Goal: Communication & Community: Answer question/provide support

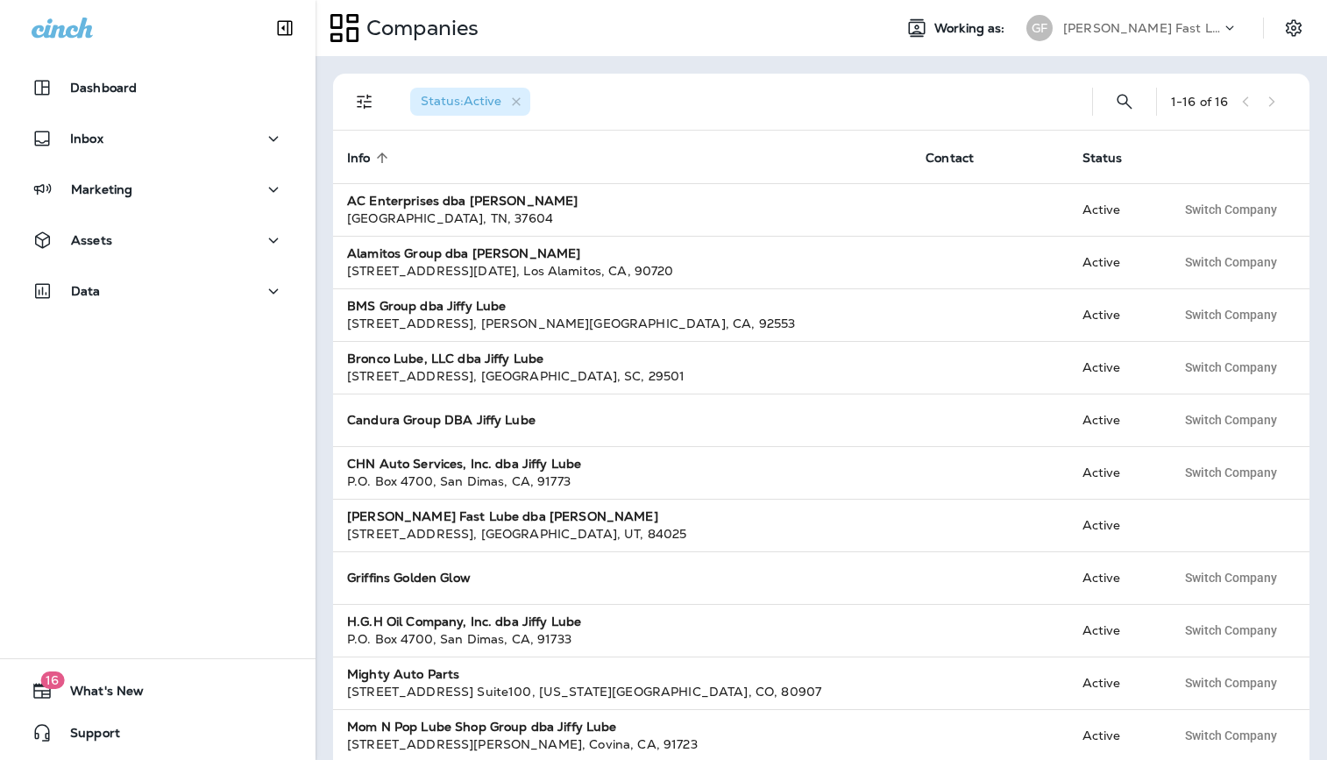
click at [1128, 26] on p "[PERSON_NAME] Fast Lube dba [PERSON_NAME]" at bounding box center [1142, 28] width 158 height 14
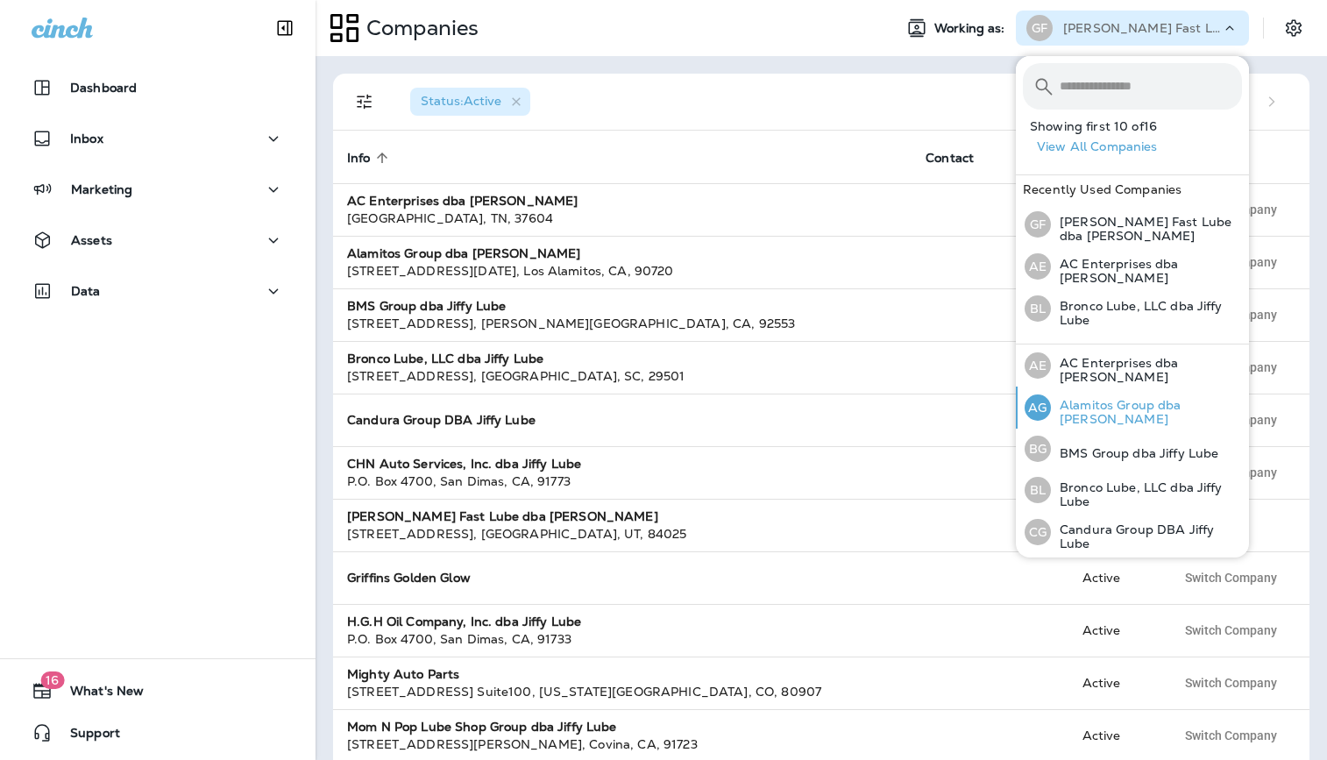
click at [1092, 400] on p "Alamitos Group dba [PERSON_NAME]" at bounding box center [1146, 412] width 191 height 28
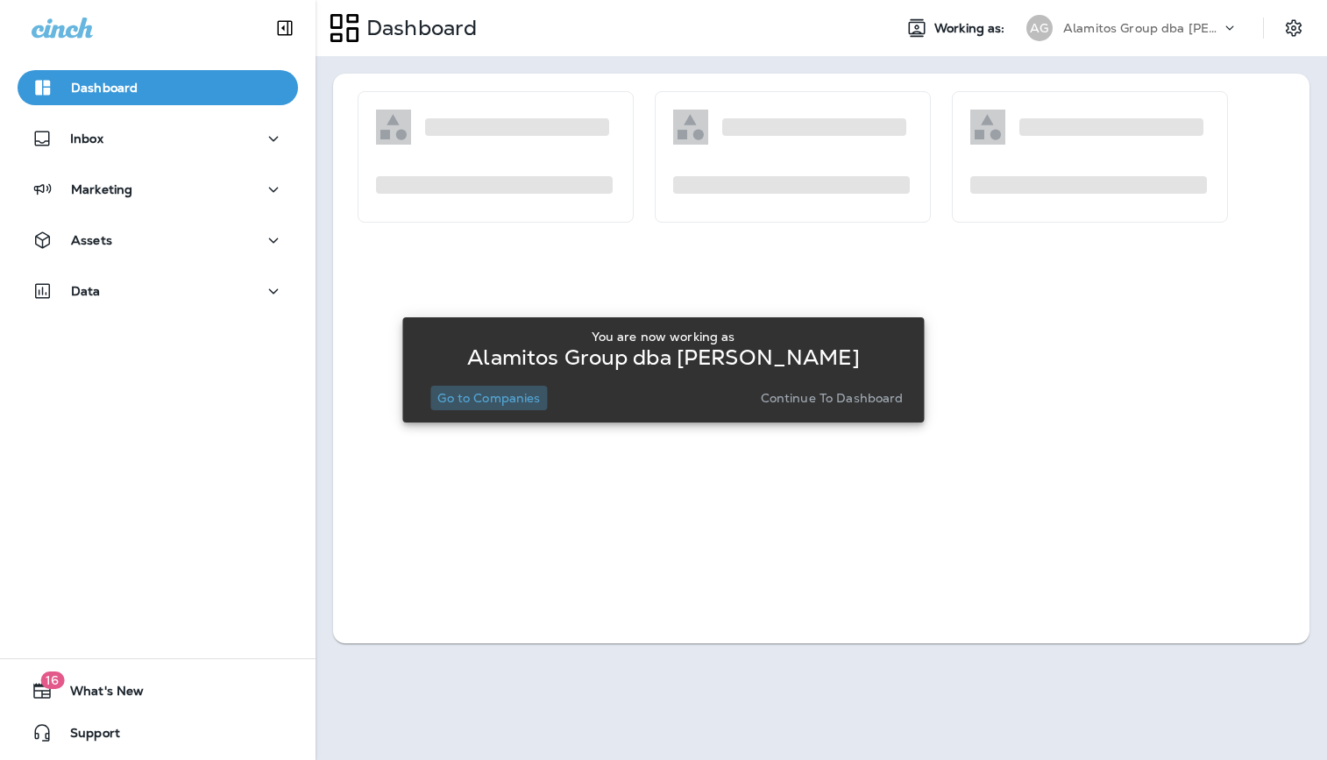
click at [500, 395] on p "Go to Companies" at bounding box center [488, 398] width 103 height 14
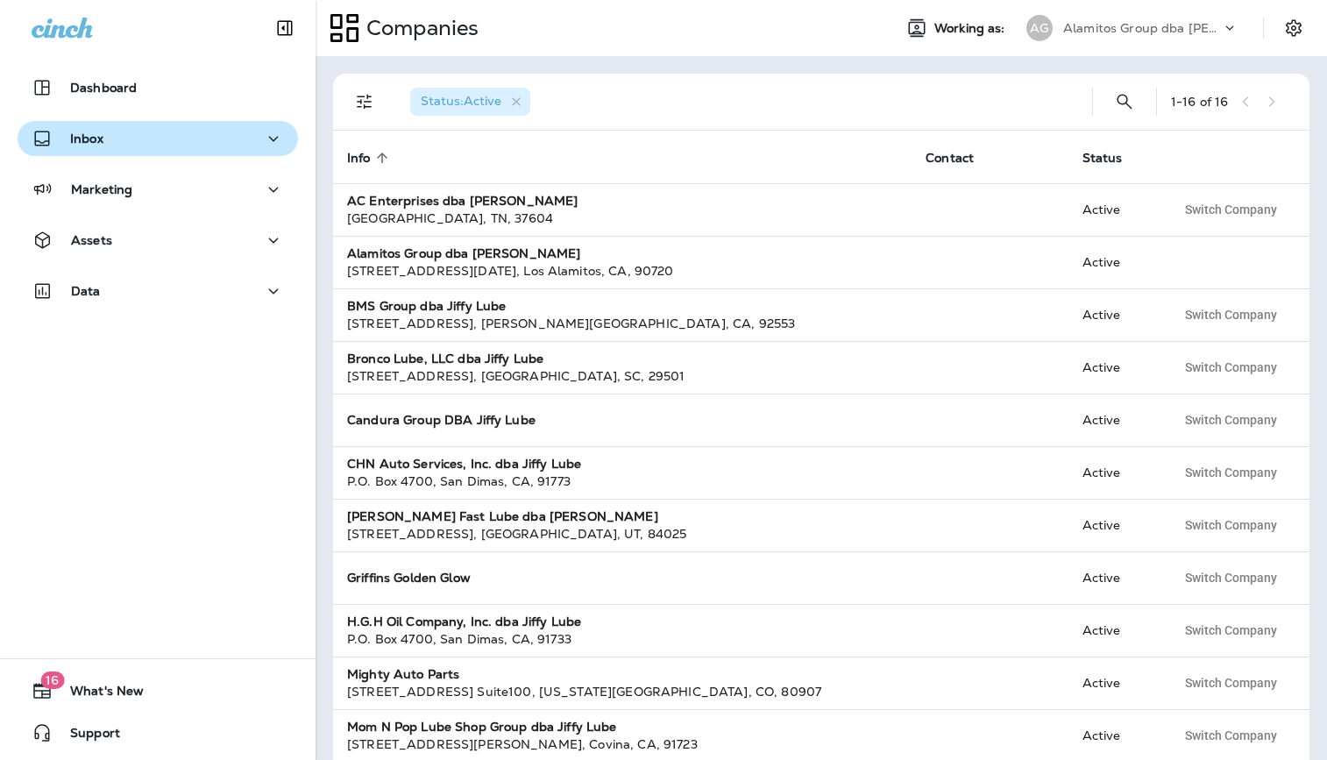
click at [114, 121] on button "Inbox" at bounding box center [158, 138] width 281 height 35
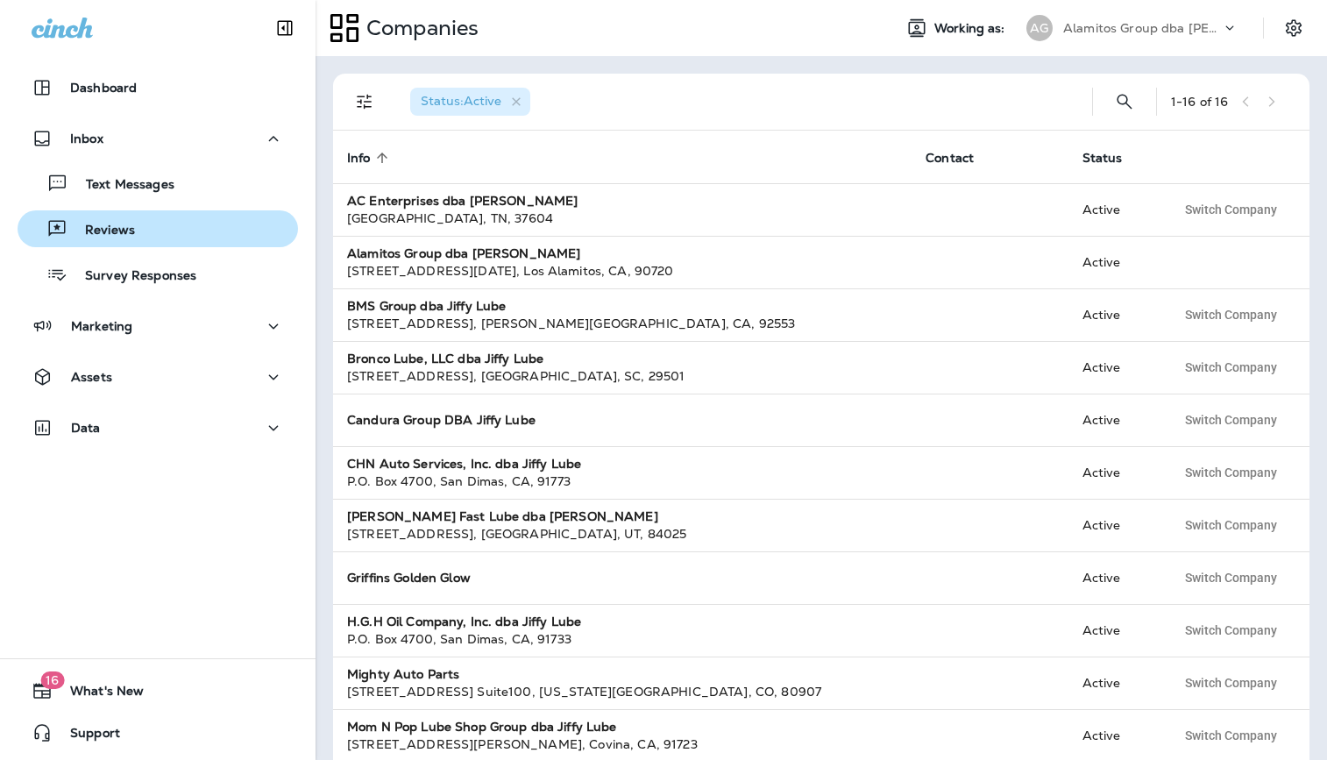
click at [108, 233] on p "Reviews" at bounding box center [102, 231] width 68 height 17
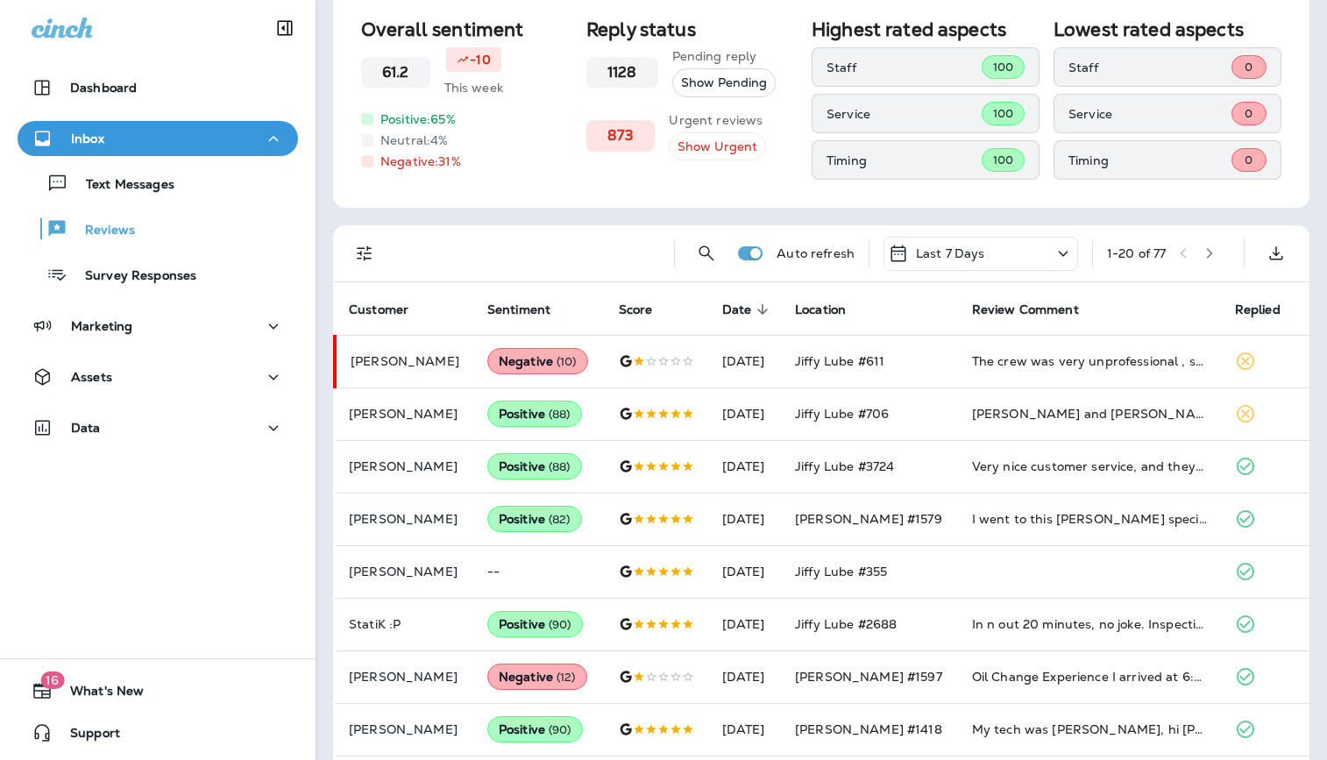
scroll to position [130, 0]
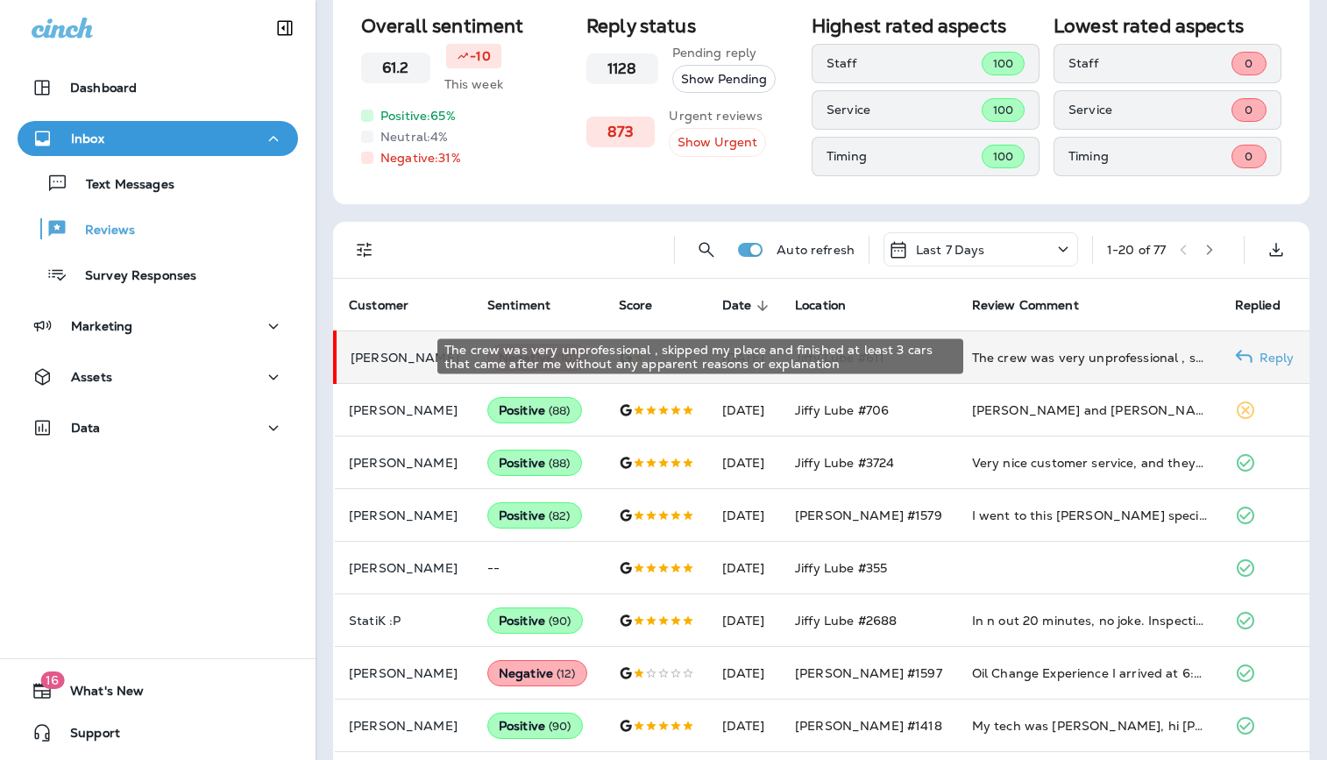
click at [1035, 361] on div "The crew was very unprofessional , skipped my place and finished at least 3 car…" at bounding box center [1089, 358] width 235 height 18
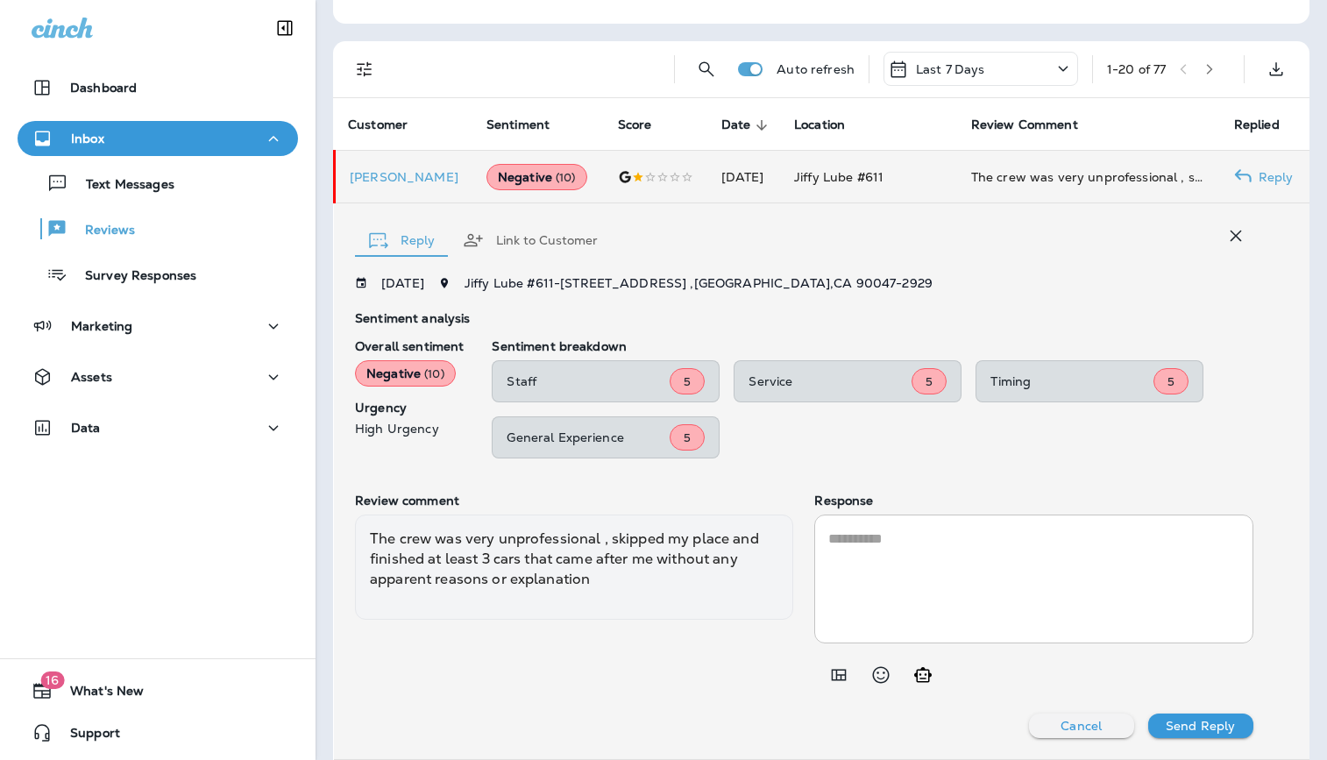
click at [836, 683] on icon "Add in a premade template" at bounding box center [839, 675] width 21 height 21
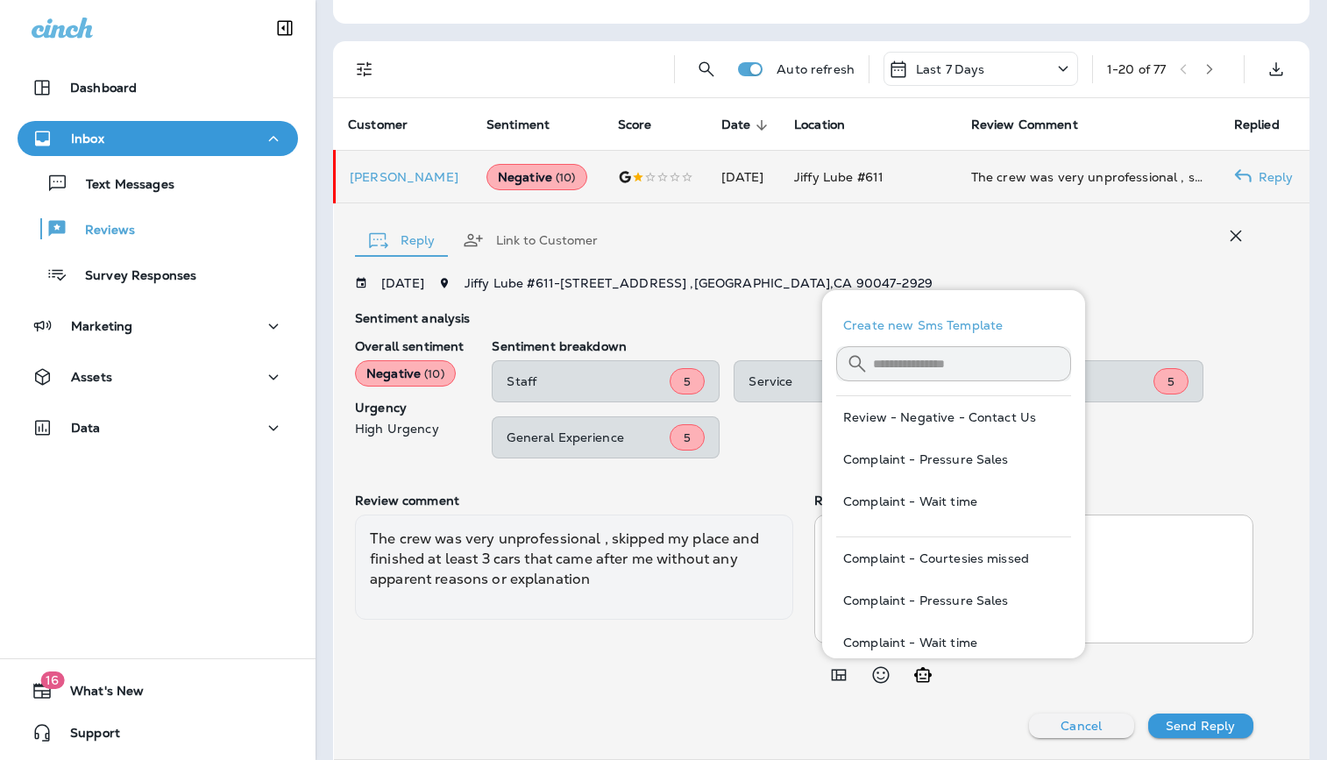
click at [970, 425] on button "Review - Negative - Contact Us" at bounding box center [953, 417] width 235 height 42
type textarea "**********"
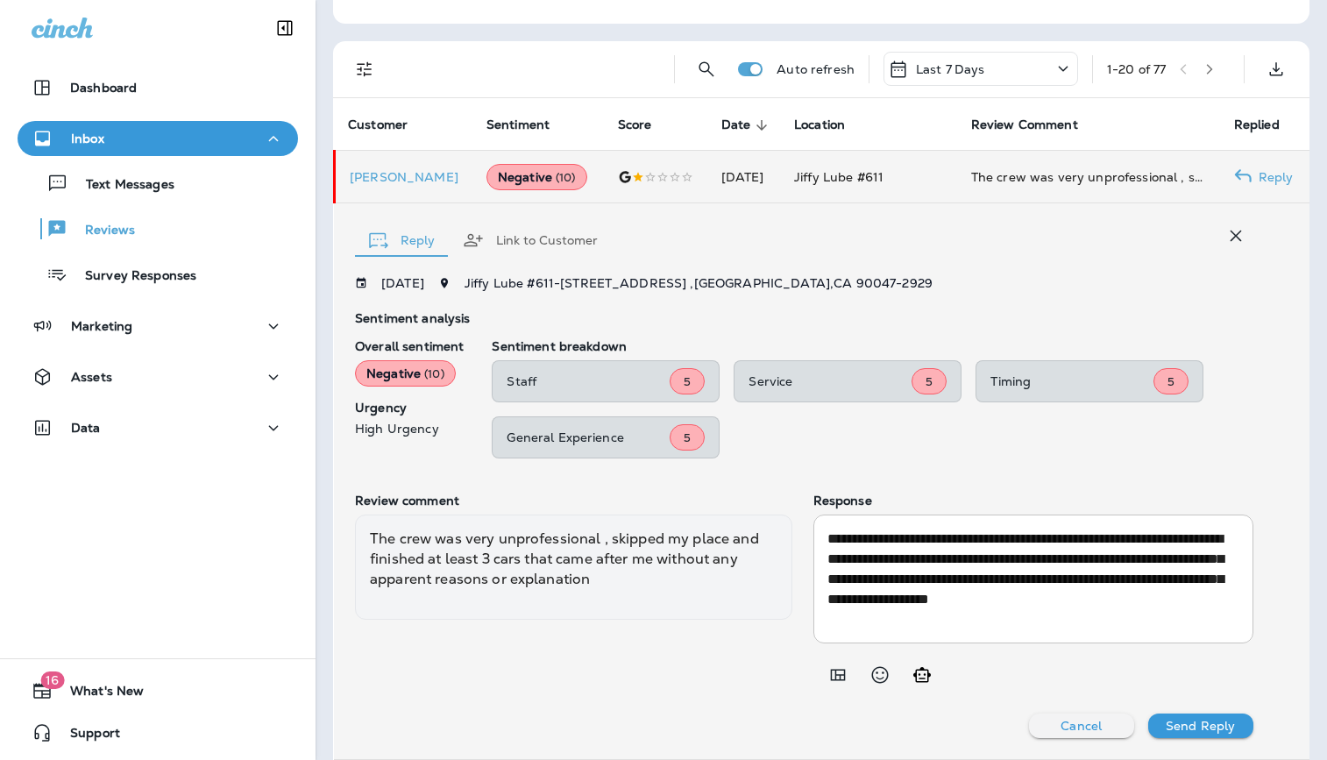
click at [1208, 720] on p "Send Reply" at bounding box center [1200, 726] width 69 height 14
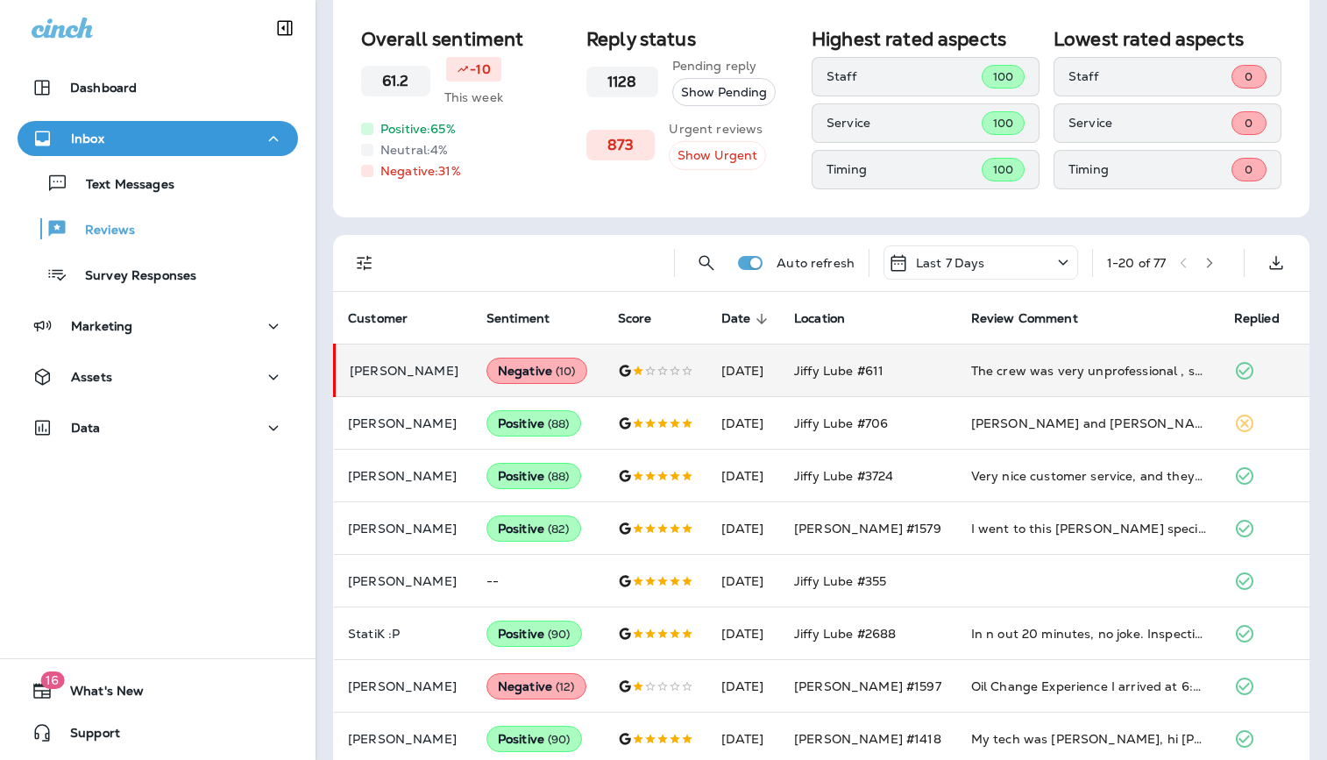
scroll to position [0, 0]
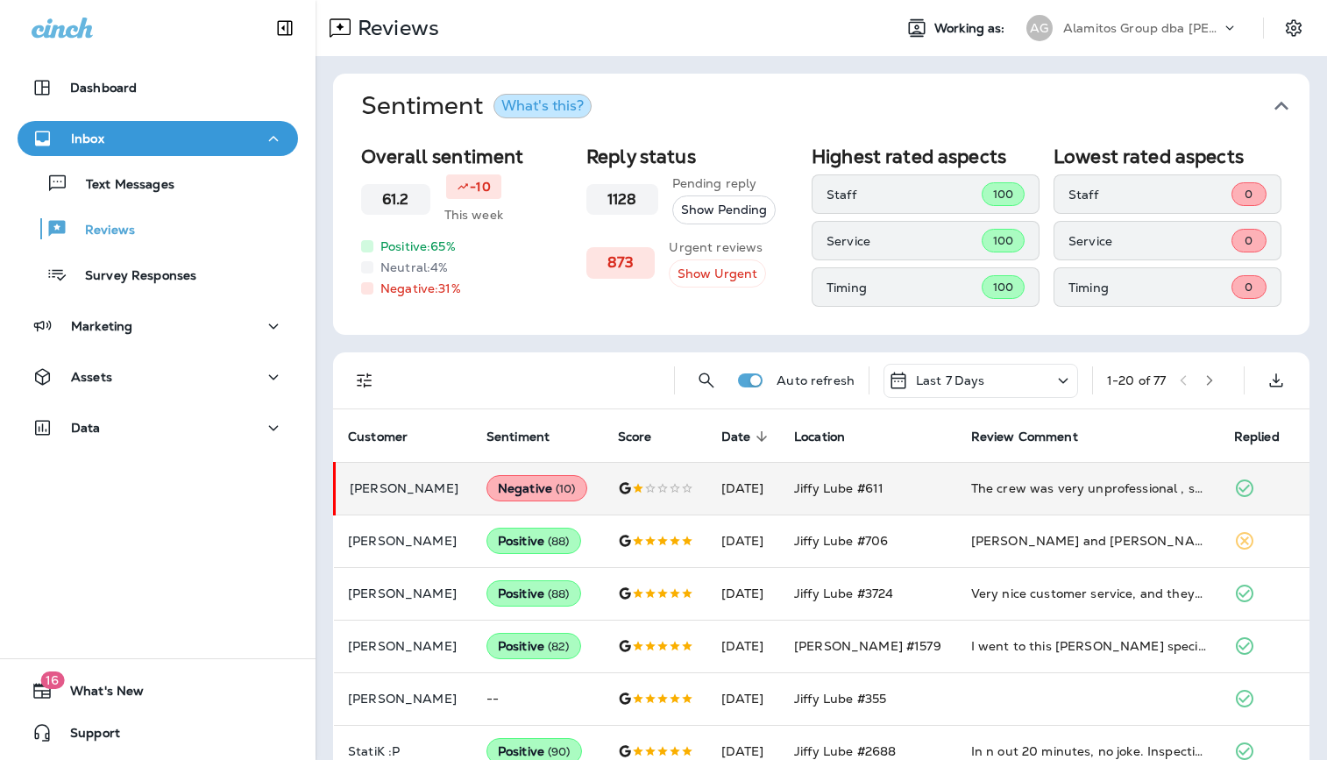
click at [1163, 33] on p "Alamitos Group dba [PERSON_NAME]" at bounding box center [1142, 28] width 158 height 14
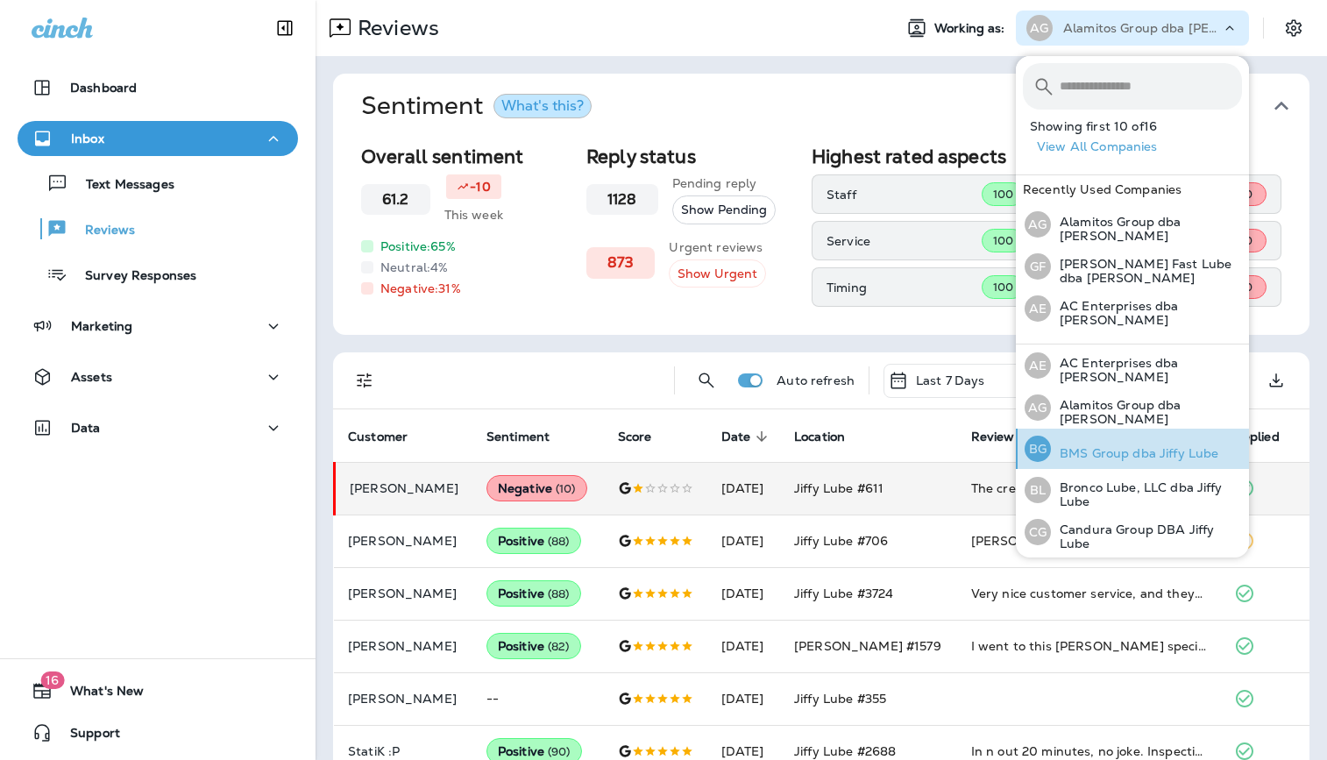
click at [1116, 446] on p "BMS Group dba Jiffy Lube" at bounding box center [1134, 453] width 167 height 14
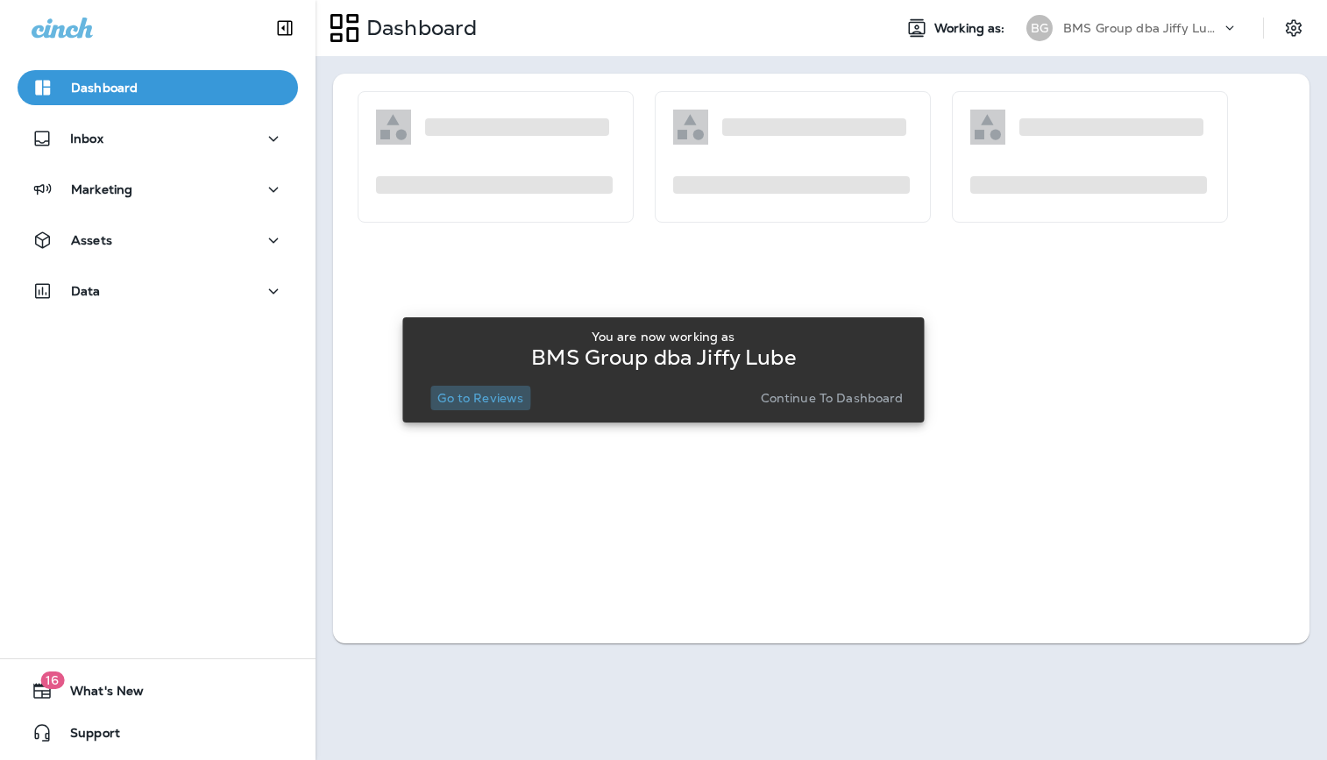
click at [480, 397] on p "Go to Reviews" at bounding box center [480, 398] width 86 height 14
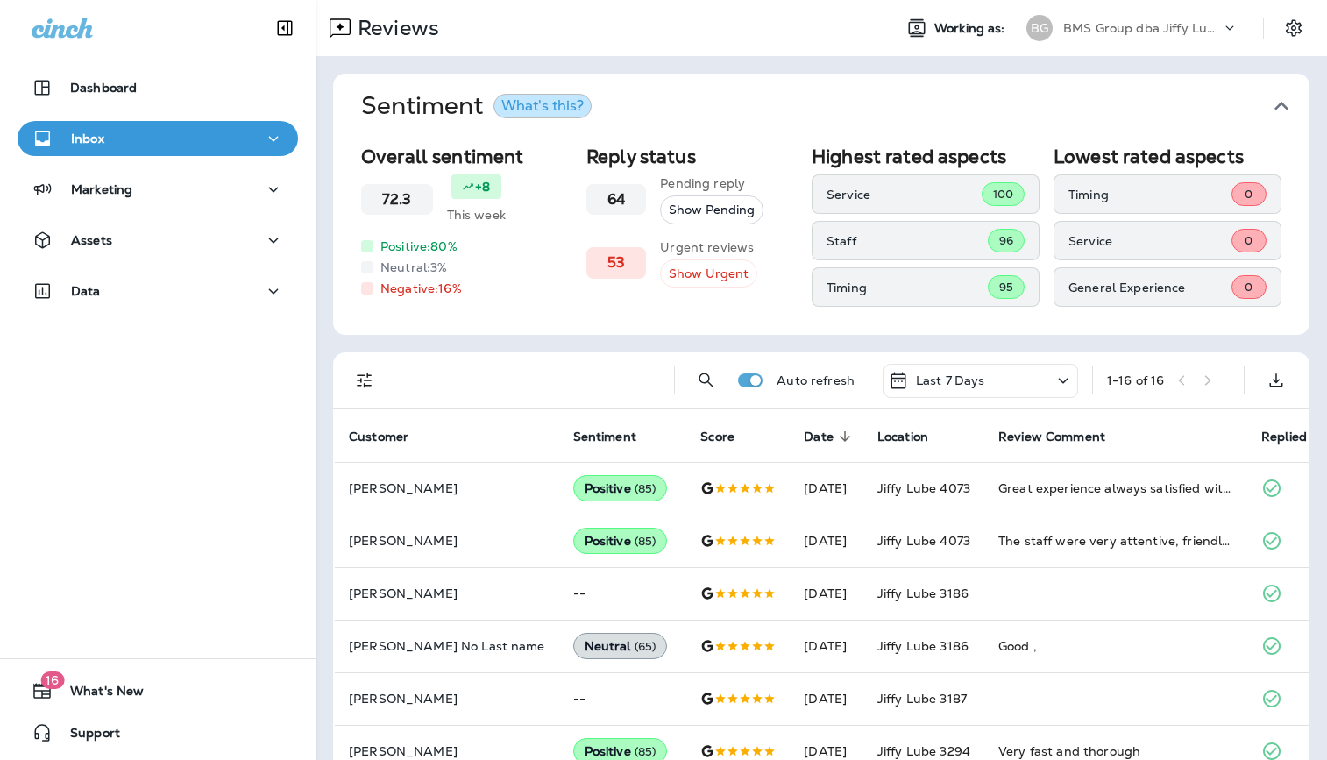
click at [1141, 16] on div "BMS Group dba Jiffy Lube" at bounding box center [1142, 28] width 158 height 26
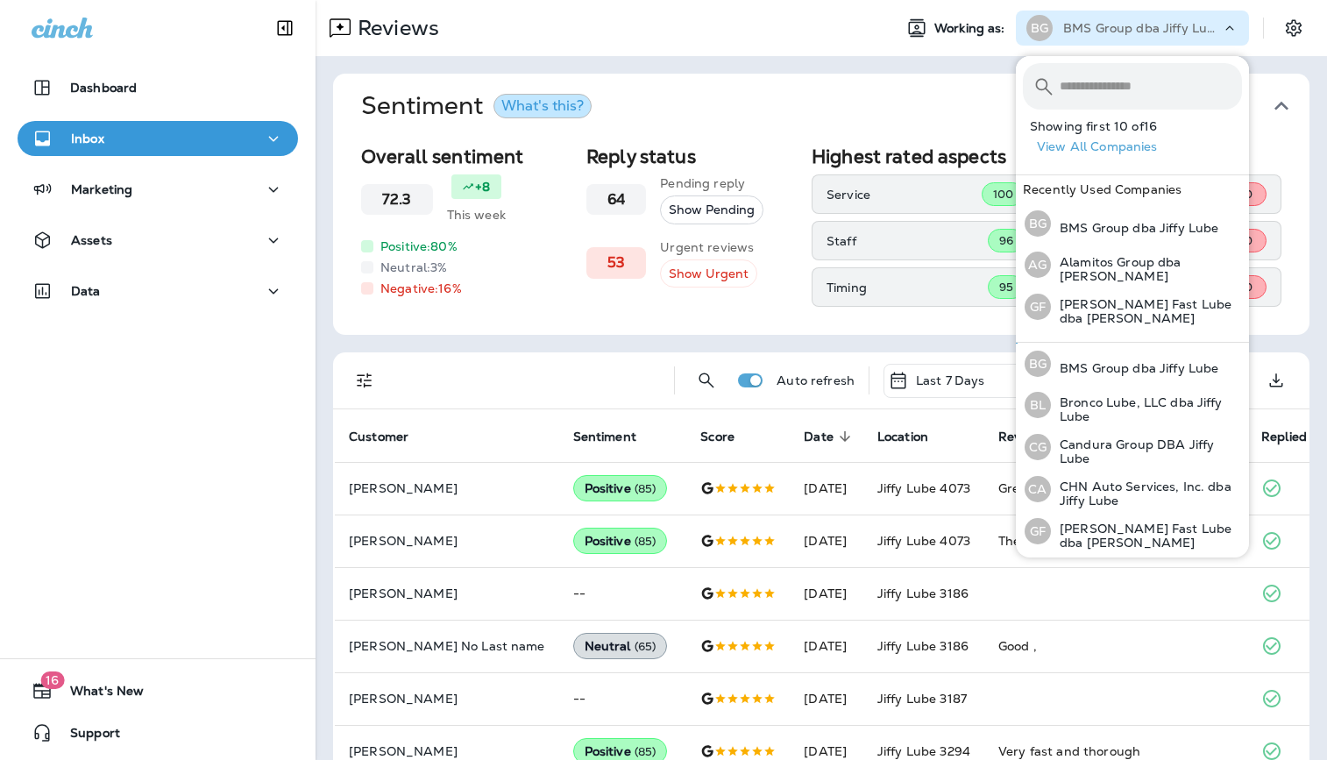
scroll to position [90, 0]
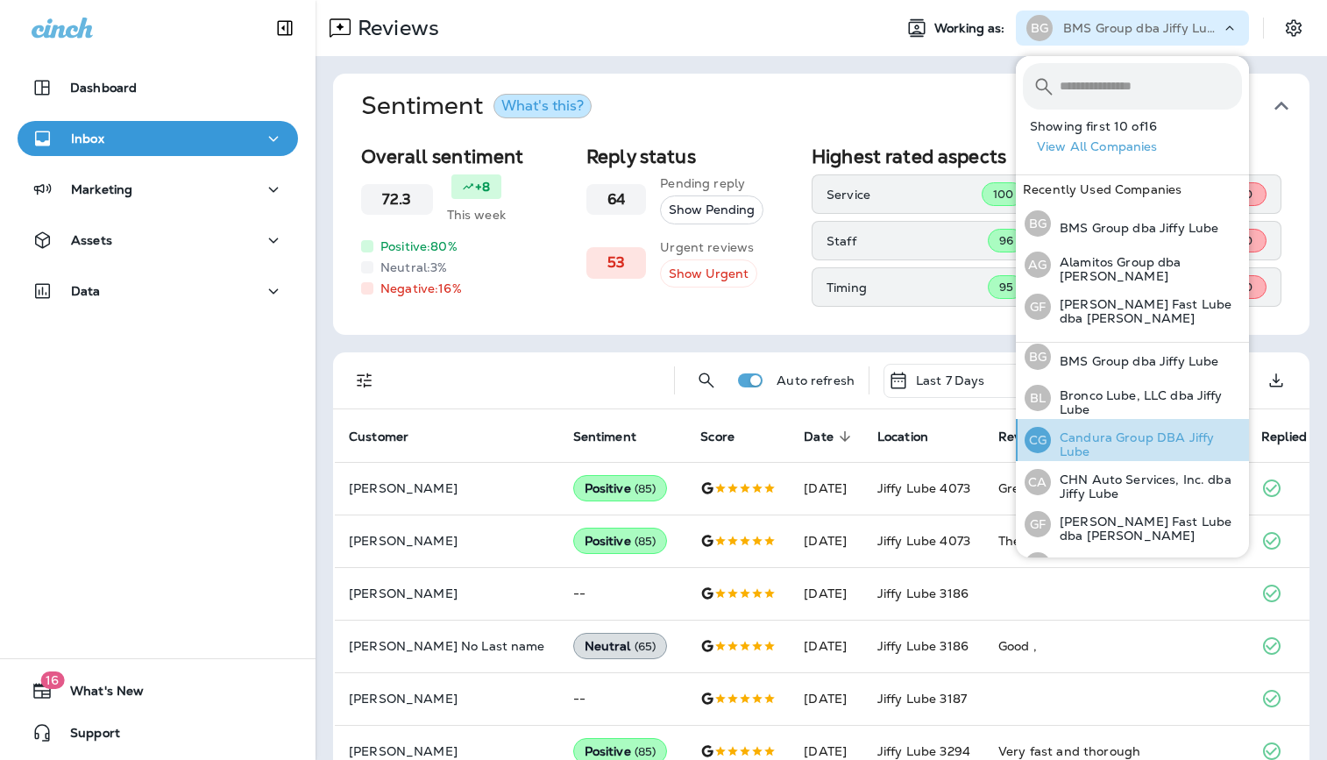
click at [1085, 438] on p "Candura Group DBA Jiffy Lube" at bounding box center [1146, 444] width 191 height 28
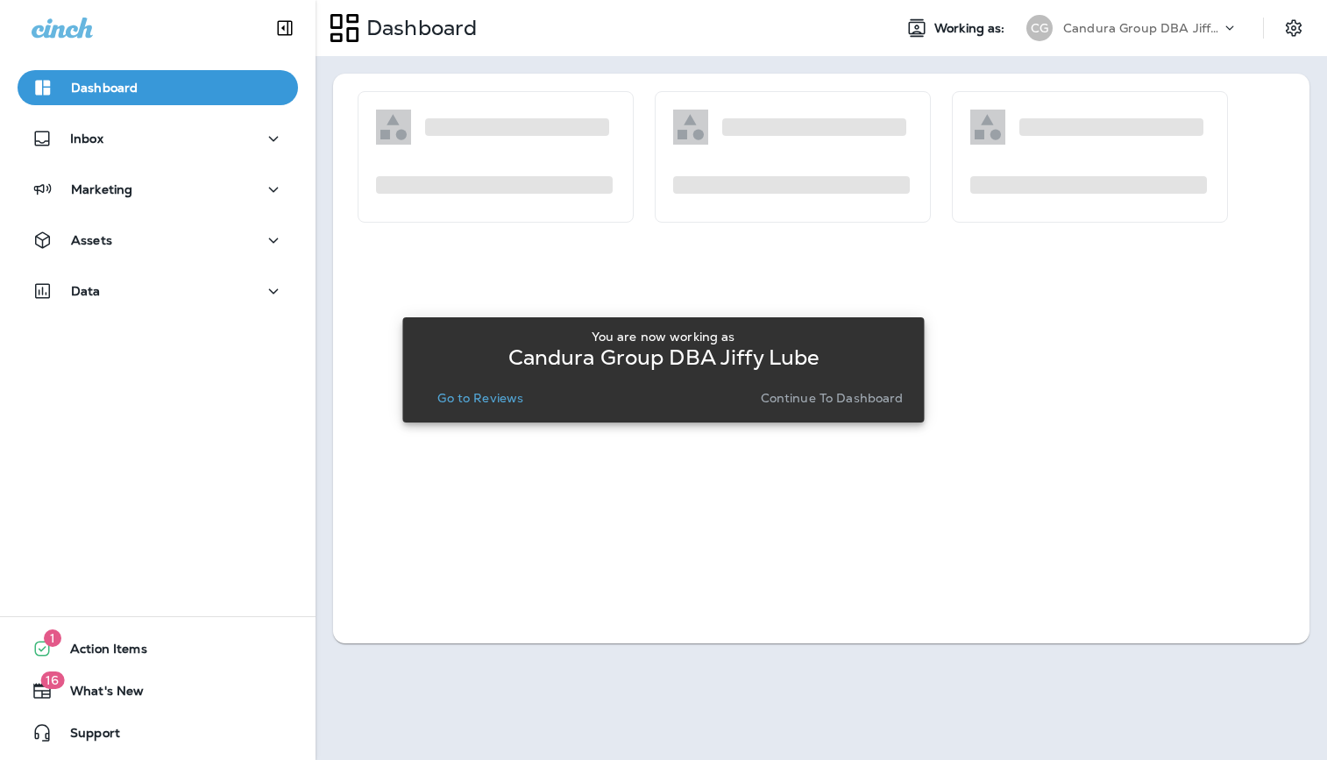
click at [510, 406] on button "Go to Reviews" at bounding box center [480, 398] width 100 height 25
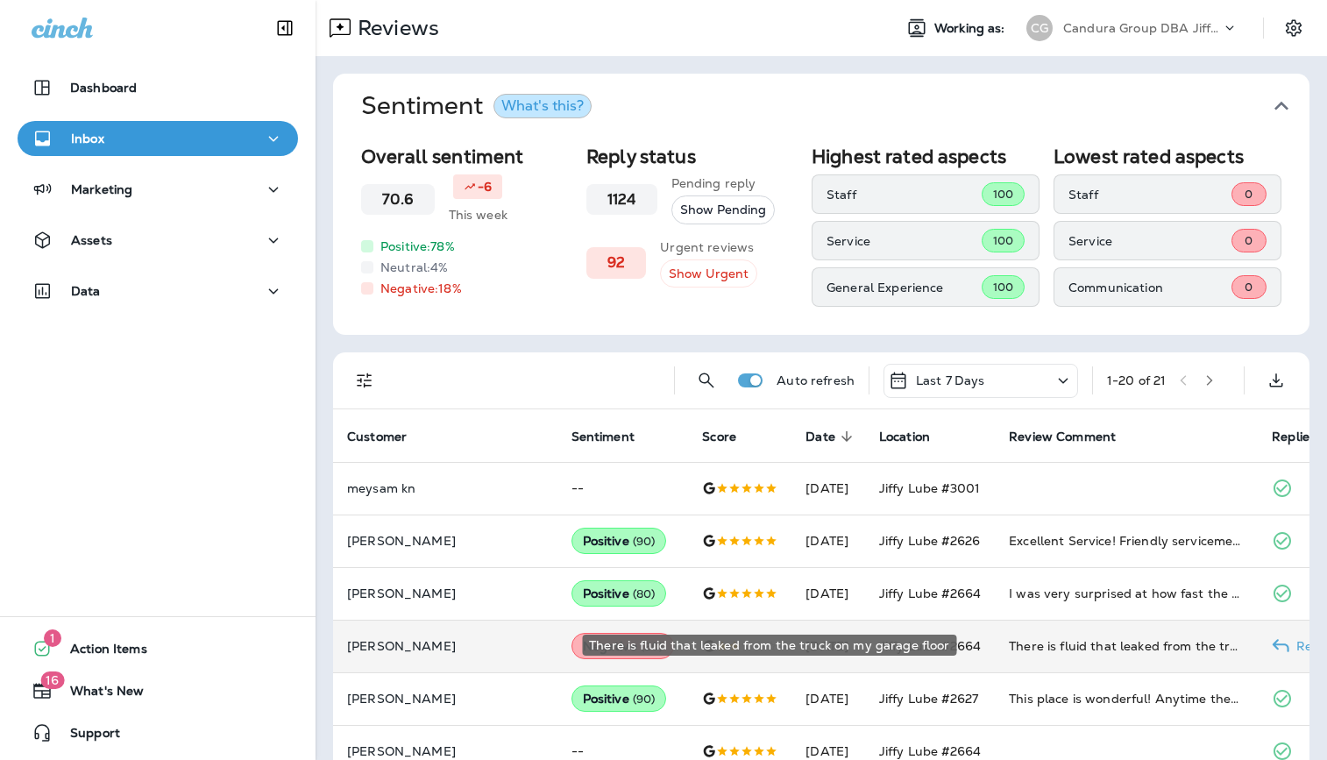
click at [1009, 648] on div "There is fluid that leaked from the truck on my garage floor" at bounding box center [1126, 646] width 235 height 18
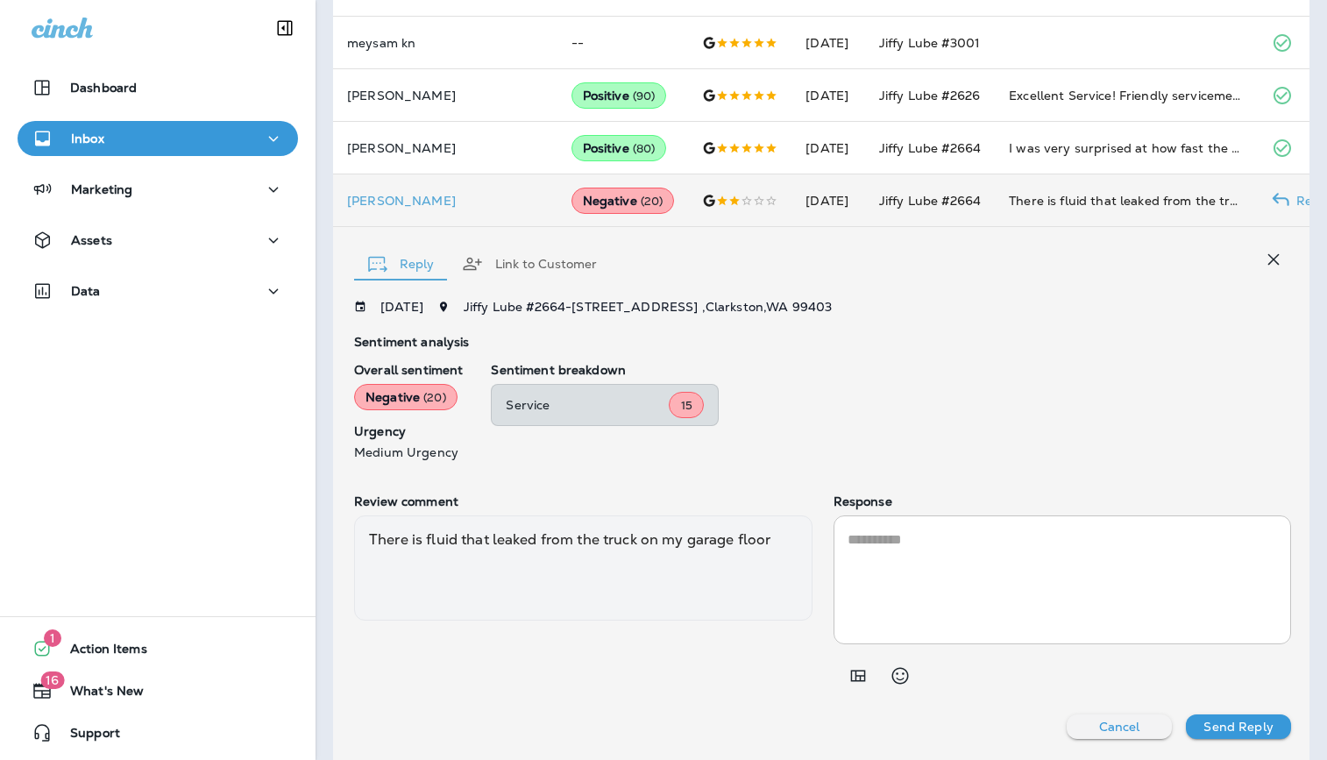
scroll to position [444, 0]
click at [848, 673] on icon "Add in a premade template" at bounding box center [858, 676] width 21 height 21
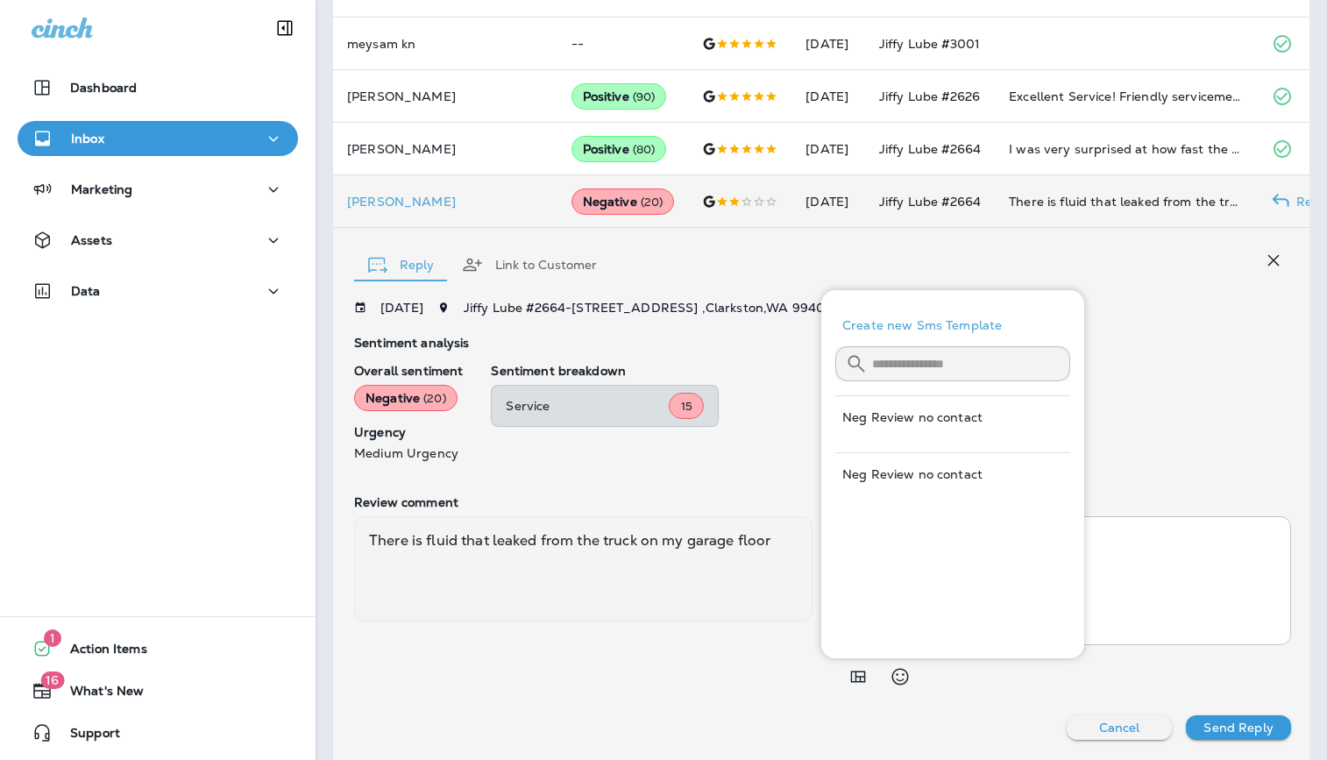
click at [1137, 418] on div "Service 15" at bounding box center [891, 406] width 800 height 42
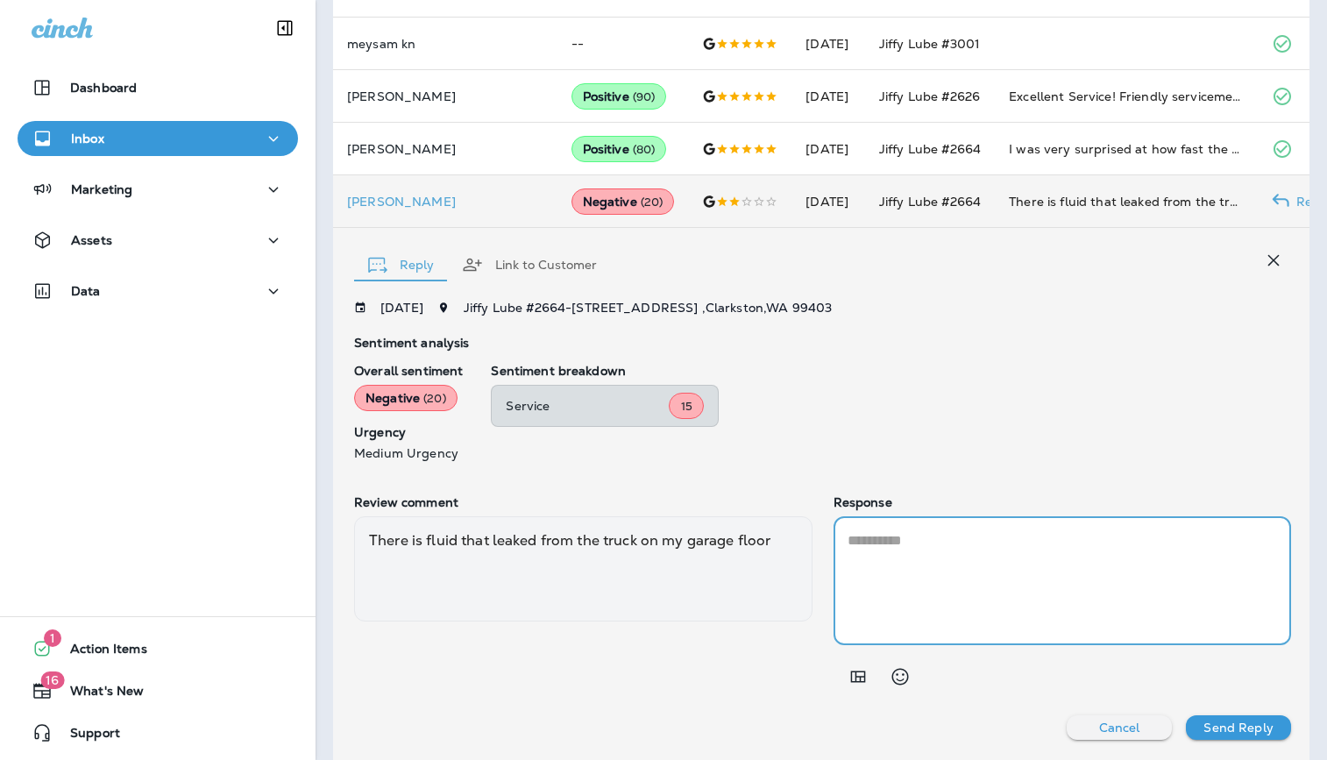
click at [967, 570] on textarea at bounding box center [1063, 580] width 430 height 101
type textarea "**********"
click at [1222, 729] on p "Send Reply" at bounding box center [1238, 728] width 69 height 14
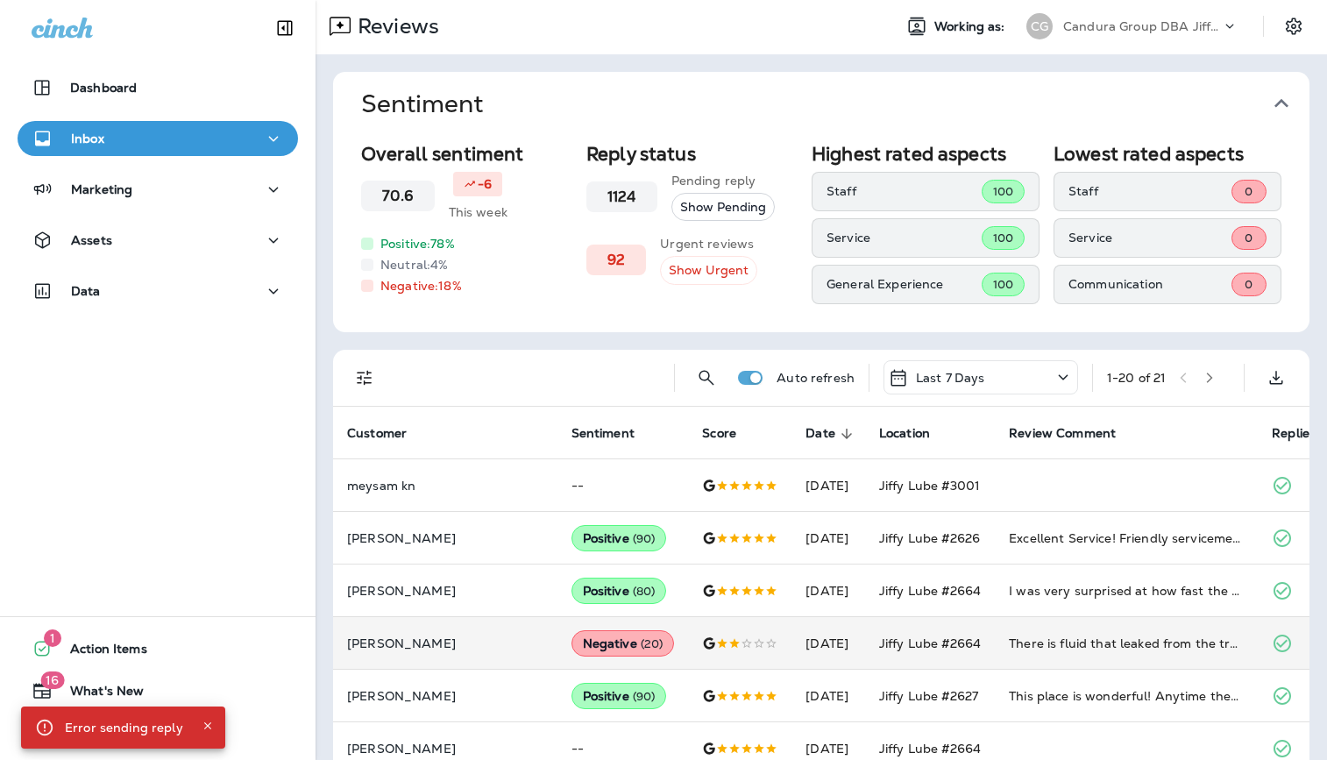
scroll to position [0, 0]
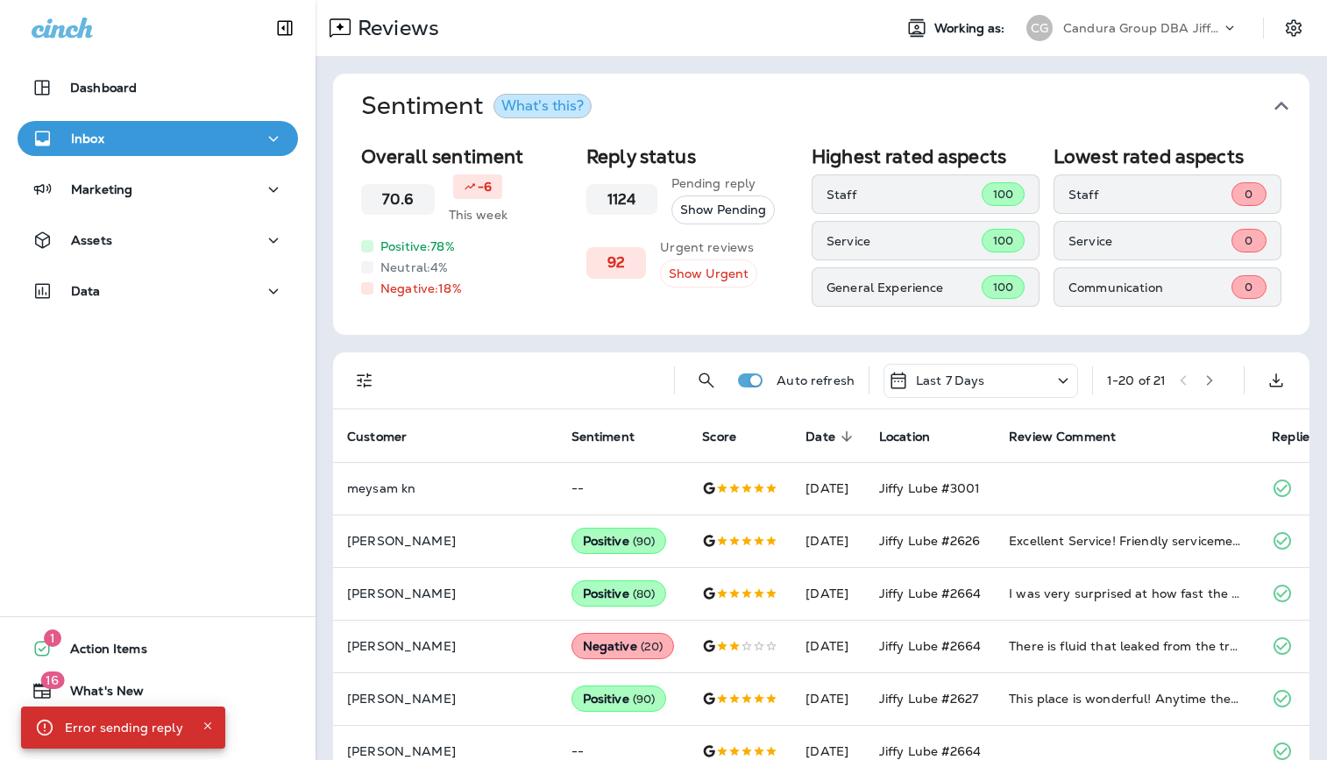
click at [1116, 31] on p "Candura Group DBA Jiffy Lube" at bounding box center [1142, 28] width 158 height 14
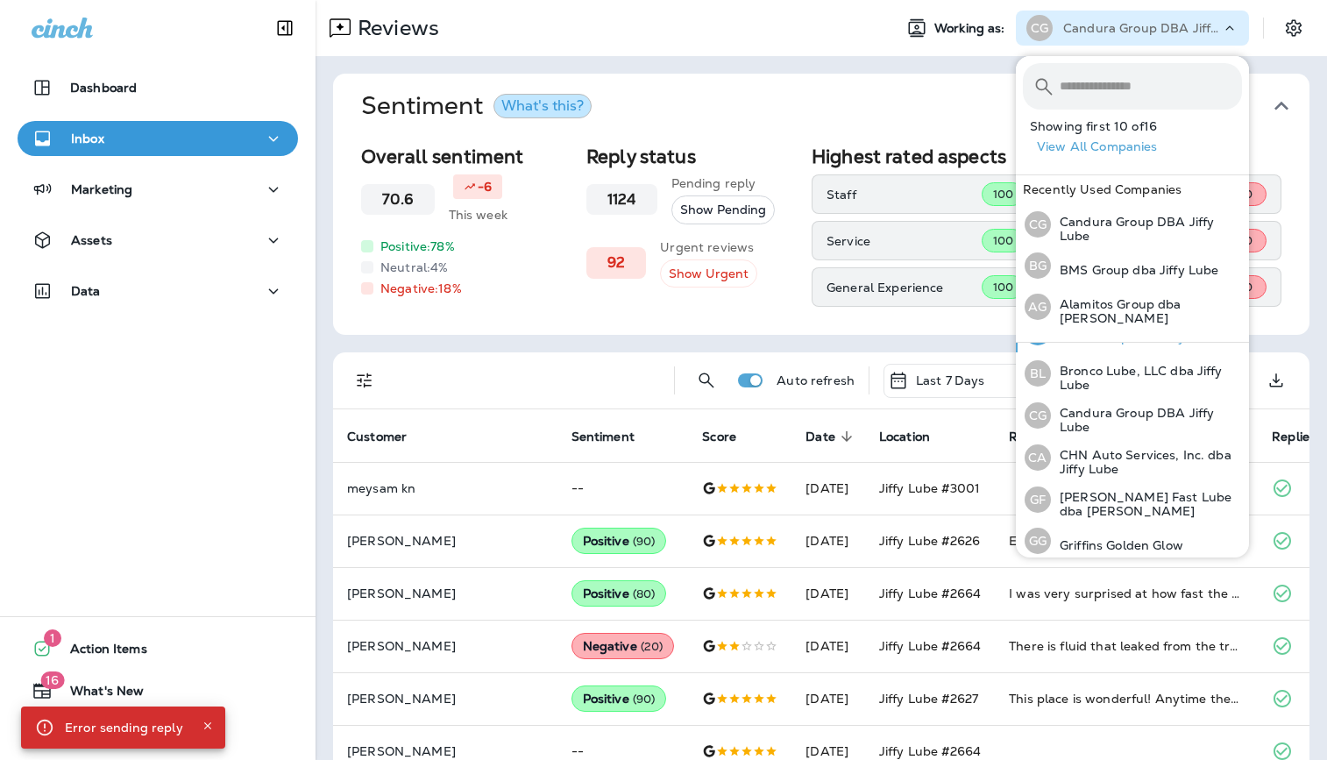
scroll to position [130, 0]
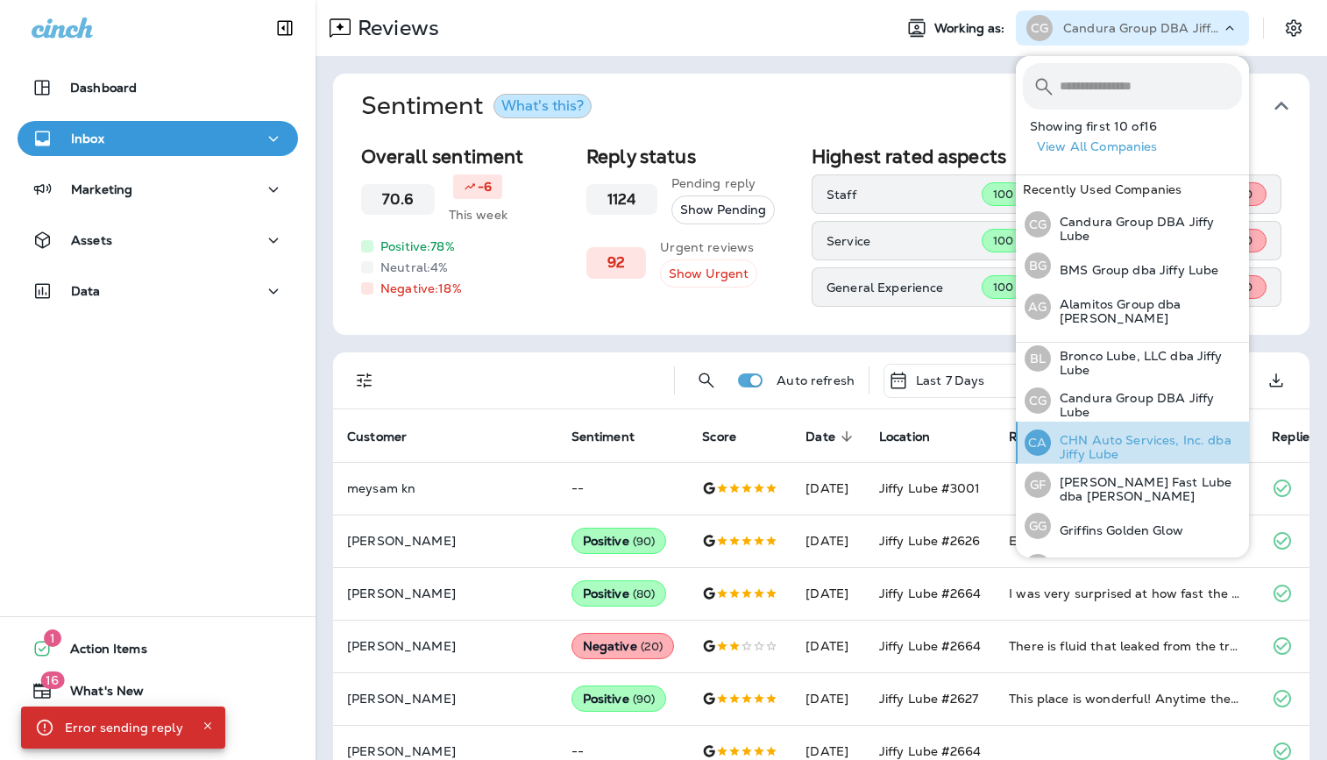
click at [1100, 445] on p "CHN Auto Services, Inc. dba Jiffy Lube" at bounding box center [1146, 447] width 191 height 28
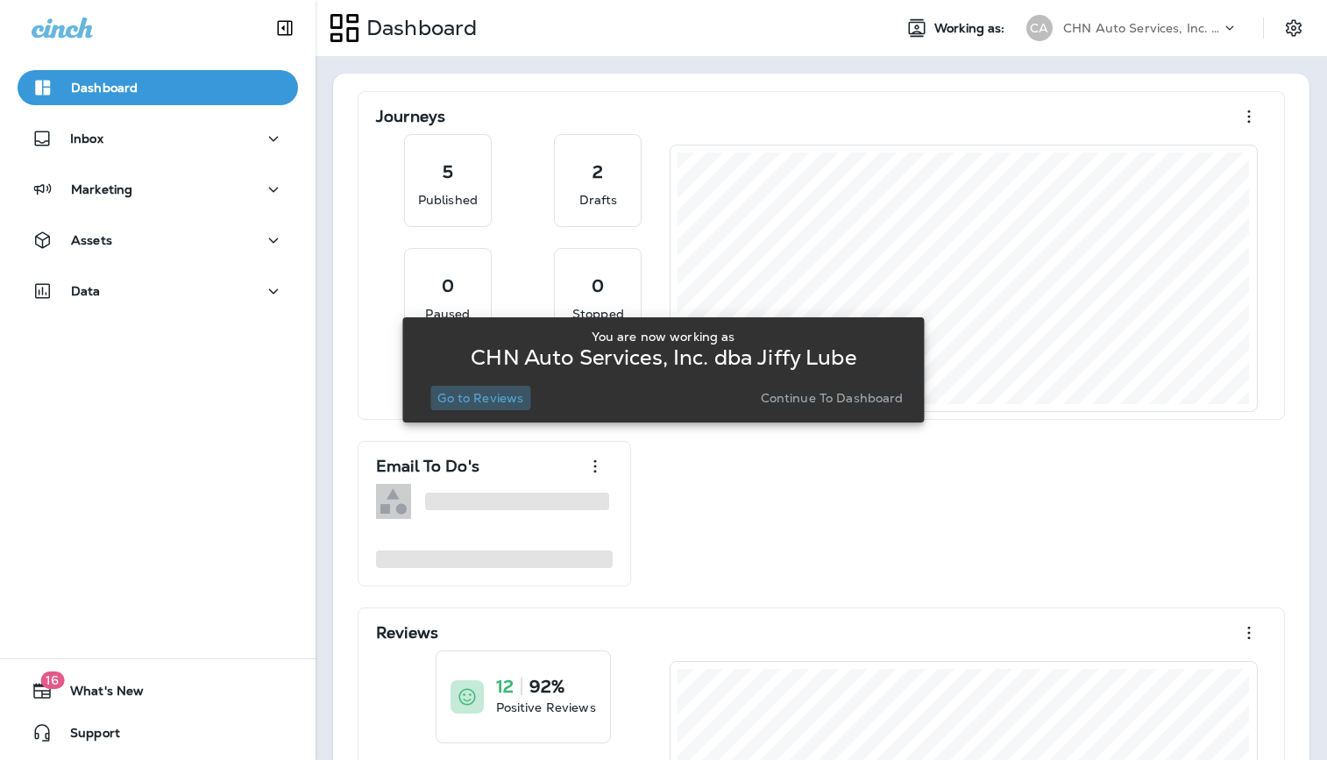
click at [510, 401] on p "Go to Reviews" at bounding box center [480, 398] width 86 height 14
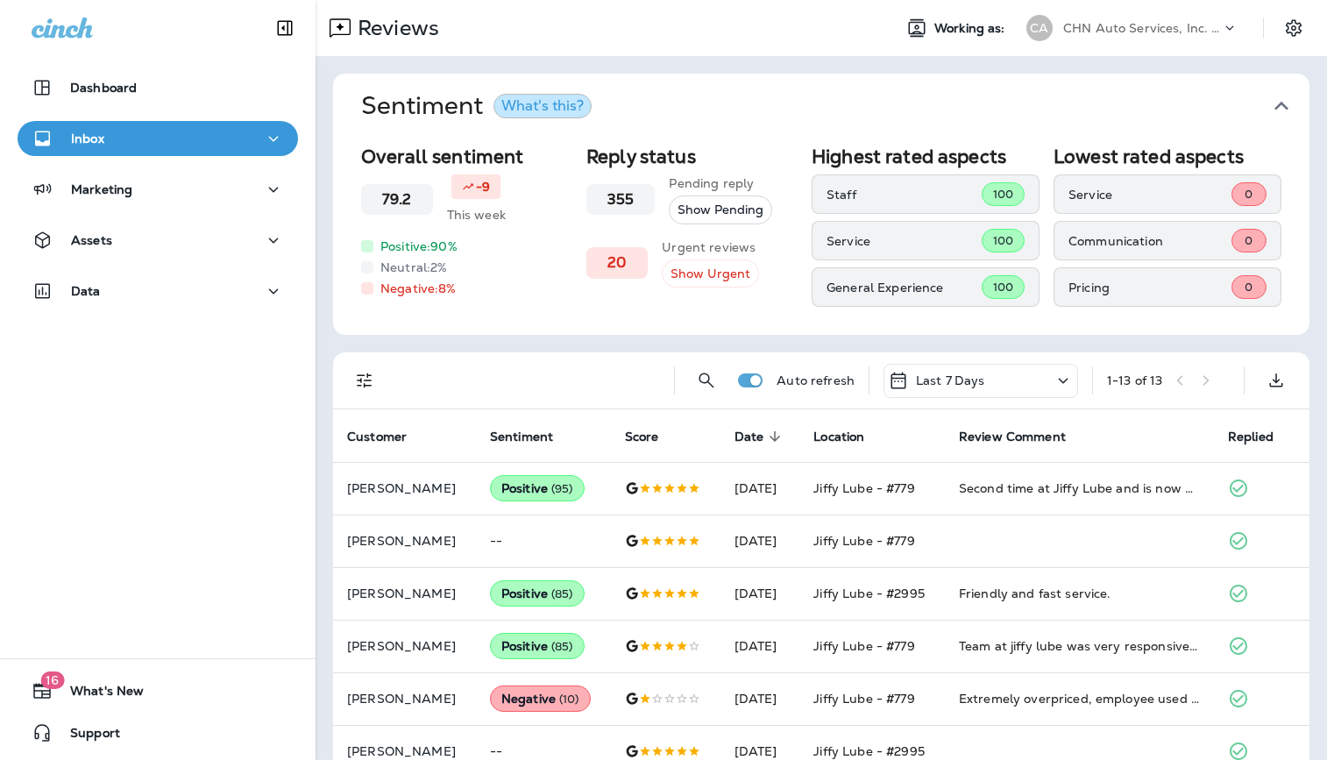
click at [1147, 30] on p "CHN Auto Services, Inc. dba Jiffy Lube" at bounding box center [1142, 28] width 158 height 14
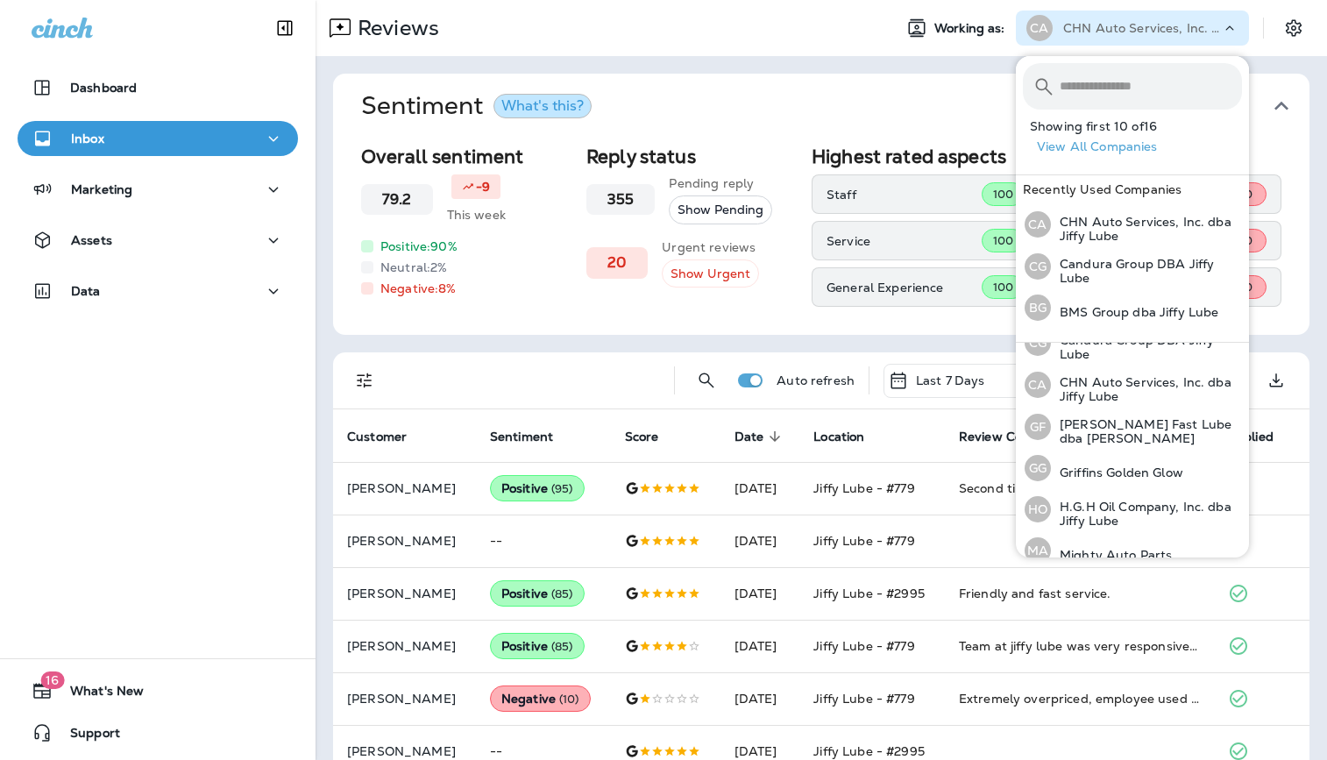
scroll to position [192, 0]
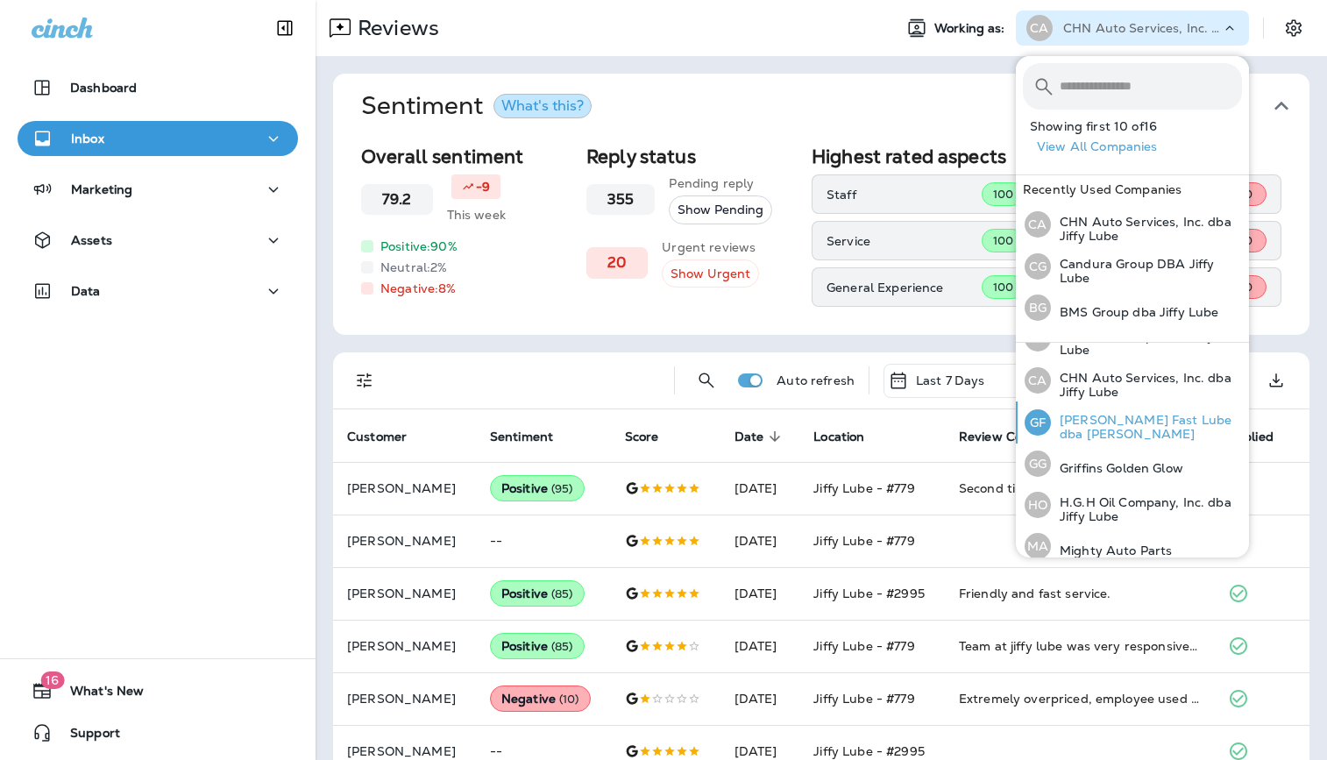
click at [1089, 415] on p "[PERSON_NAME] Fast Lube dba [PERSON_NAME]" at bounding box center [1146, 427] width 191 height 28
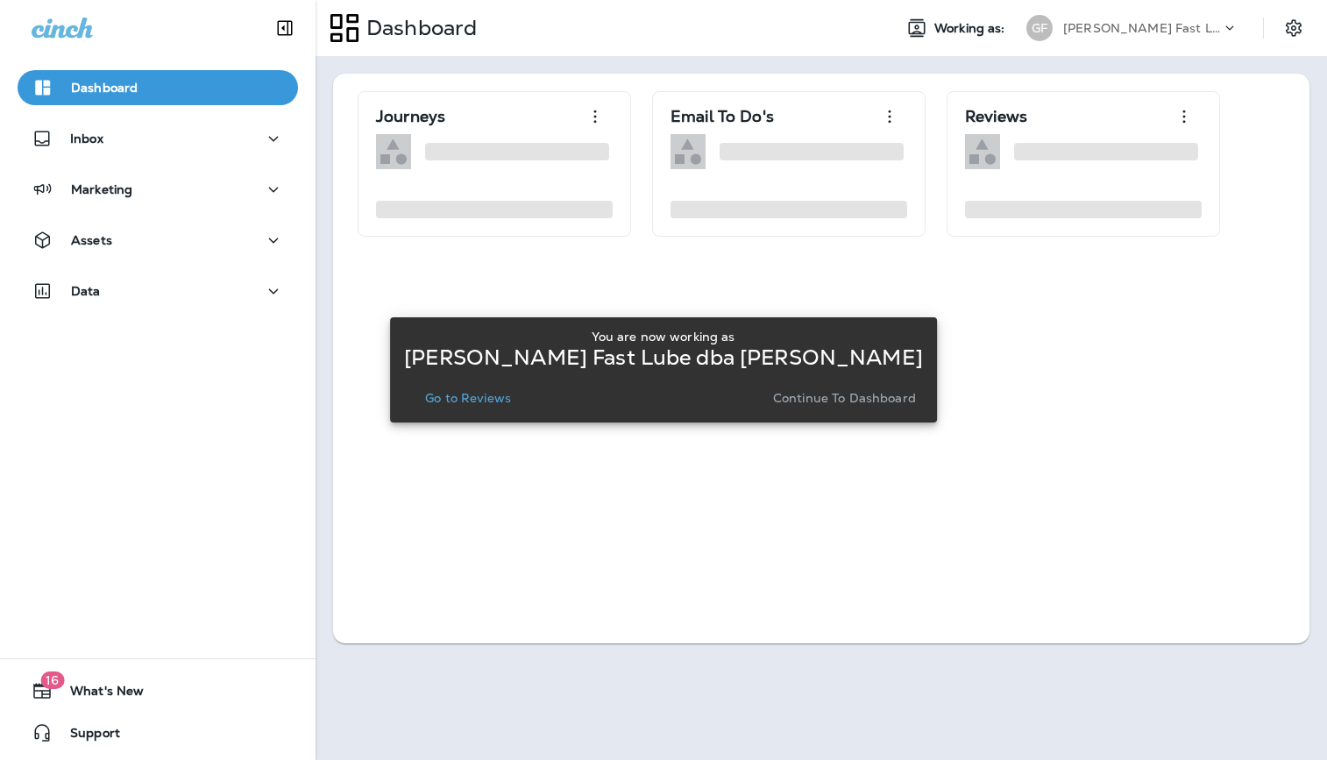
click at [504, 399] on p "Go to Reviews" at bounding box center [468, 398] width 86 height 14
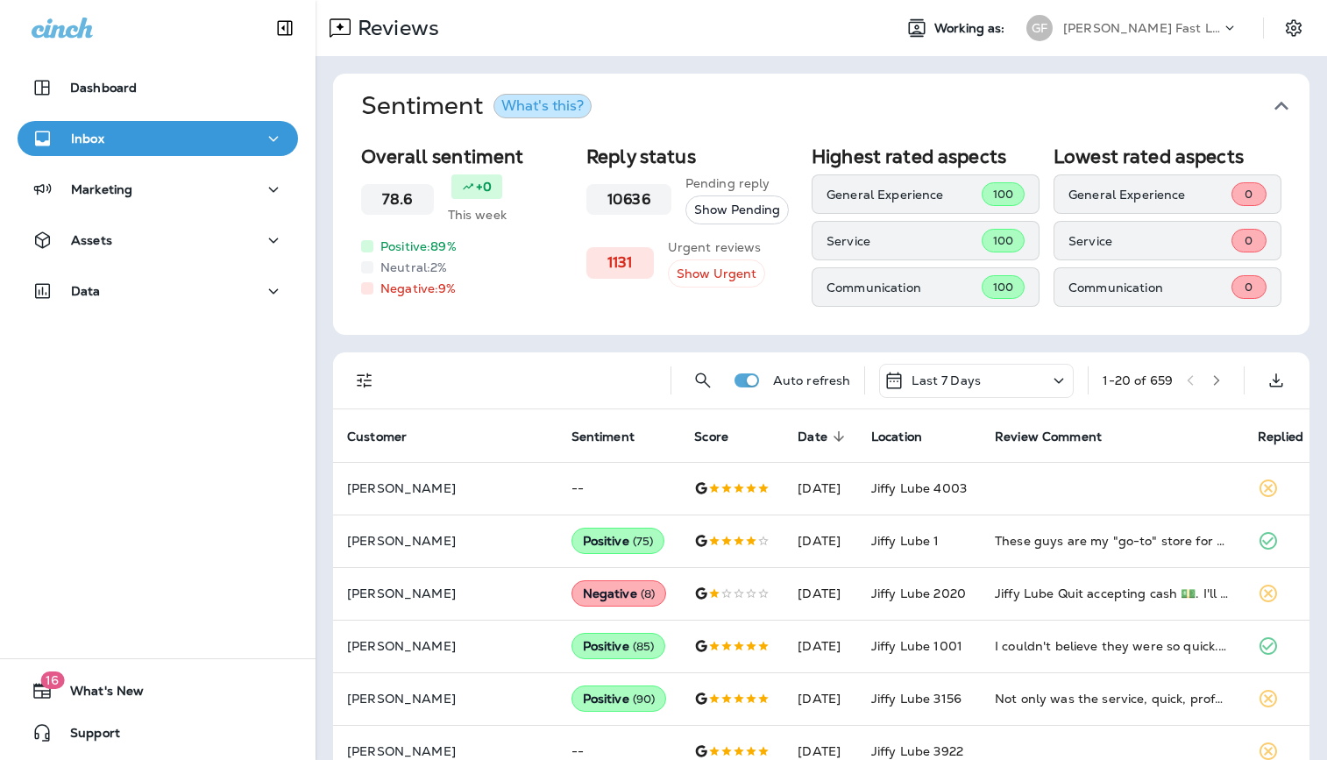
click at [1142, 28] on p "[PERSON_NAME] Fast Lube dba [PERSON_NAME]" at bounding box center [1142, 28] width 158 height 14
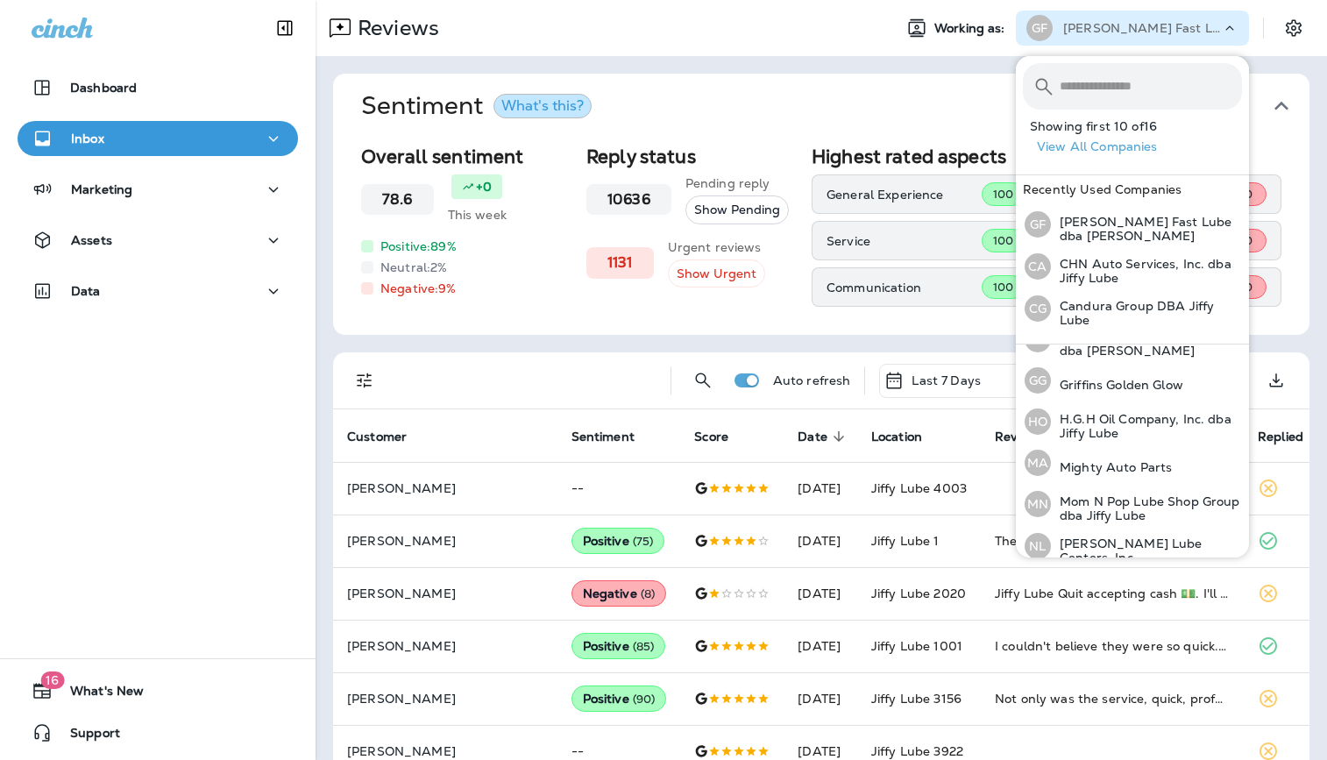
scroll to position [282, 0]
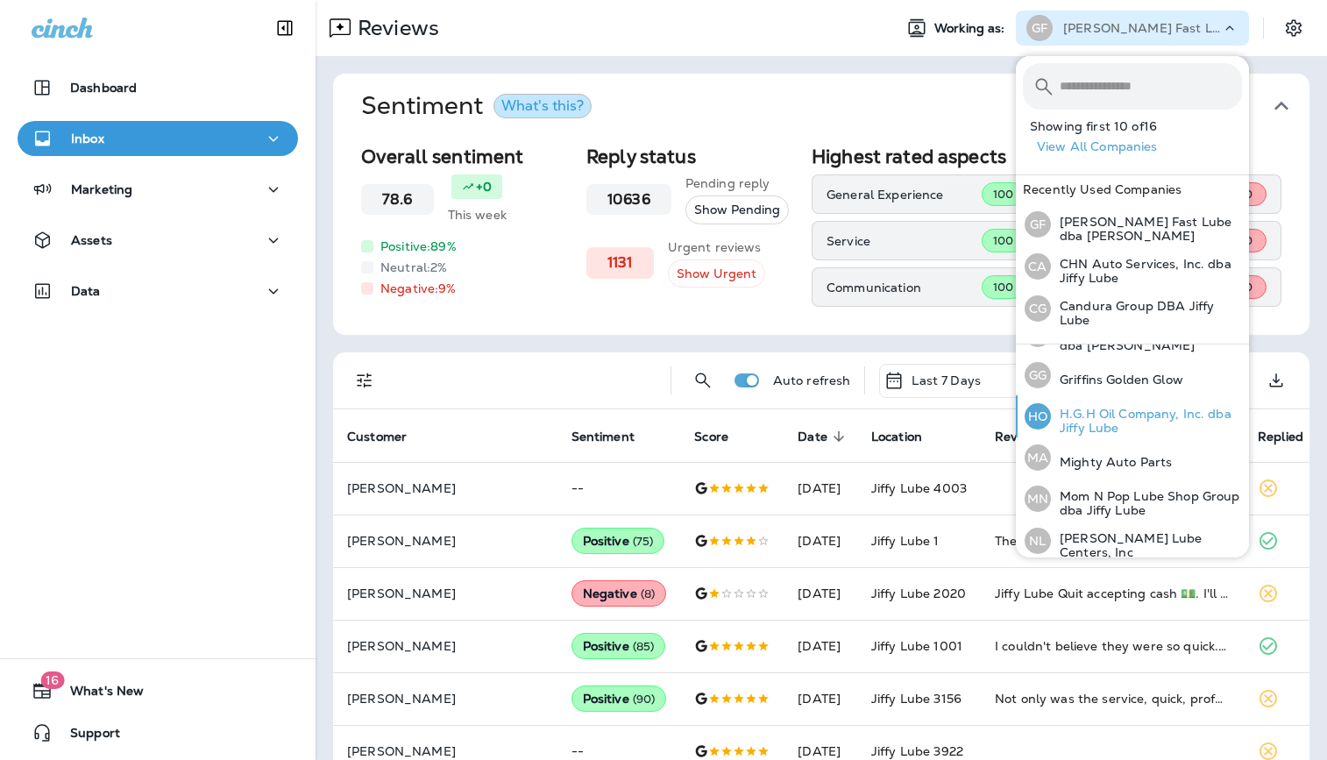
click at [1076, 412] on p "H.G.H Oil Company, Inc. dba Jiffy Lube" at bounding box center [1146, 421] width 191 height 28
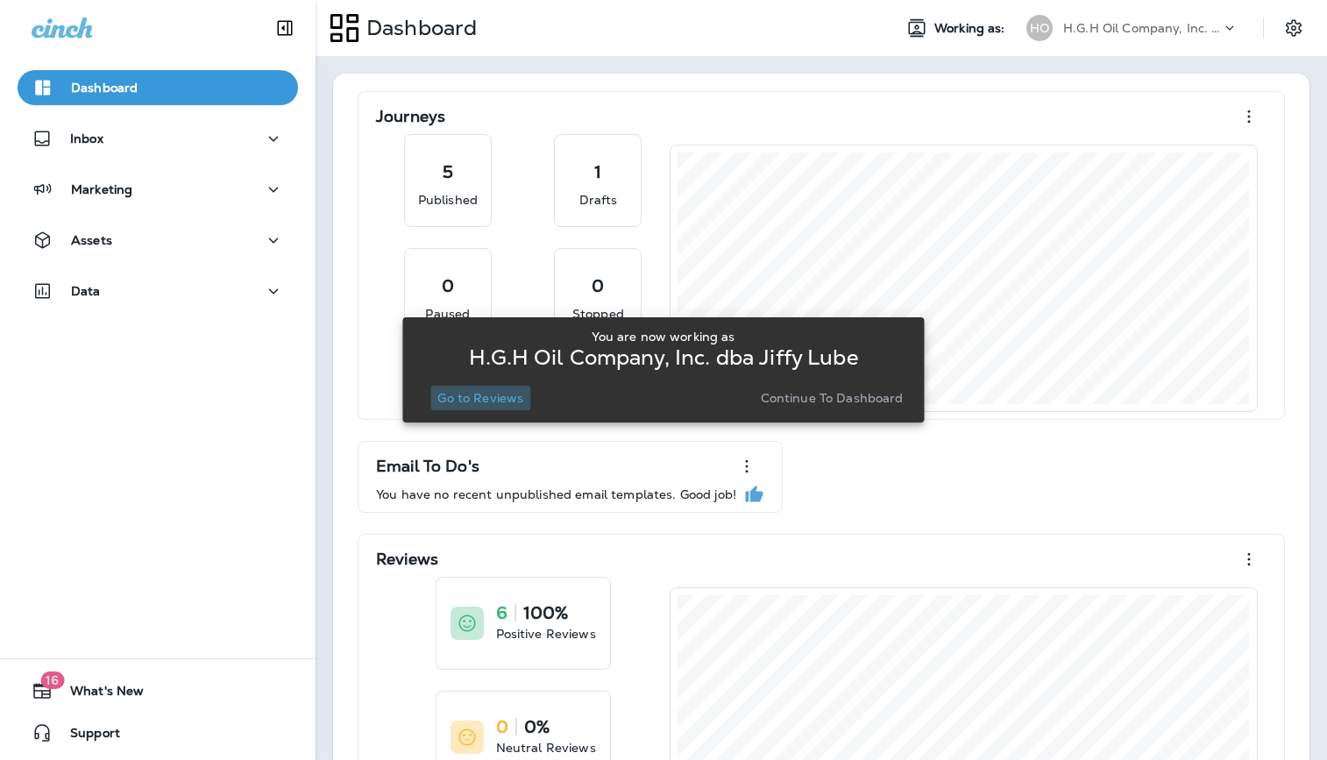
click at [501, 400] on p "Go to Reviews" at bounding box center [480, 398] width 86 height 14
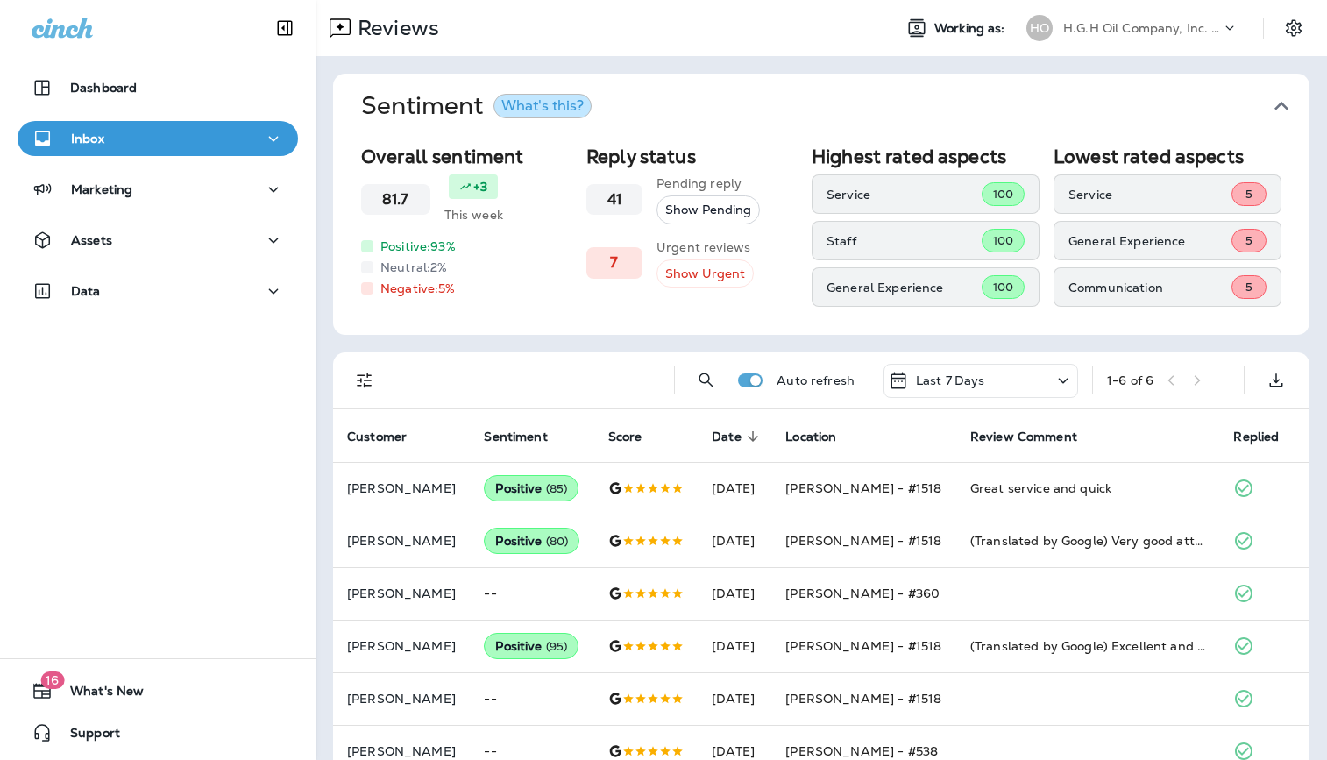
click at [1078, 13] on div "HO H.G.H Oil Company, Inc. dba Jiffy Lube" at bounding box center [1132, 28] width 233 height 35
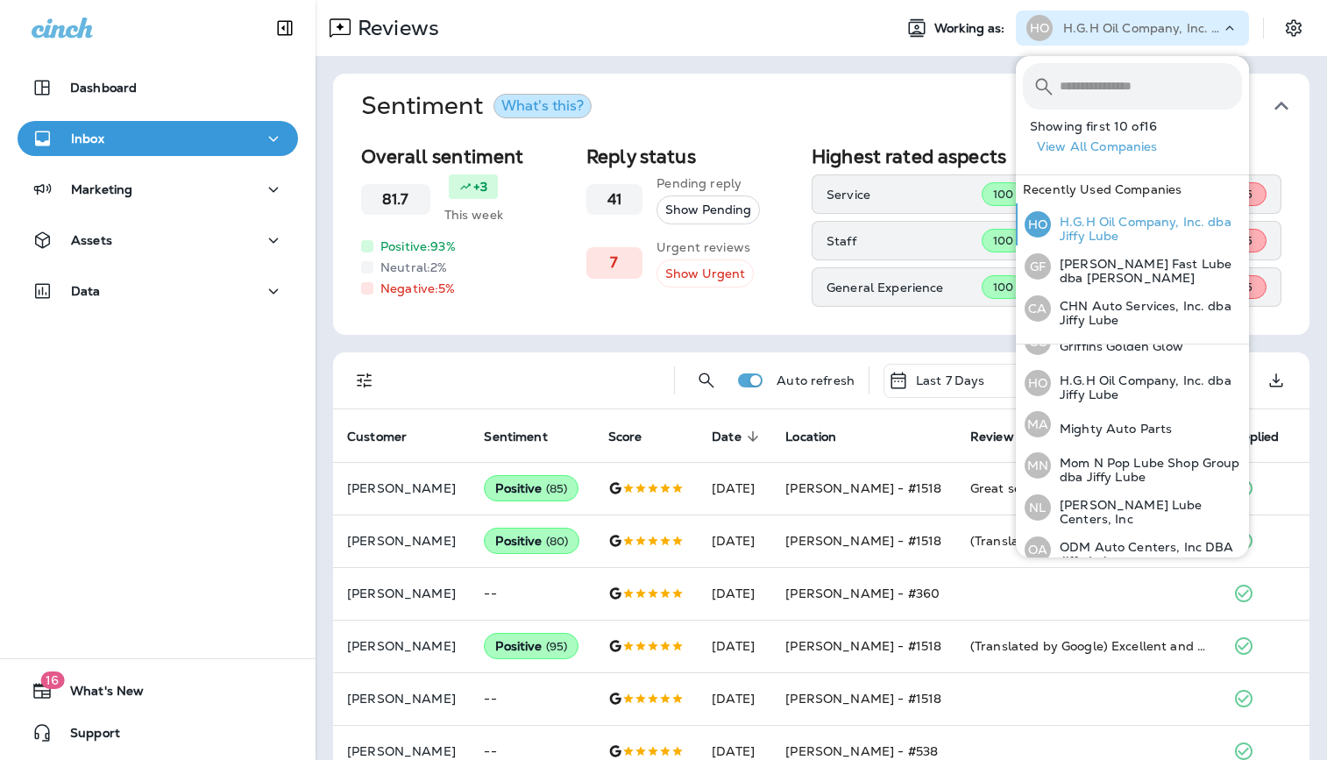
scroll to position [325, 0]
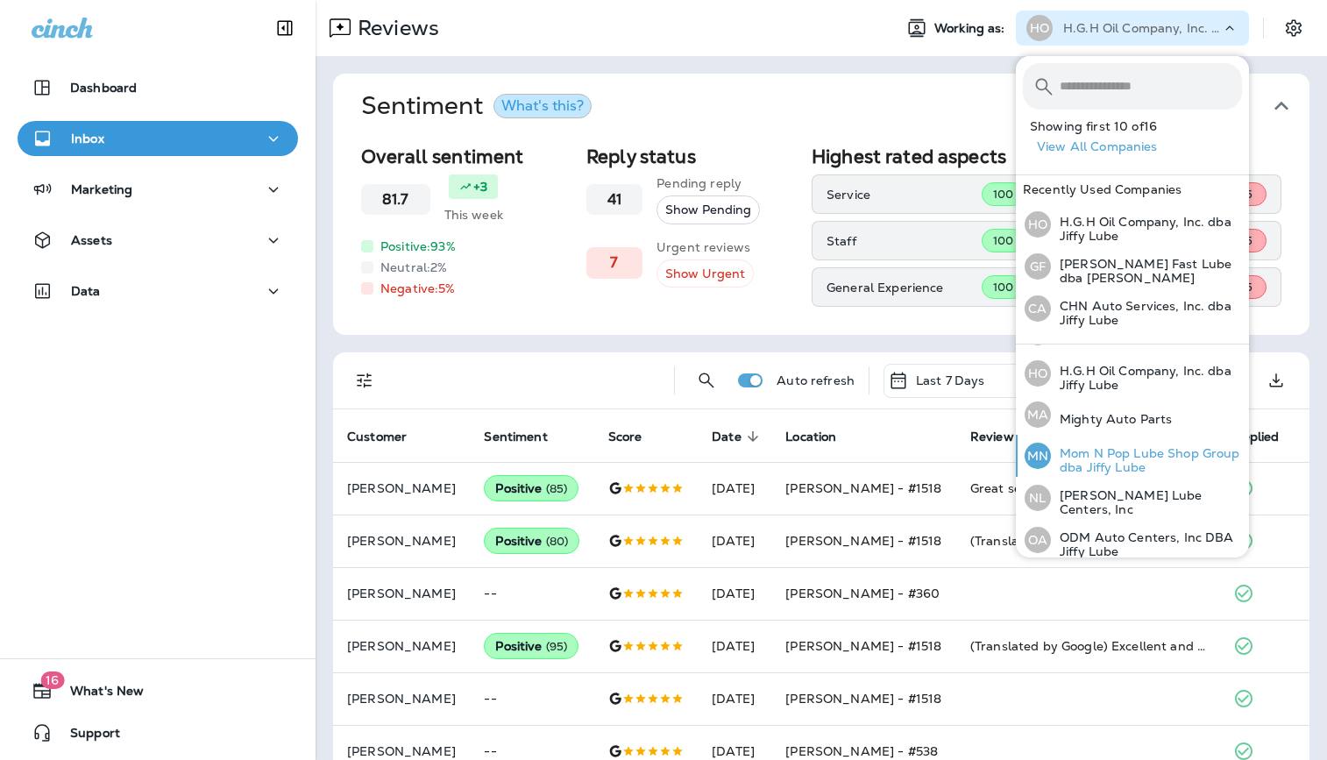
click at [1109, 451] on p "Mom N Pop Lube Shop Group dba Jiffy Lube" at bounding box center [1146, 460] width 191 height 28
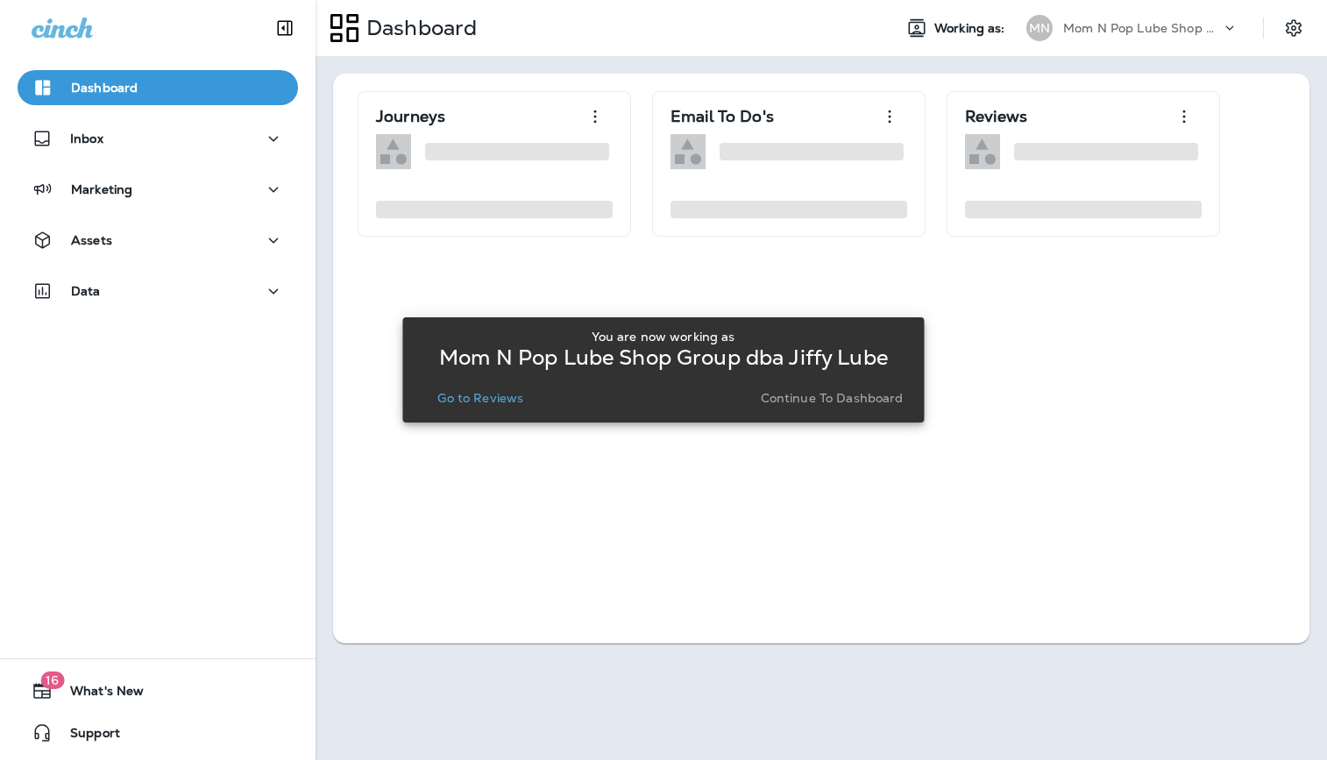
click at [452, 388] on button "Go to Reviews" at bounding box center [480, 398] width 100 height 25
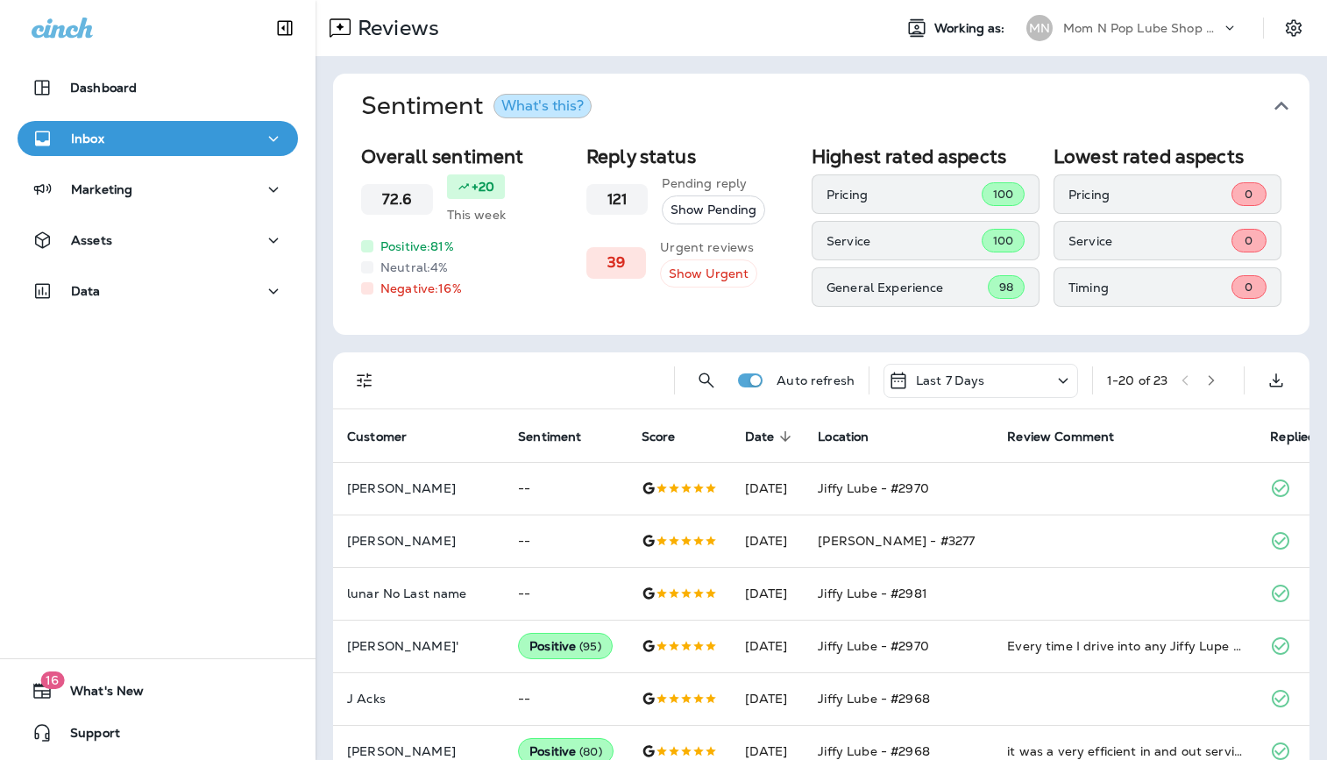
click at [1136, 32] on p "Mom N Pop Lube Shop Group dba Jiffy Lube" at bounding box center [1142, 28] width 158 height 14
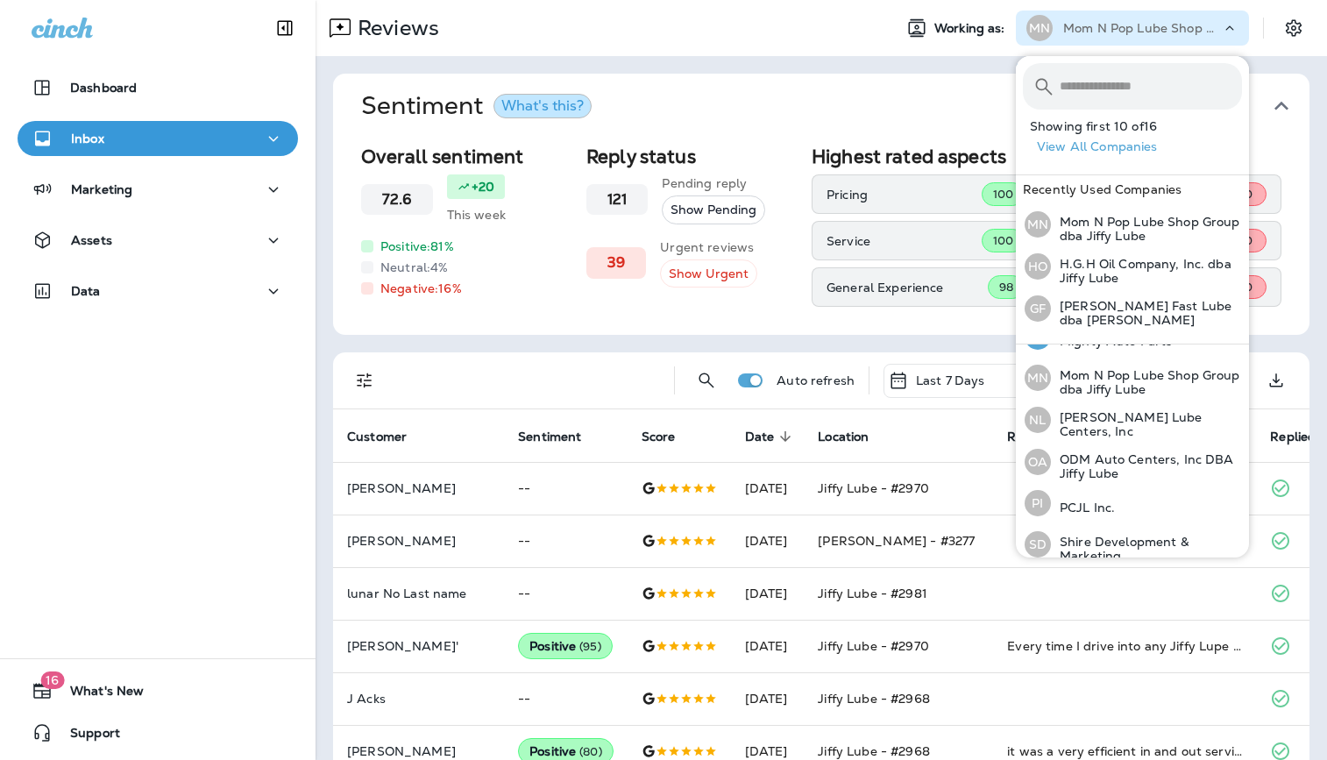
scroll to position [402, 0]
click at [1111, 418] on p "[PERSON_NAME] Lube Centers, Inc" at bounding box center [1146, 426] width 191 height 28
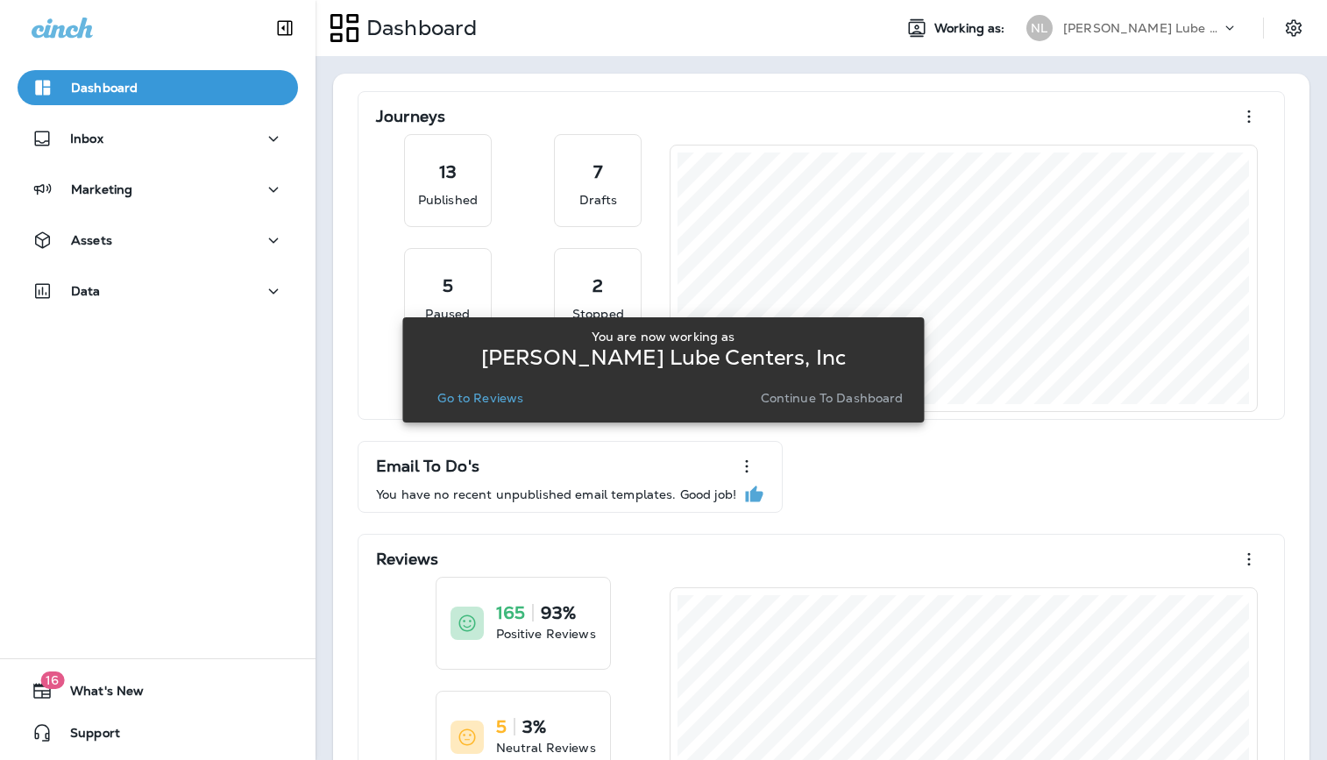
click at [479, 393] on p "Go to Reviews" at bounding box center [480, 398] width 86 height 14
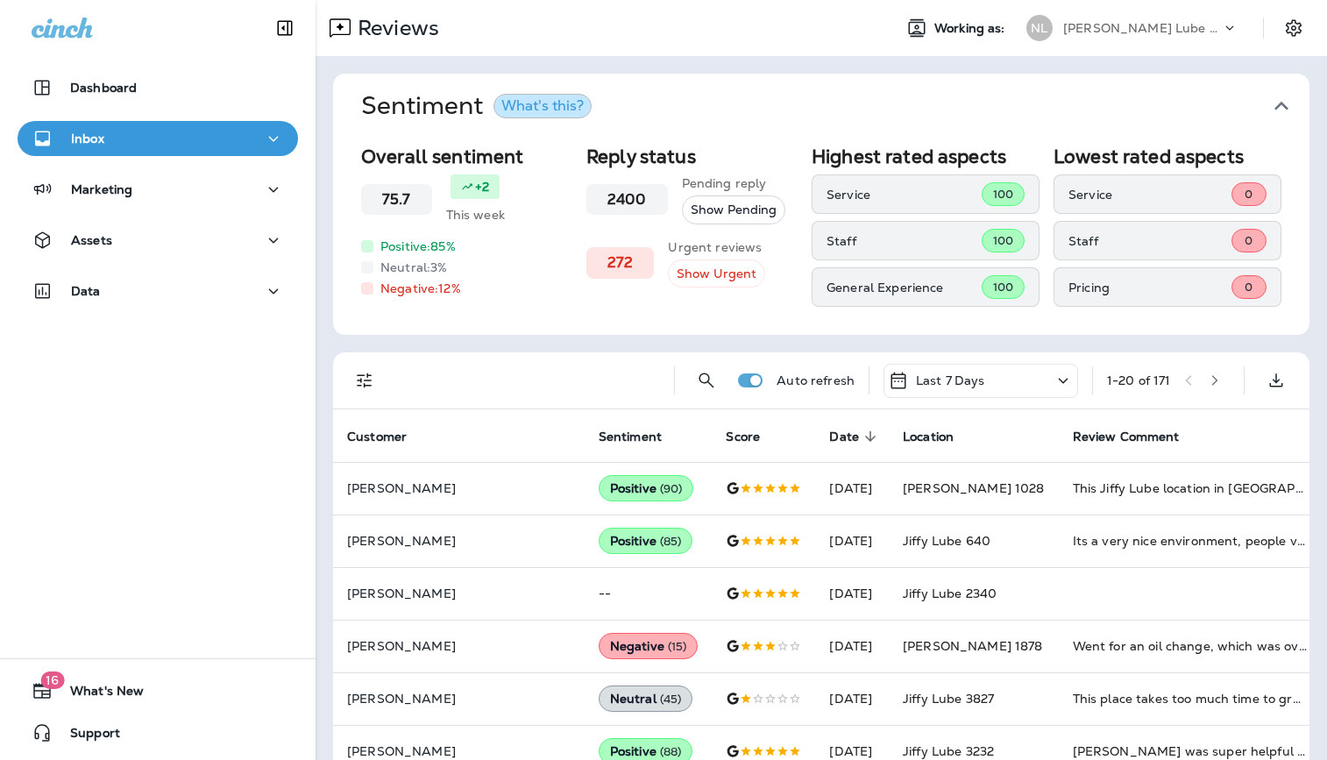
click at [361, 375] on icon "Filters" at bounding box center [364, 380] width 15 height 15
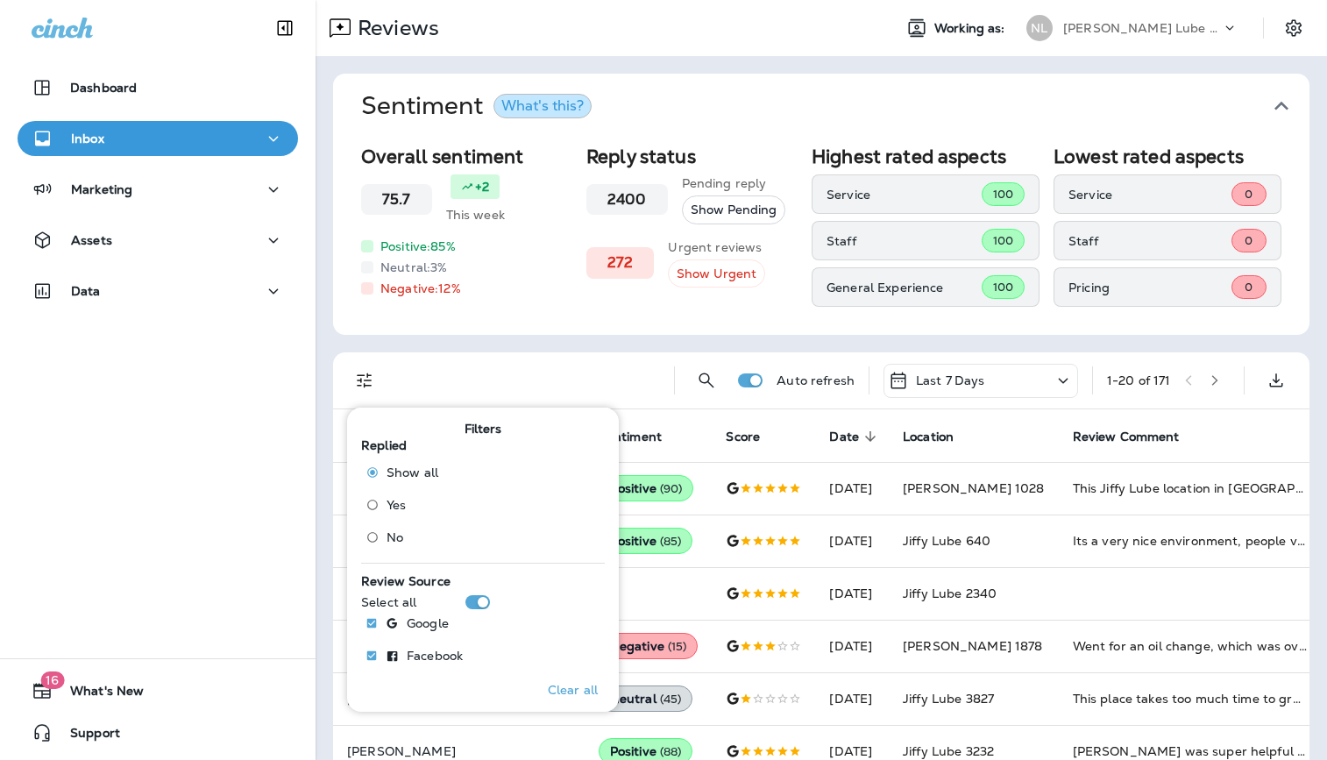
click at [388, 545] on label "No" at bounding box center [399, 537] width 80 height 28
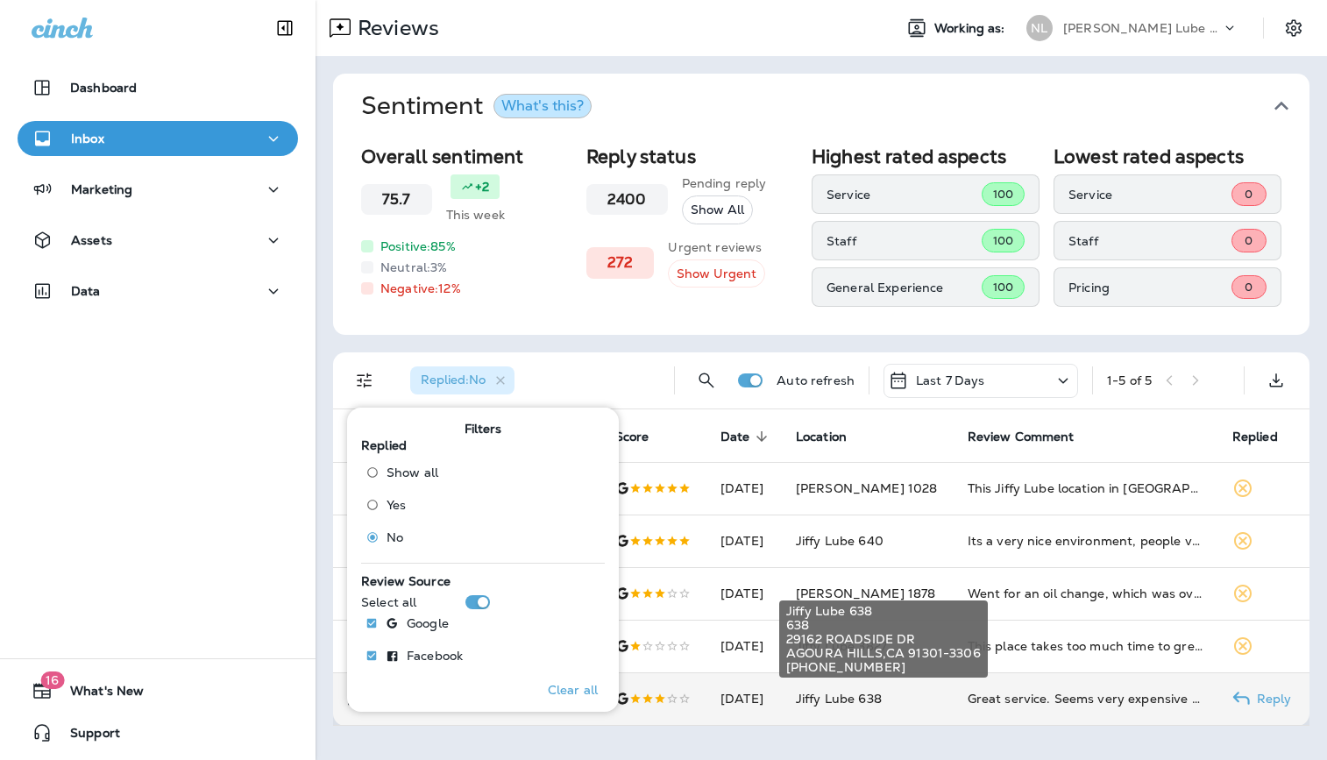
click at [873, 694] on span "Jiffy Lube 638" at bounding box center [839, 699] width 86 height 16
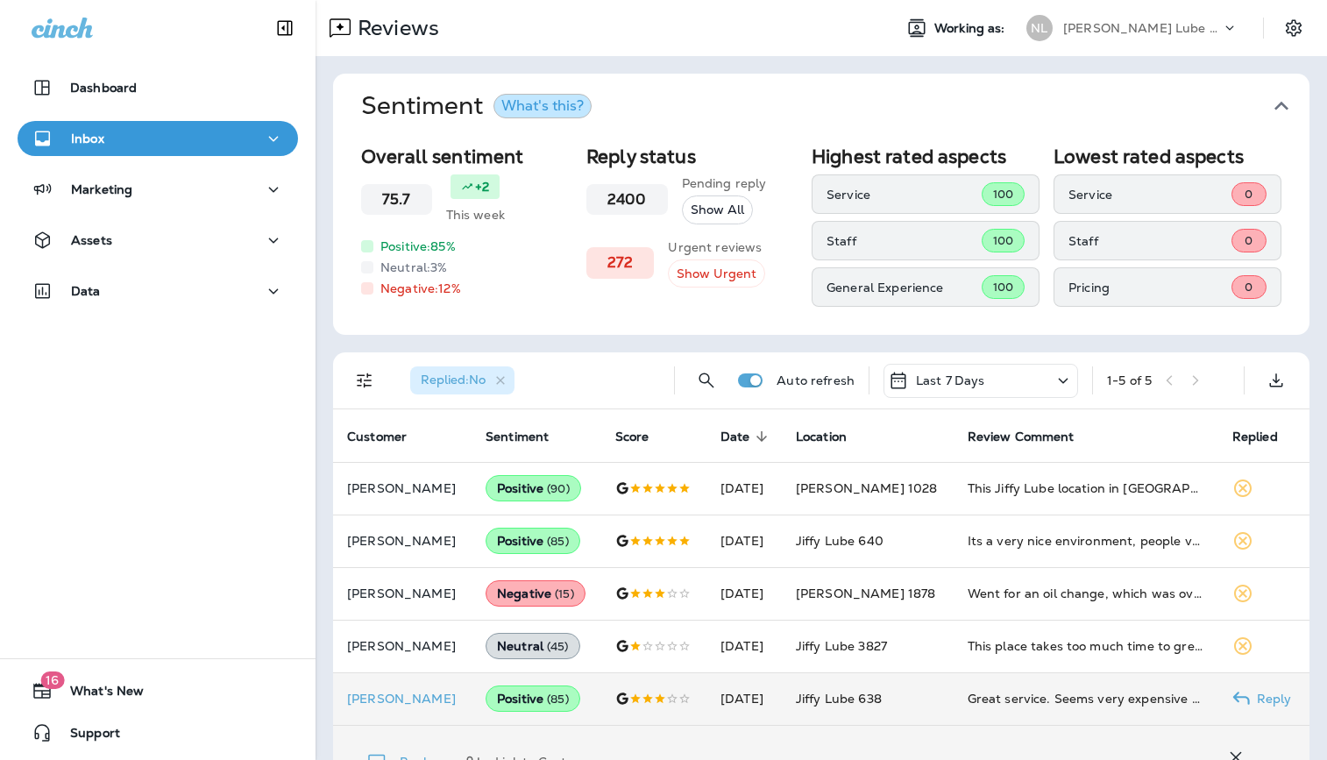
scroll to position [496, 0]
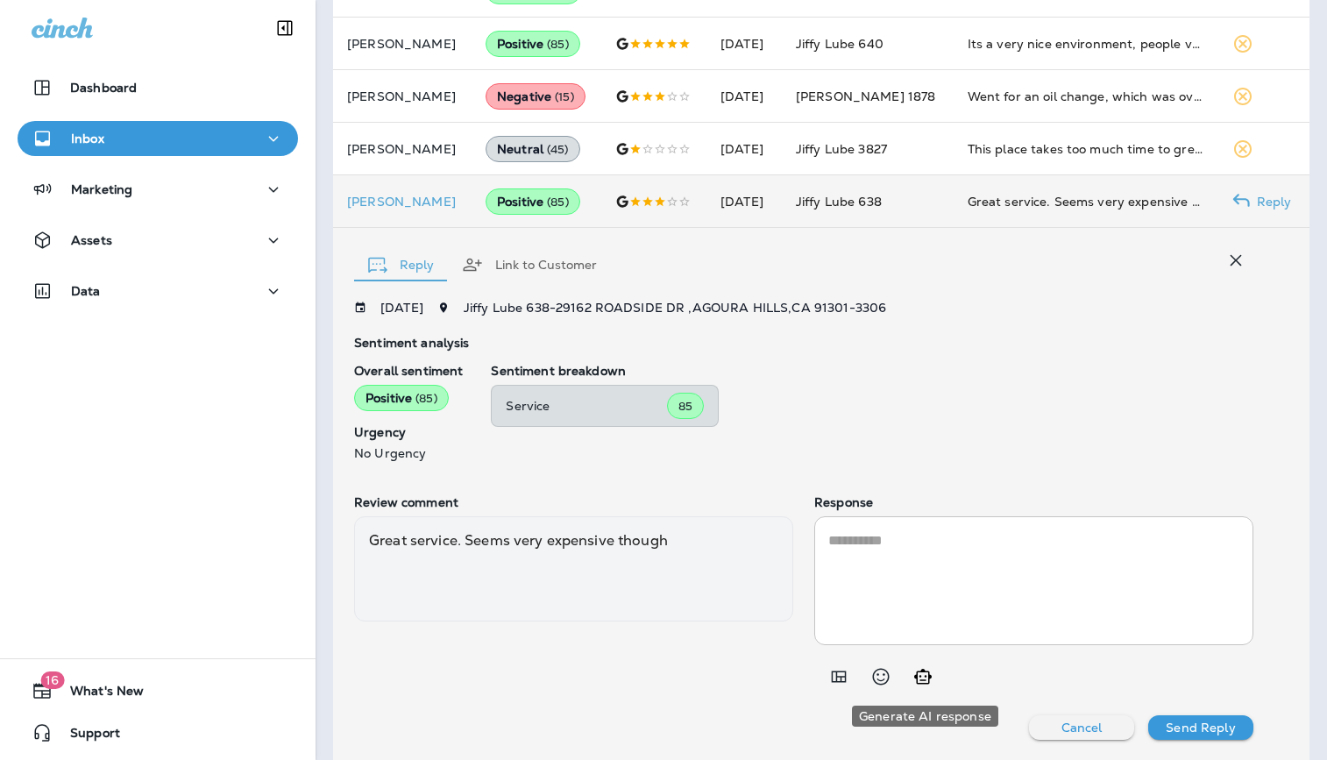
click at [921, 679] on icon "Generate AI response" at bounding box center [923, 676] width 18 height 15
type textarea "**********"
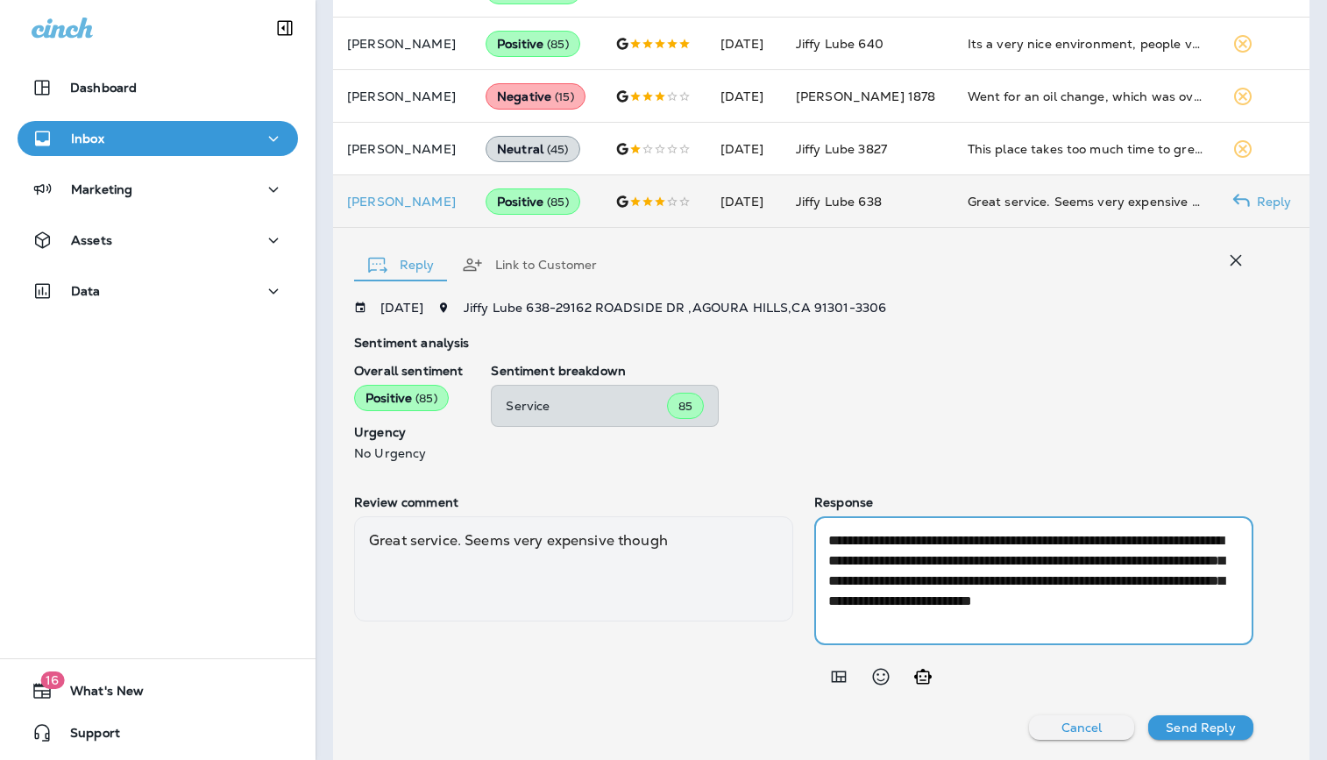
drag, startPoint x: 937, startPoint y: 622, endPoint x: 736, endPoint y: 438, distance: 271.8
click at [736, 438] on div "**********" at bounding box center [804, 520] width 900 height 439
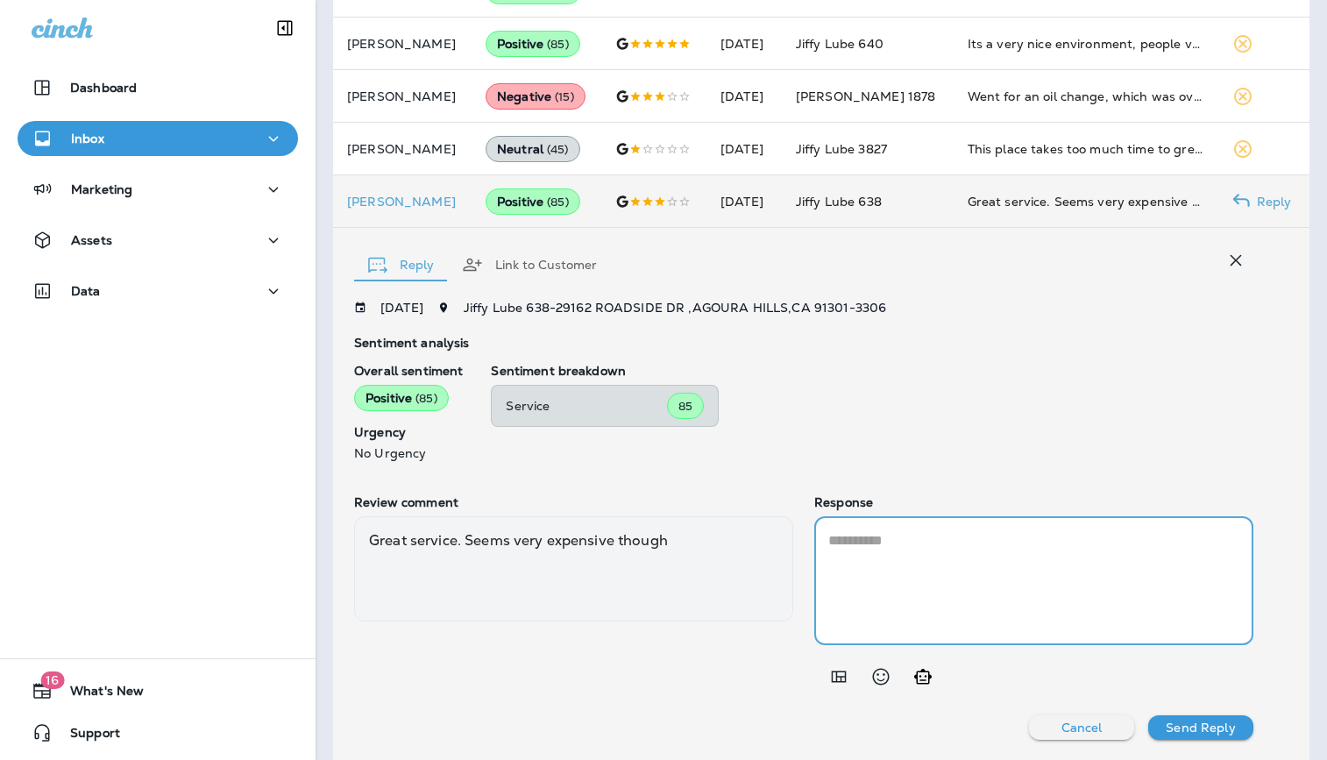
click at [843, 679] on icon "Add in a premade template" at bounding box center [839, 677] width 15 height 11
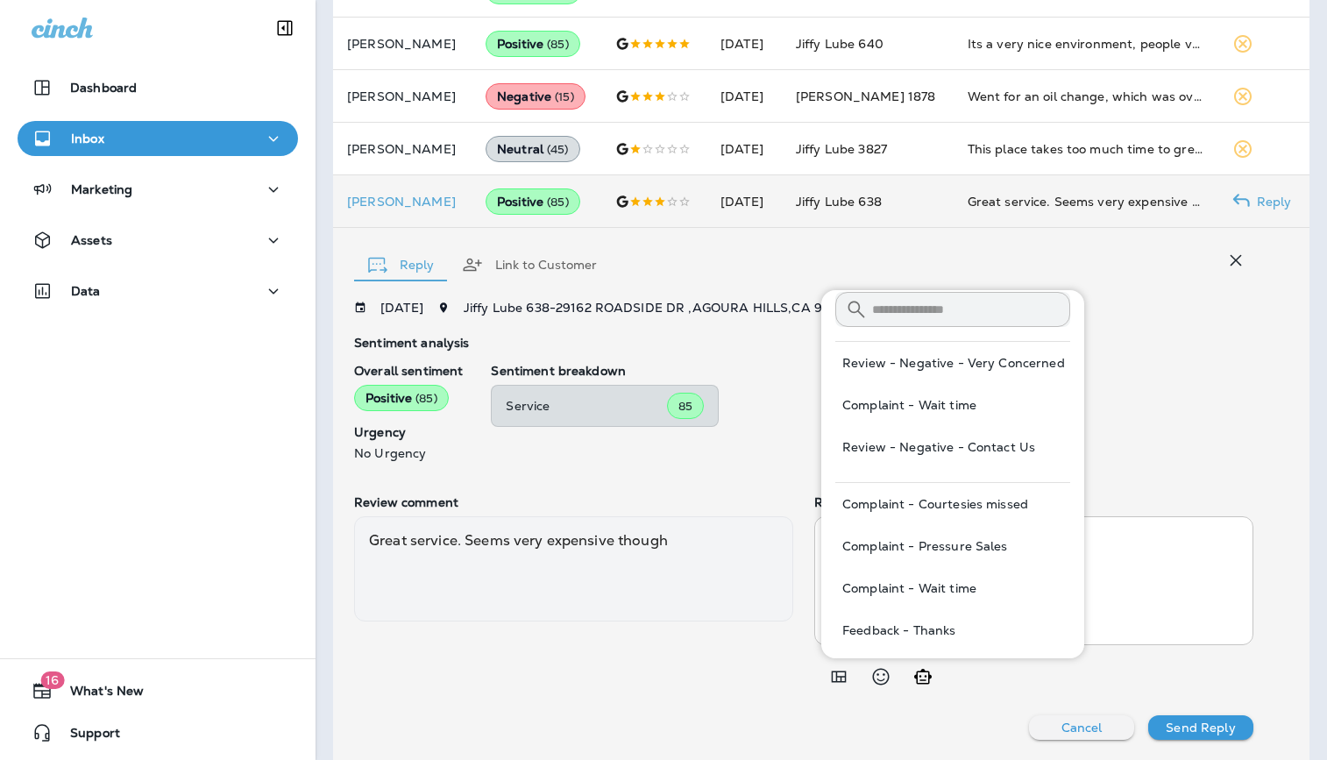
scroll to position [70, 0]
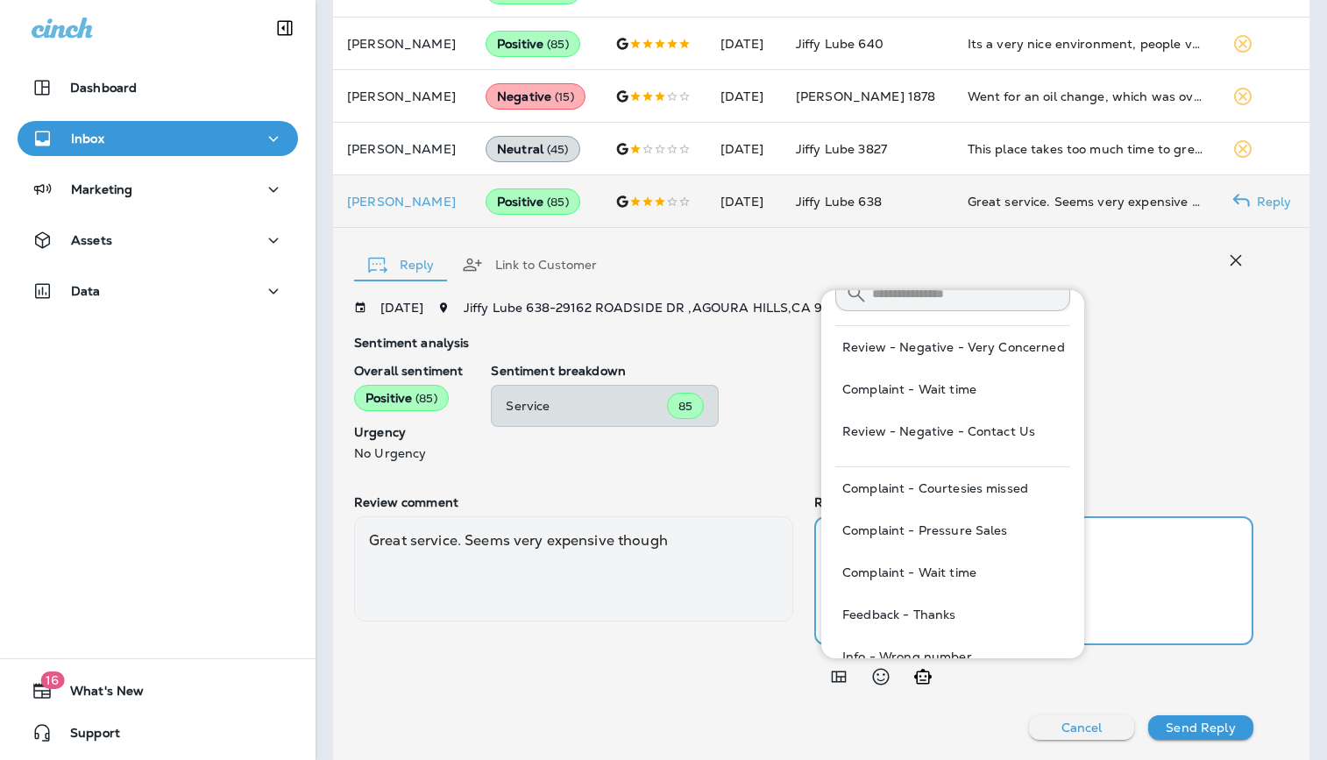
click at [1170, 608] on textarea at bounding box center [1034, 580] width 411 height 101
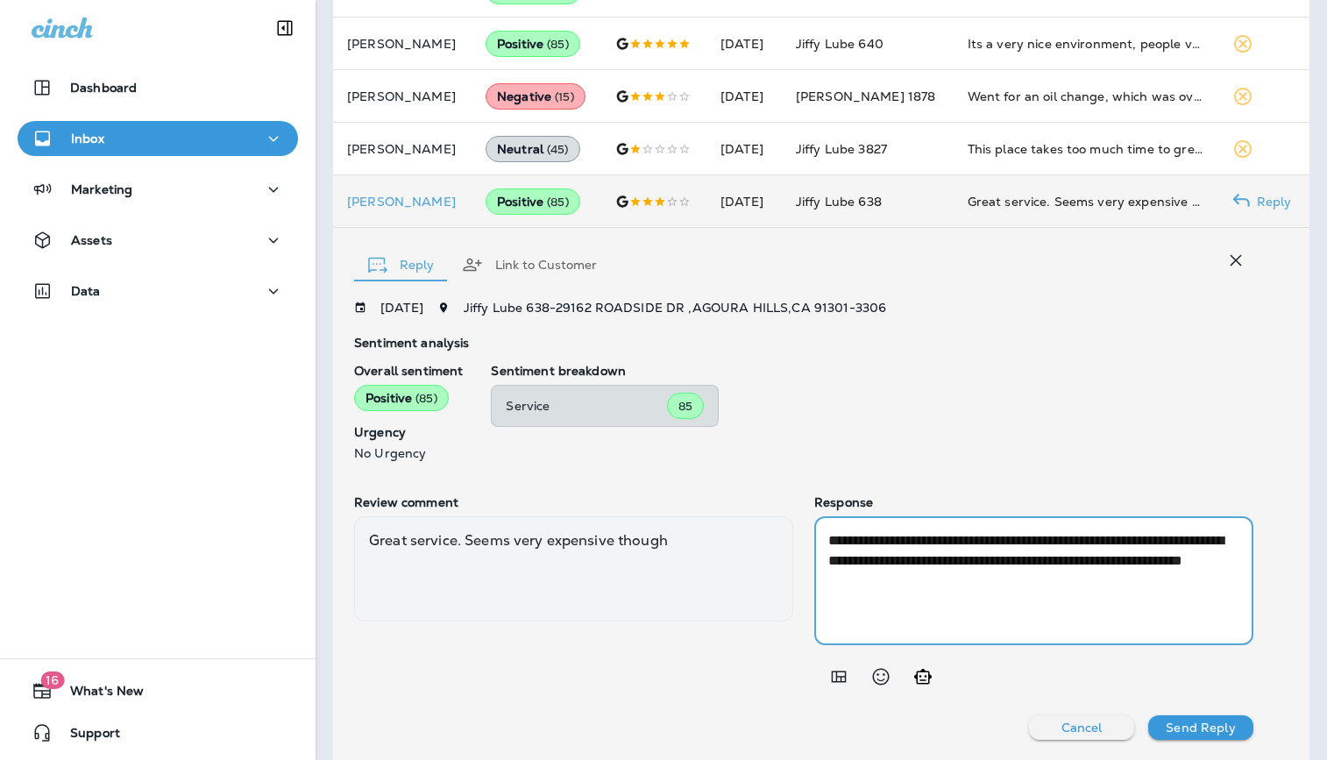
type textarea "**********"
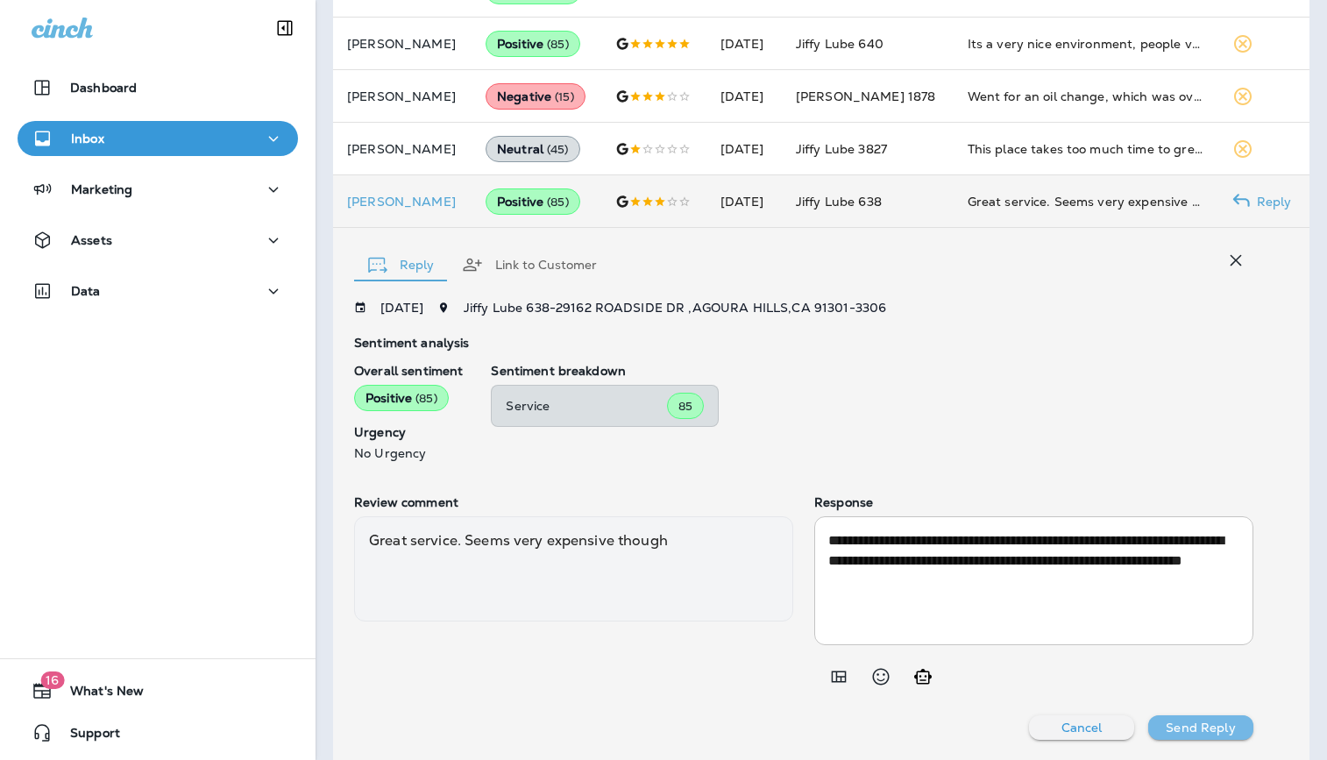
click at [1199, 728] on p "Send Reply" at bounding box center [1200, 728] width 69 height 14
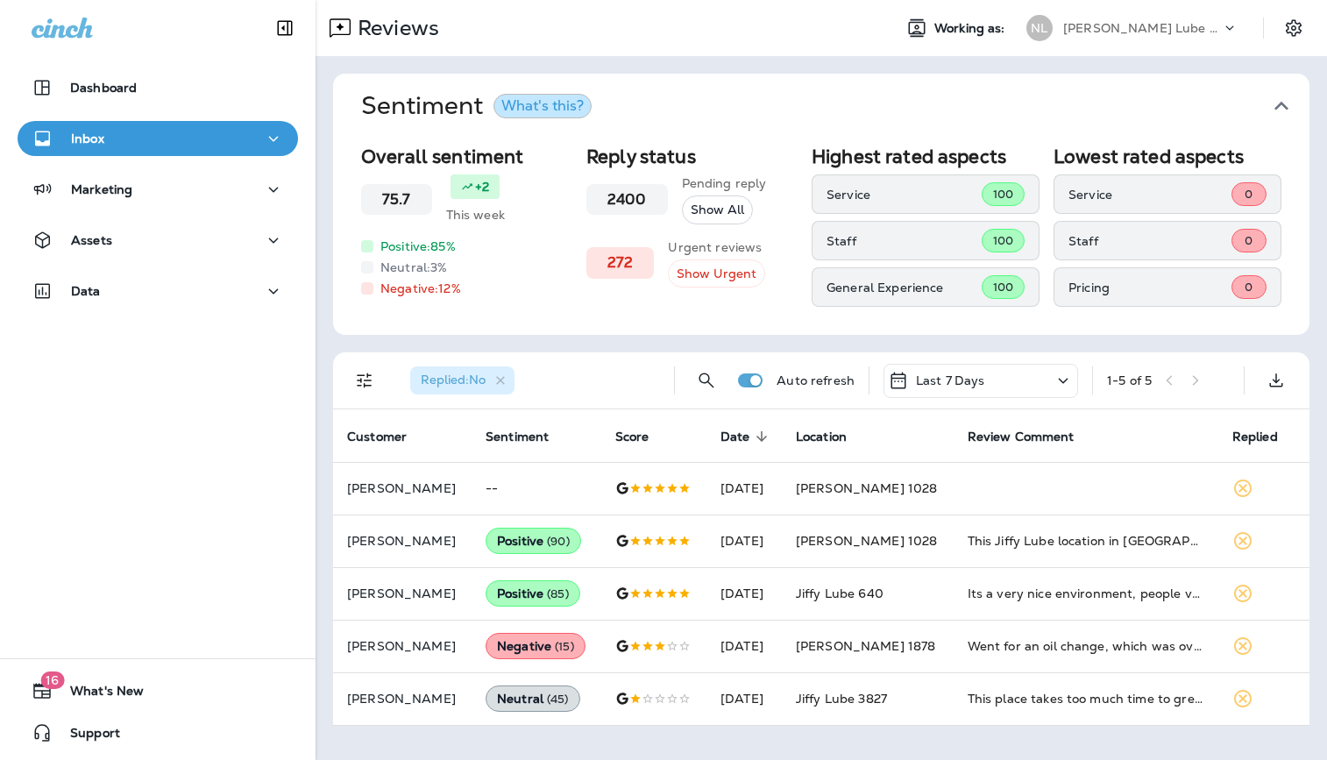
scroll to position [0, 0]
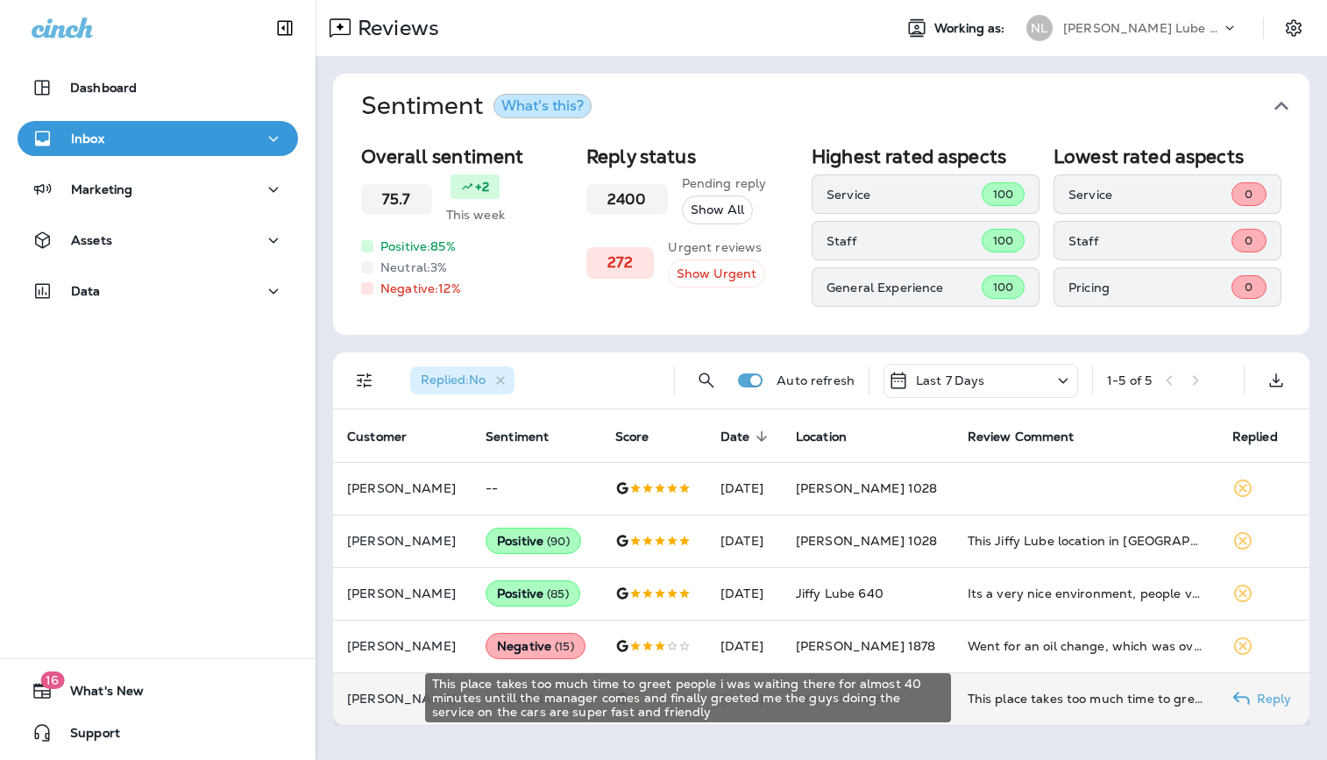
click at [1040, 703] on div "This place takes too much time to greet people i was waiting there for almost 4…" at bounding box center [1086, 699] width 237 height 18
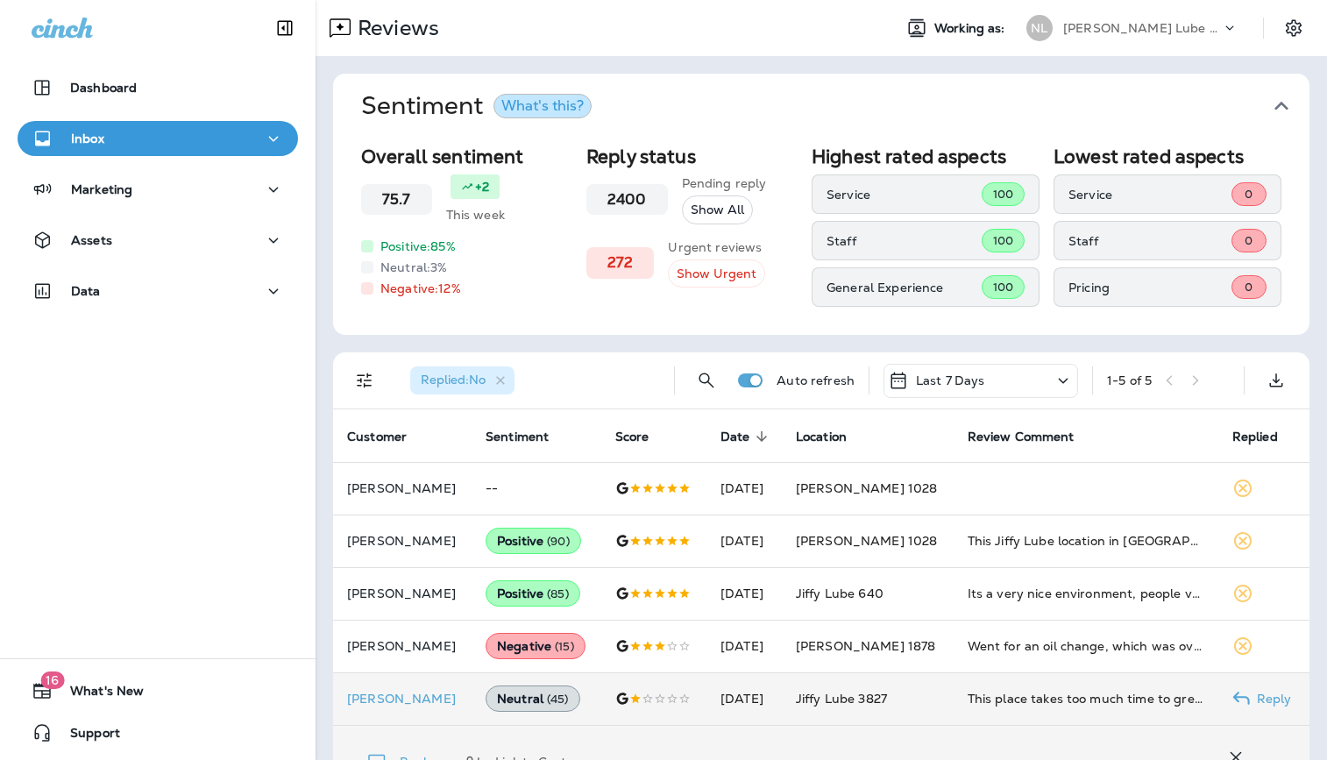
scroll to position [496, 0]
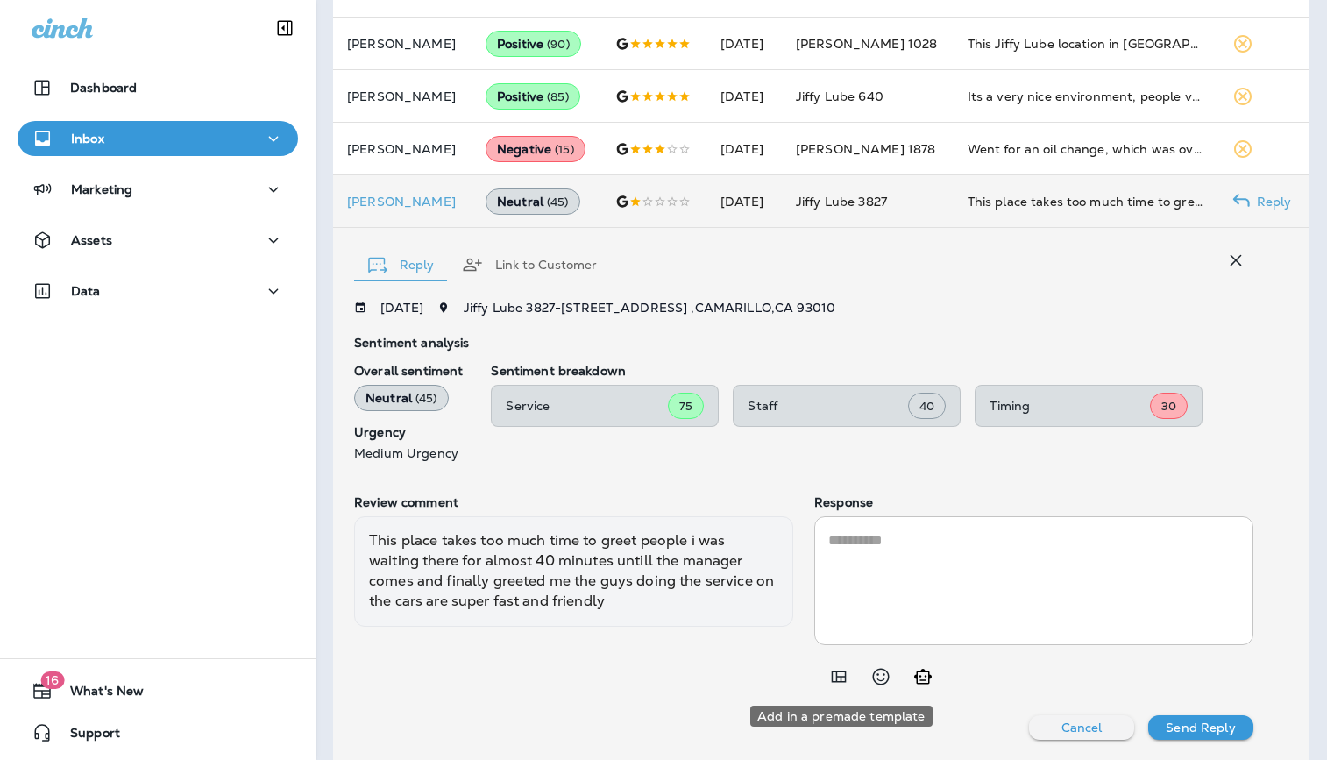
click at [836, 666] on icon "Add in a premade template" at bounding box center [839, 676] width 21 height 21
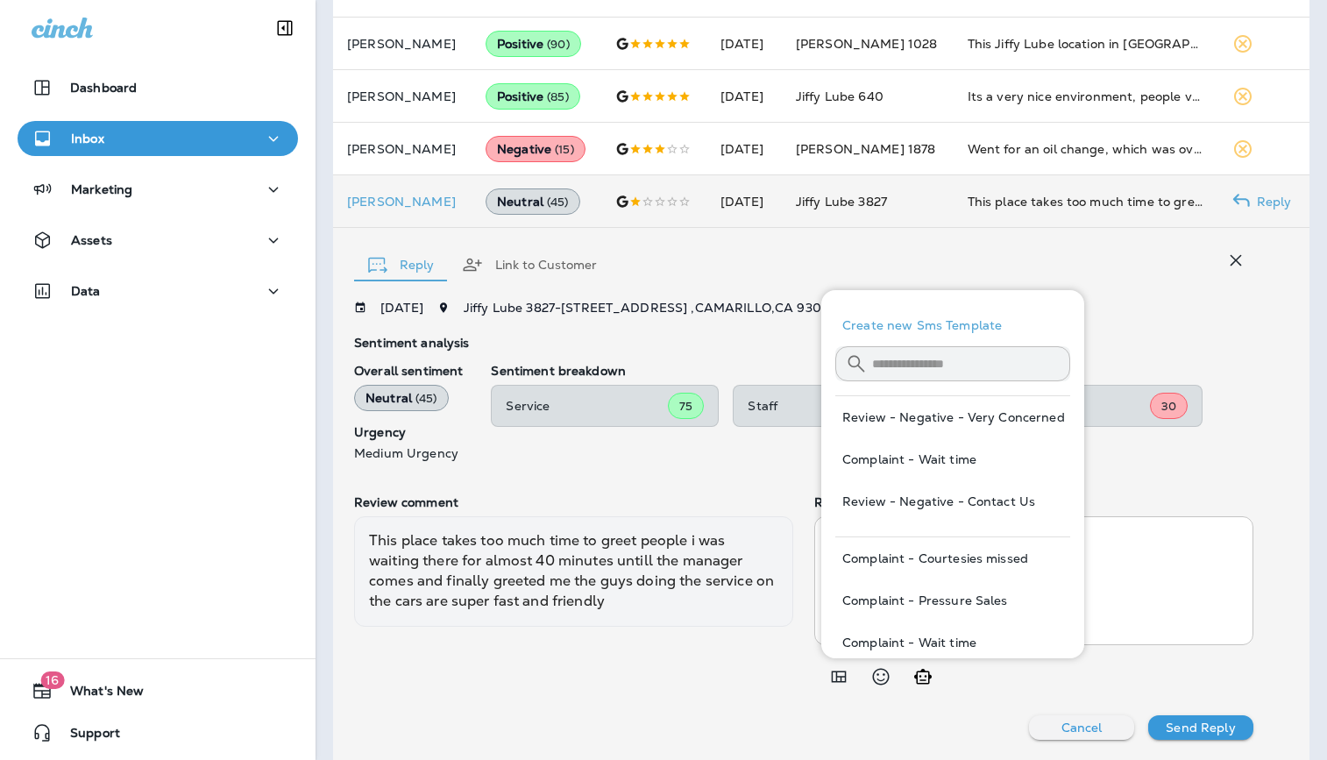
click at [958, 497] on button "Review - Negative - Contact Us" at bounding box center [953, 501] width 235 height 42
type textarea "**********"
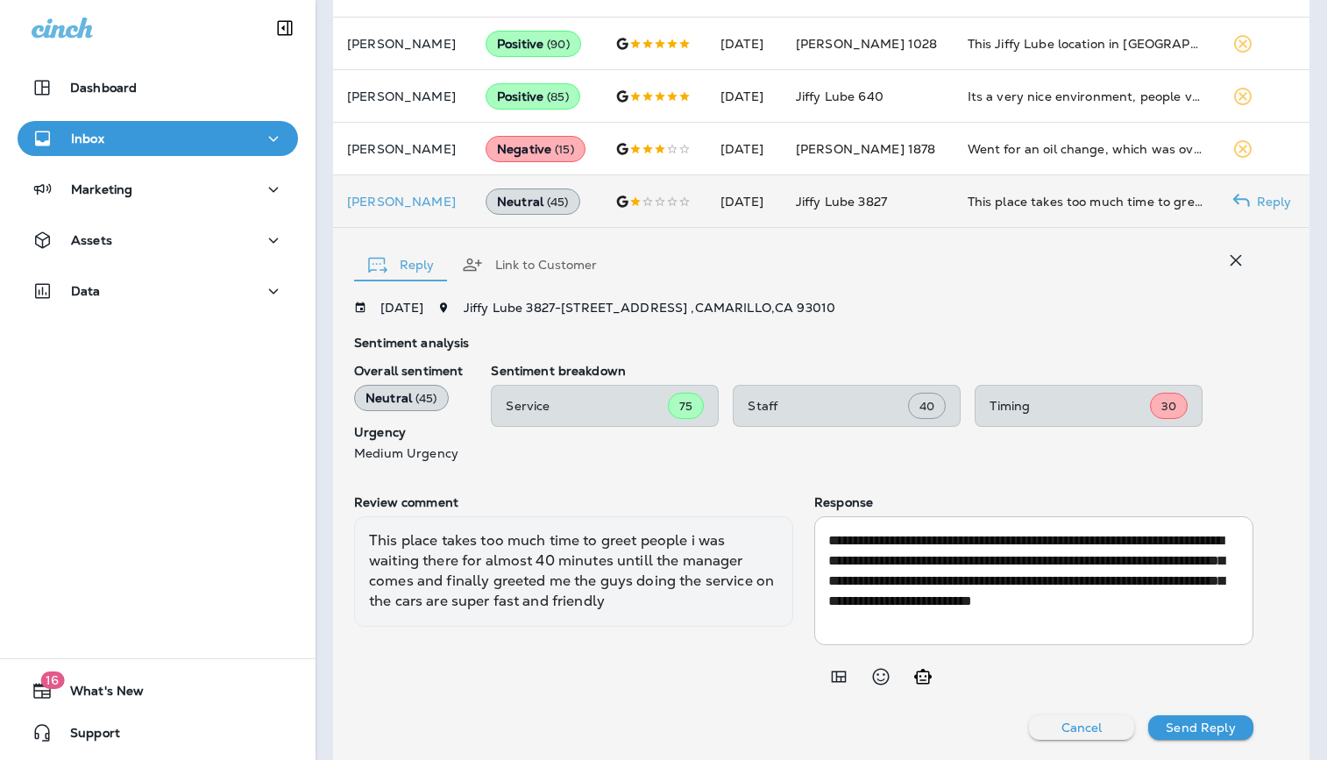
click at [1215, 740] on div "**********" at bounding box center [821, 494] width 977 height 533
click at [1208, 729] on p "Send Reply" at bounding box center [1200, 728] width 69 height 14
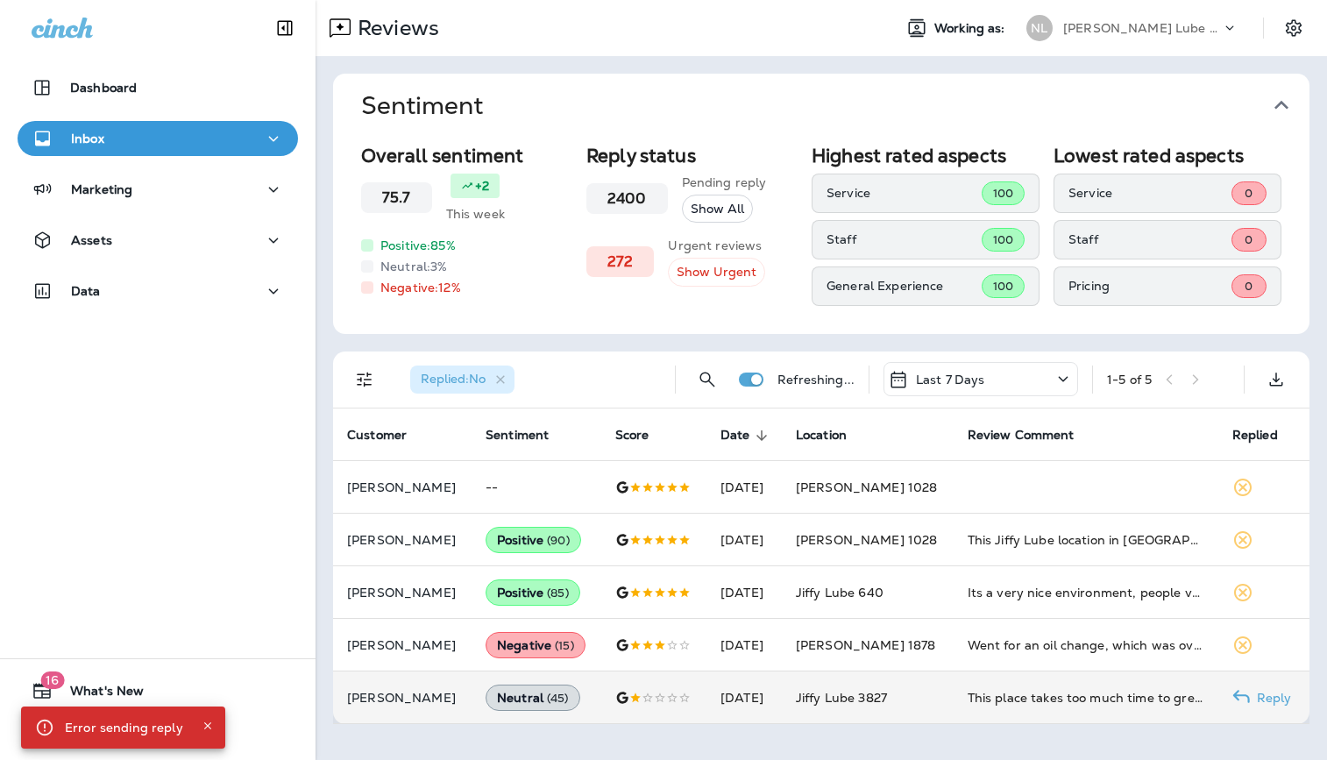
scroll to position [0, 0]
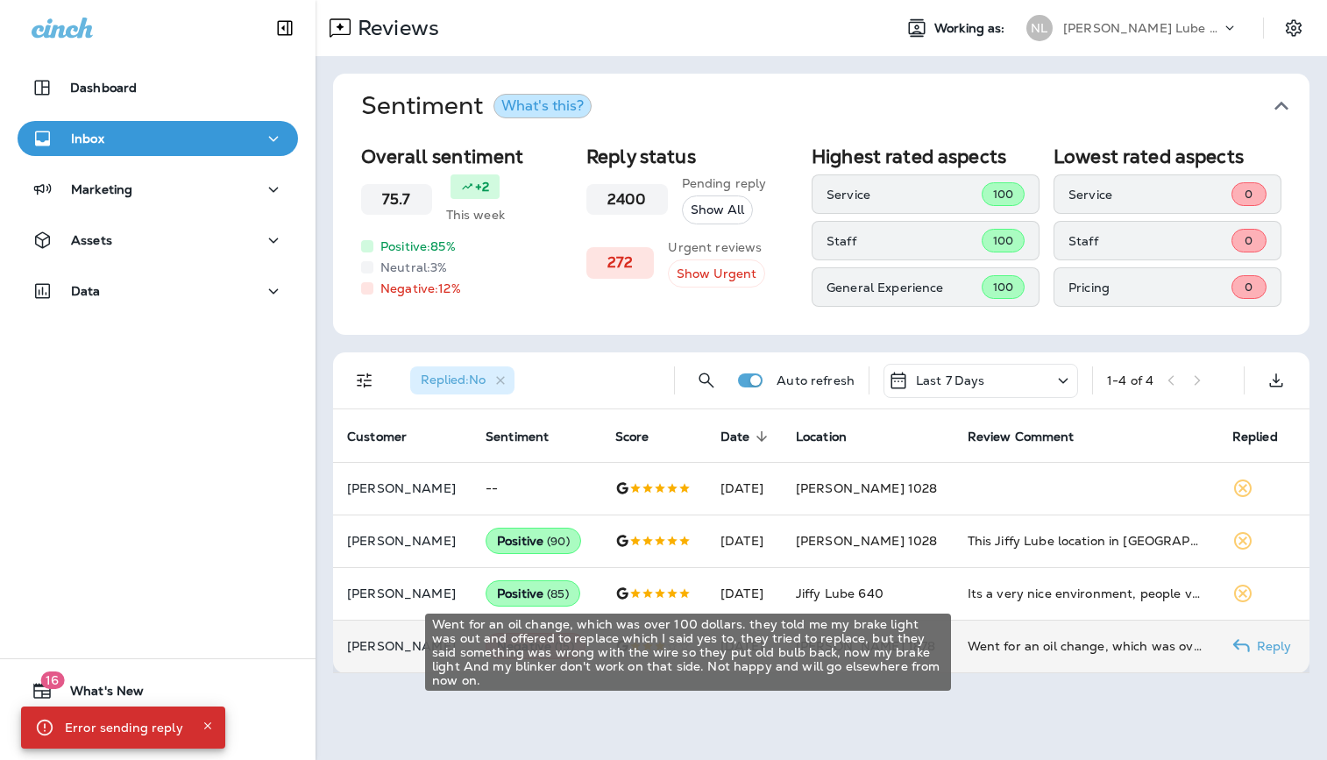
click at [1026, 644] on div "Went for an oil change, which was over 100 dollars. they told me my brake light…" at bounding box center [1086, 646] width 237 height 18
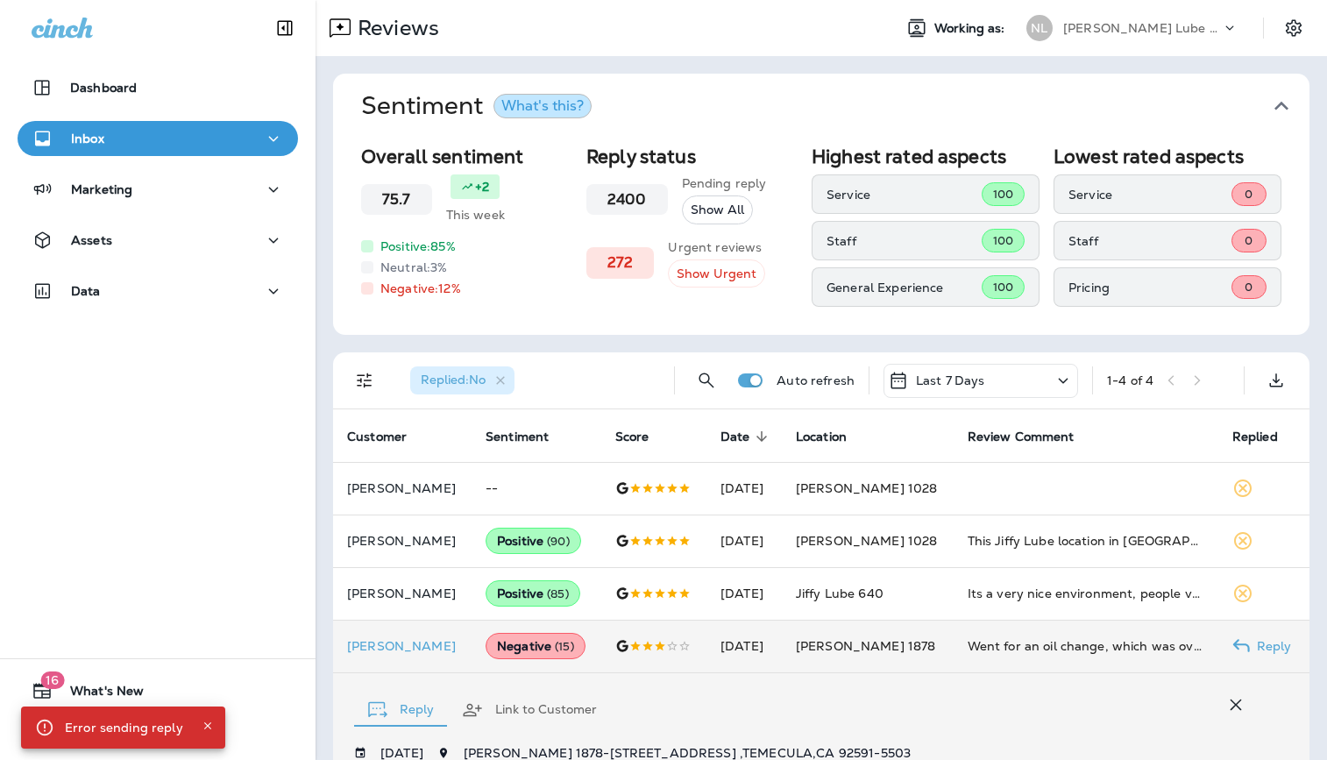
scroll to position [468, 0]
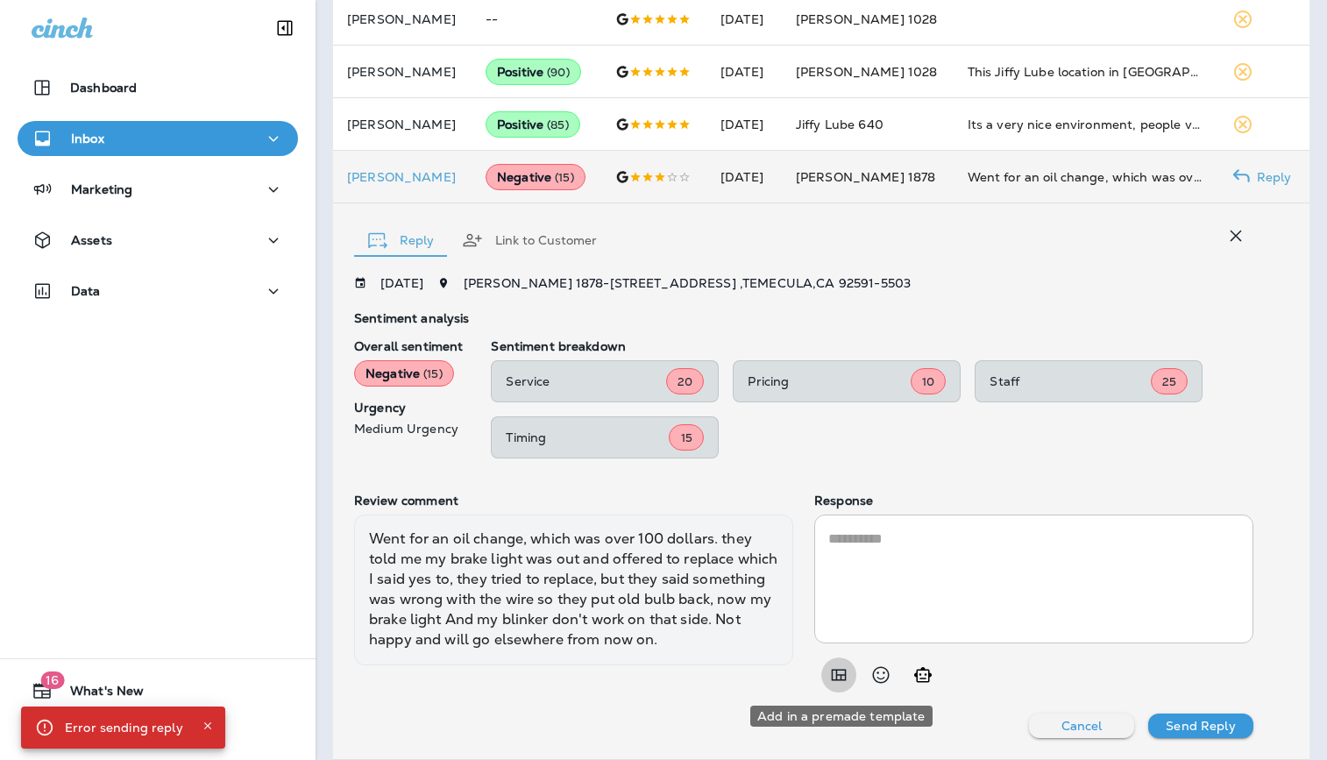
click at [842, 673] on icon "Add in a premade template" at bounding box center [839, 675] width 21 height 21
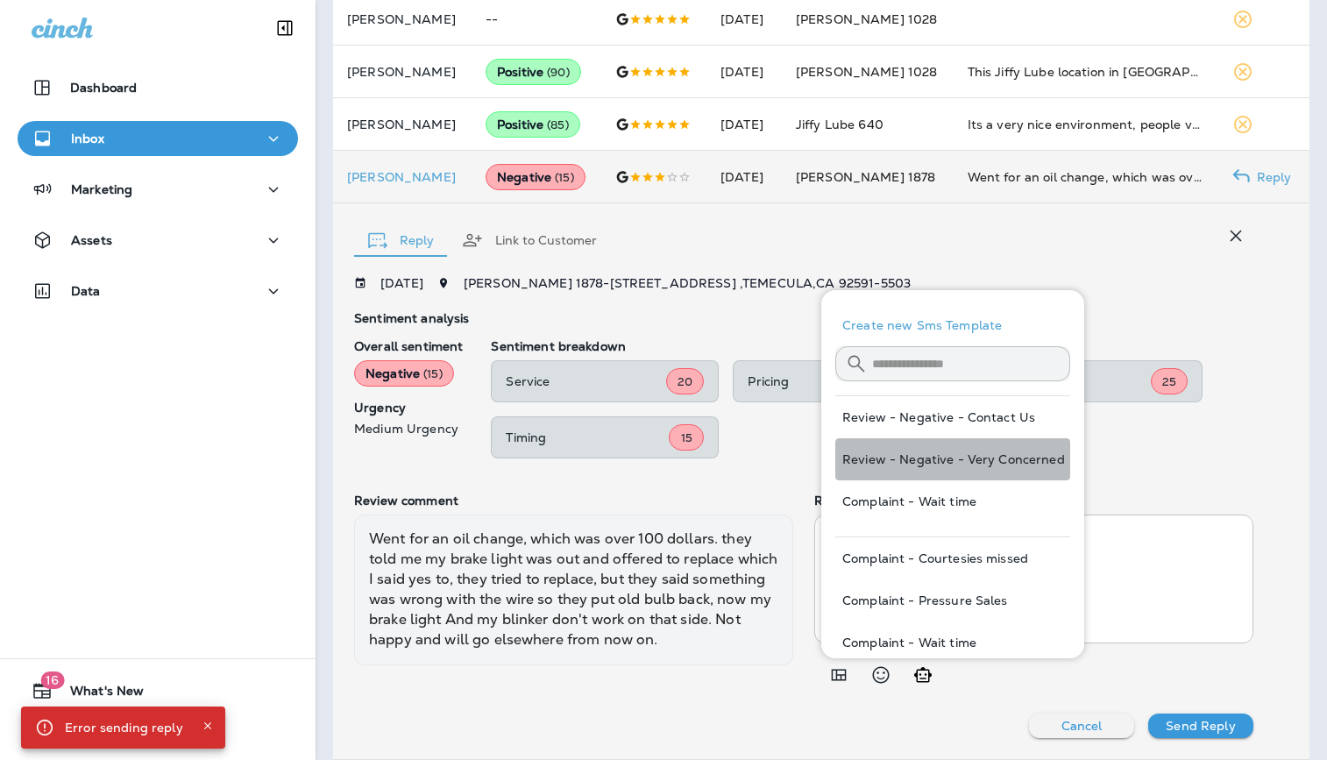
click at [981, 453] on button "Review - Negative - Very Concerned" at bounding box center [953, 459] width 235 height 42
type textarea "**********"
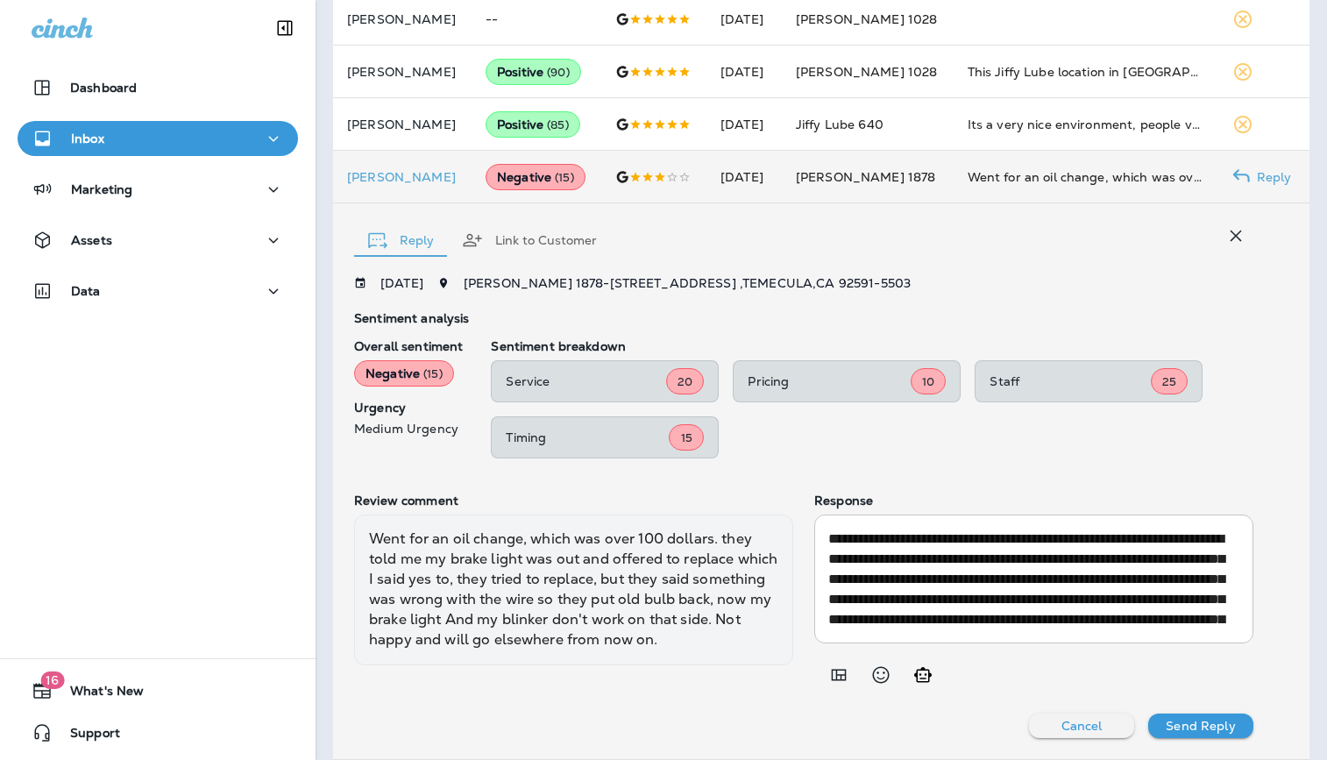
click at [1203, 723] on p "Send Reply" at bounding box center [1200, 726] width 69 height 14
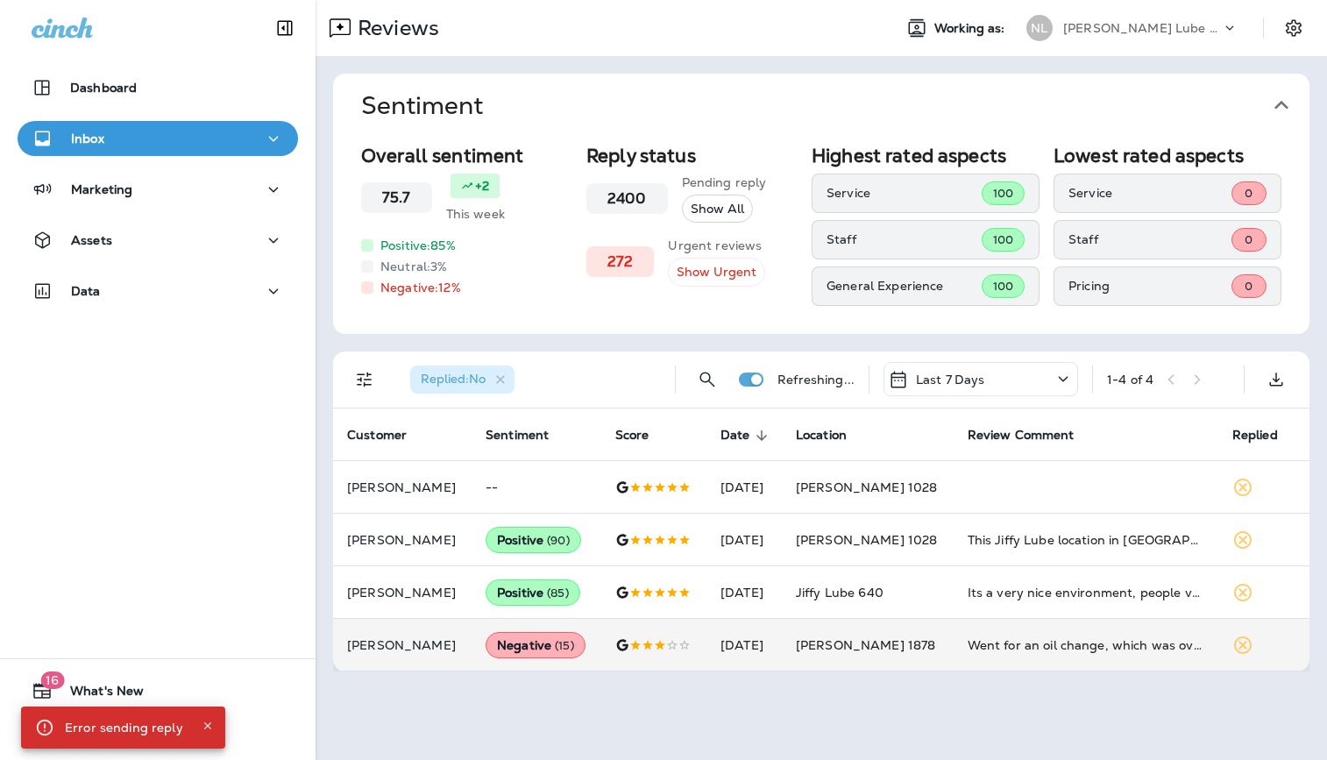
scroll to position [0, 0]
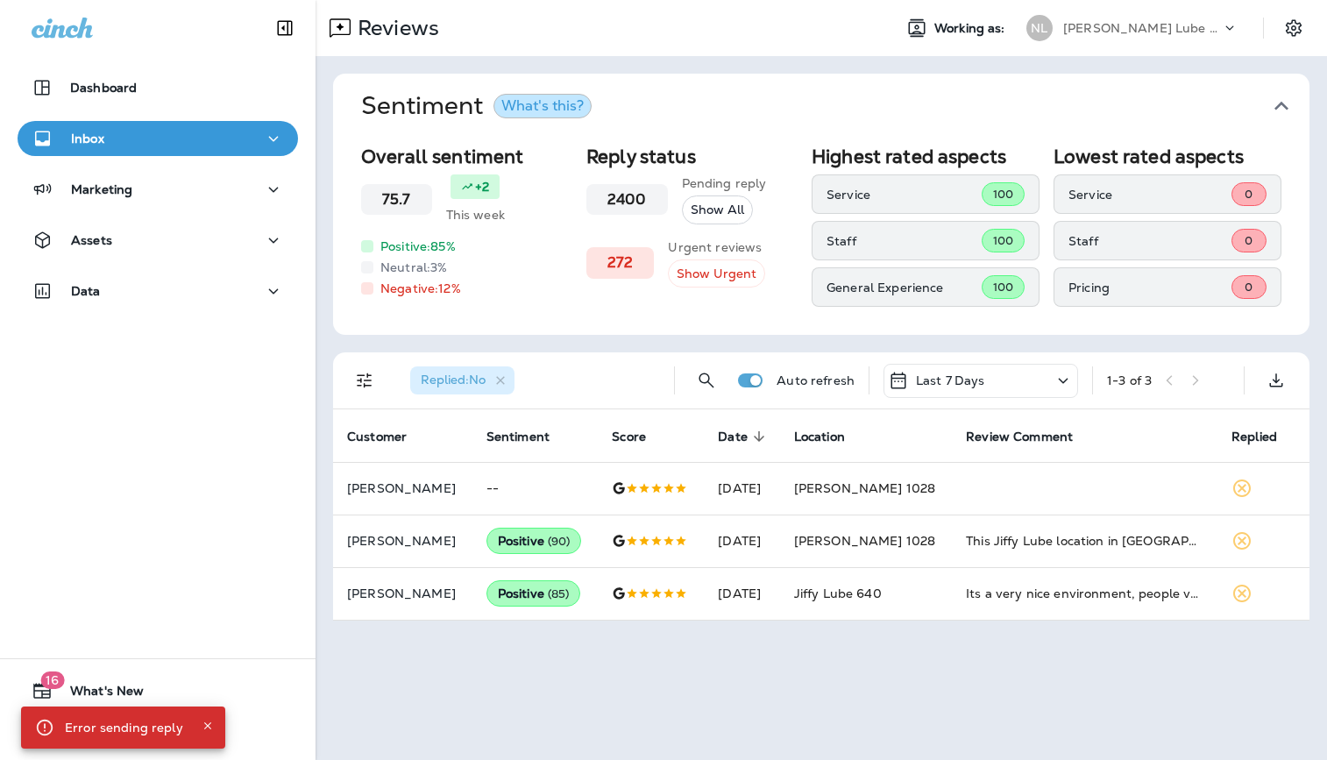
click at [1199, 23] on p "[PERSON_NAME] Lube Centers, Inc" at bounding box center [1142, 28] width 158 height 14
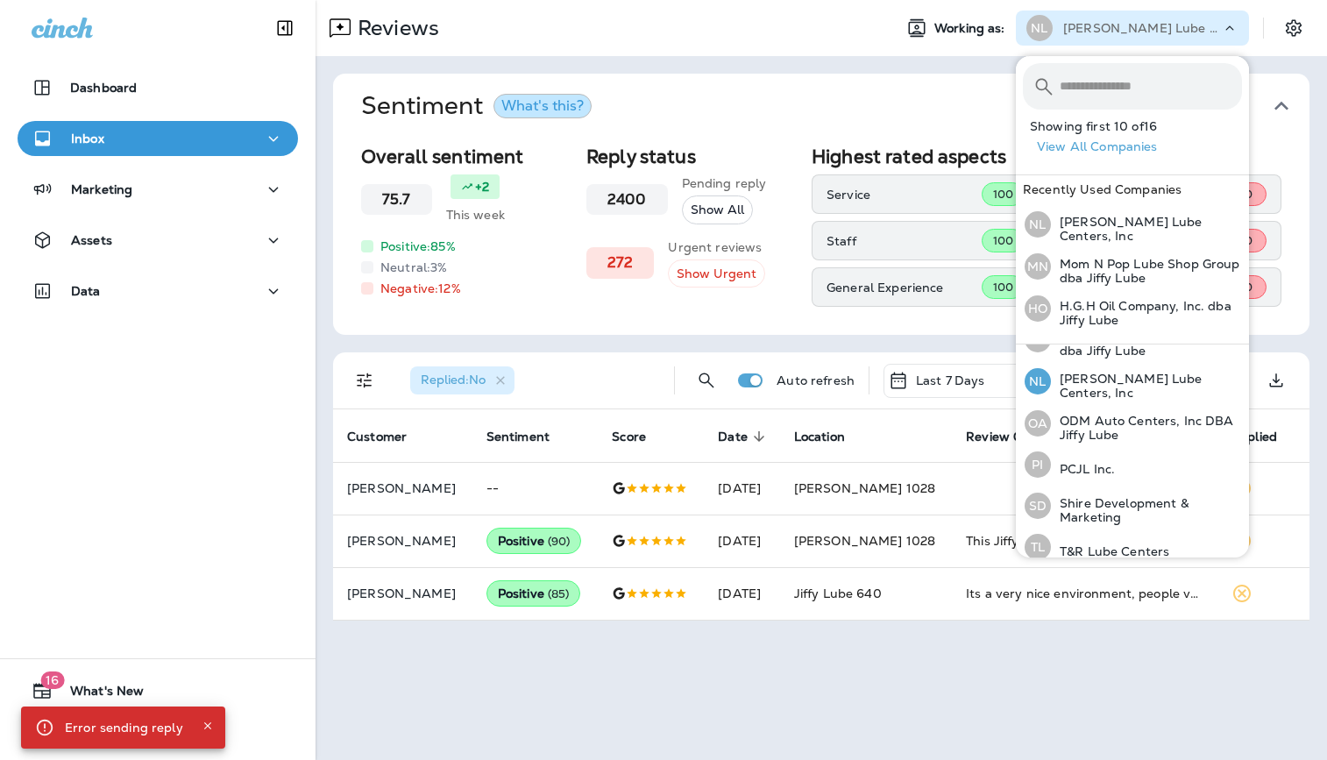
scroll to position [452, 0]
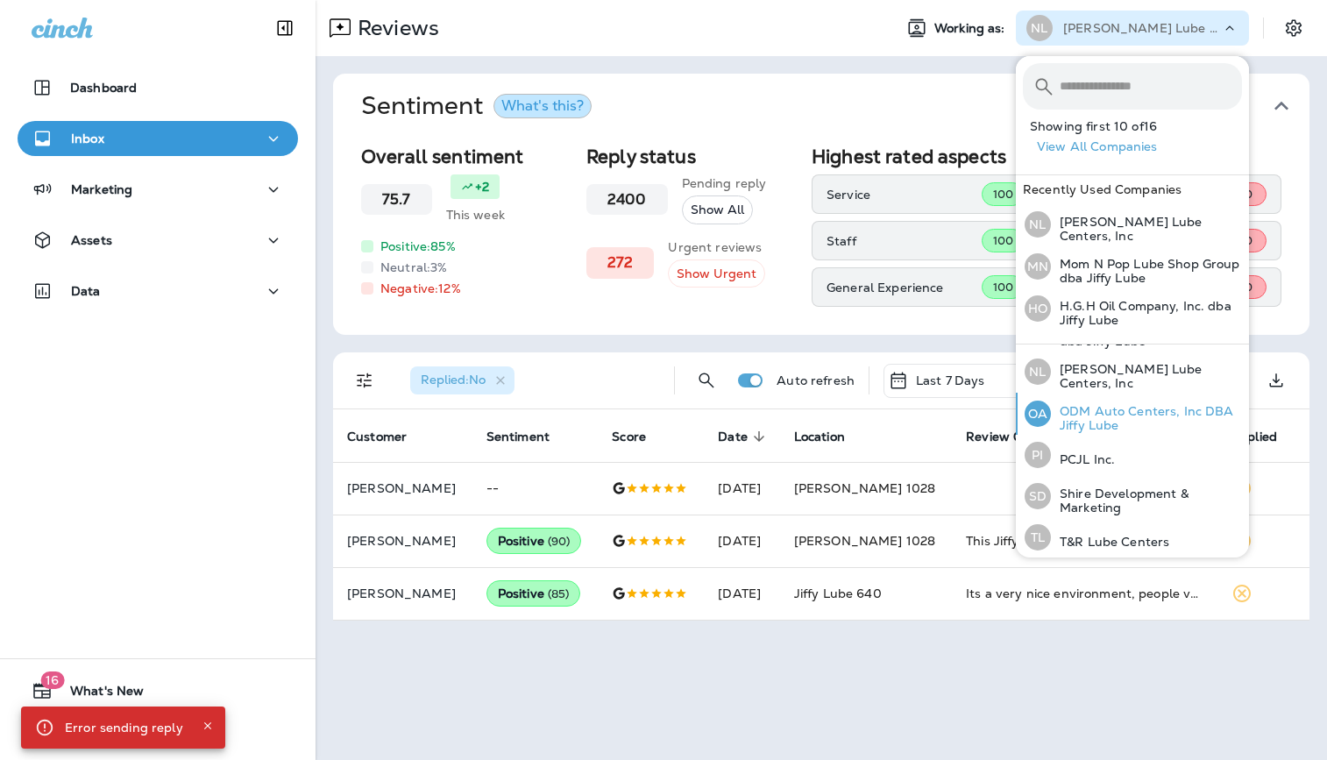
click at [1142, 404] on p "ODM Auto Centers, Inc DBA Jiffy Lube" at bounding box center [1146, 418] width 191 height 28
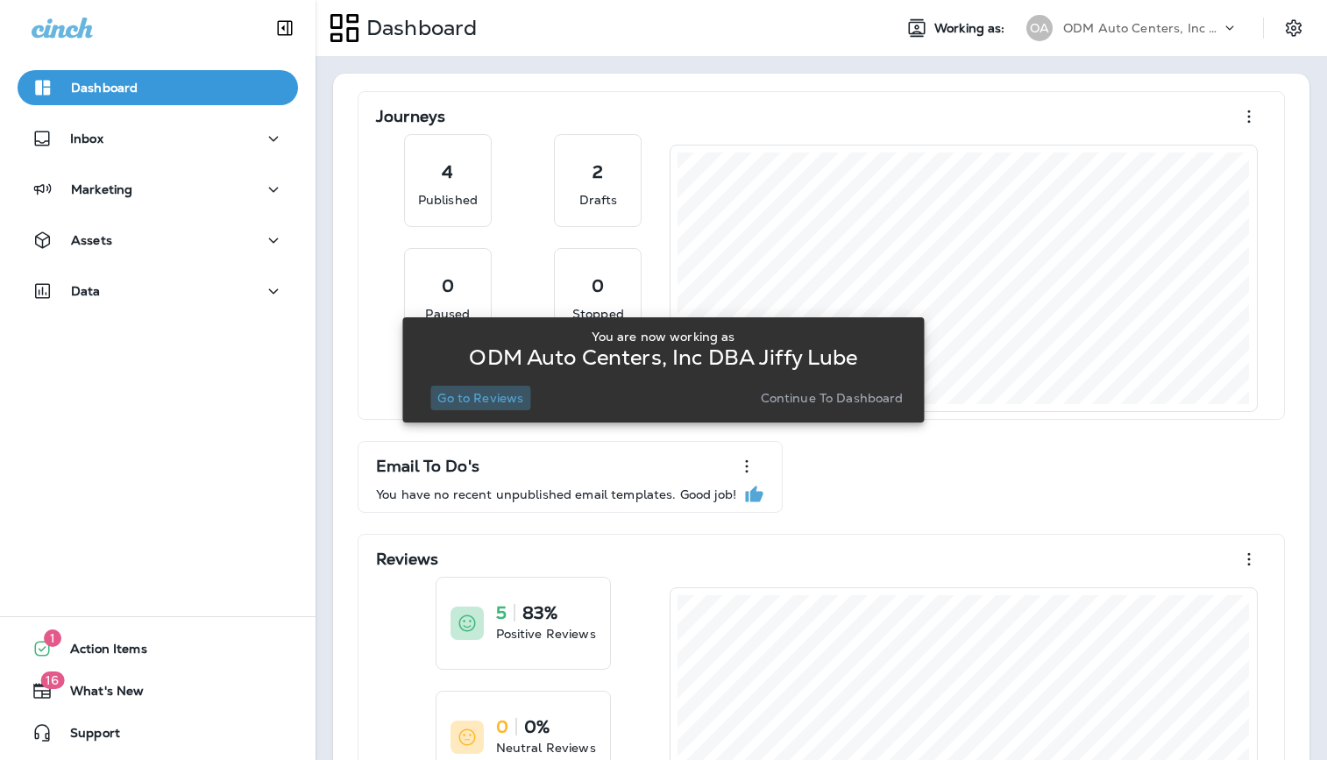
click at [481, 398] on p "Go to Reviews" at bounding box center [480, 398] width 86 height 14
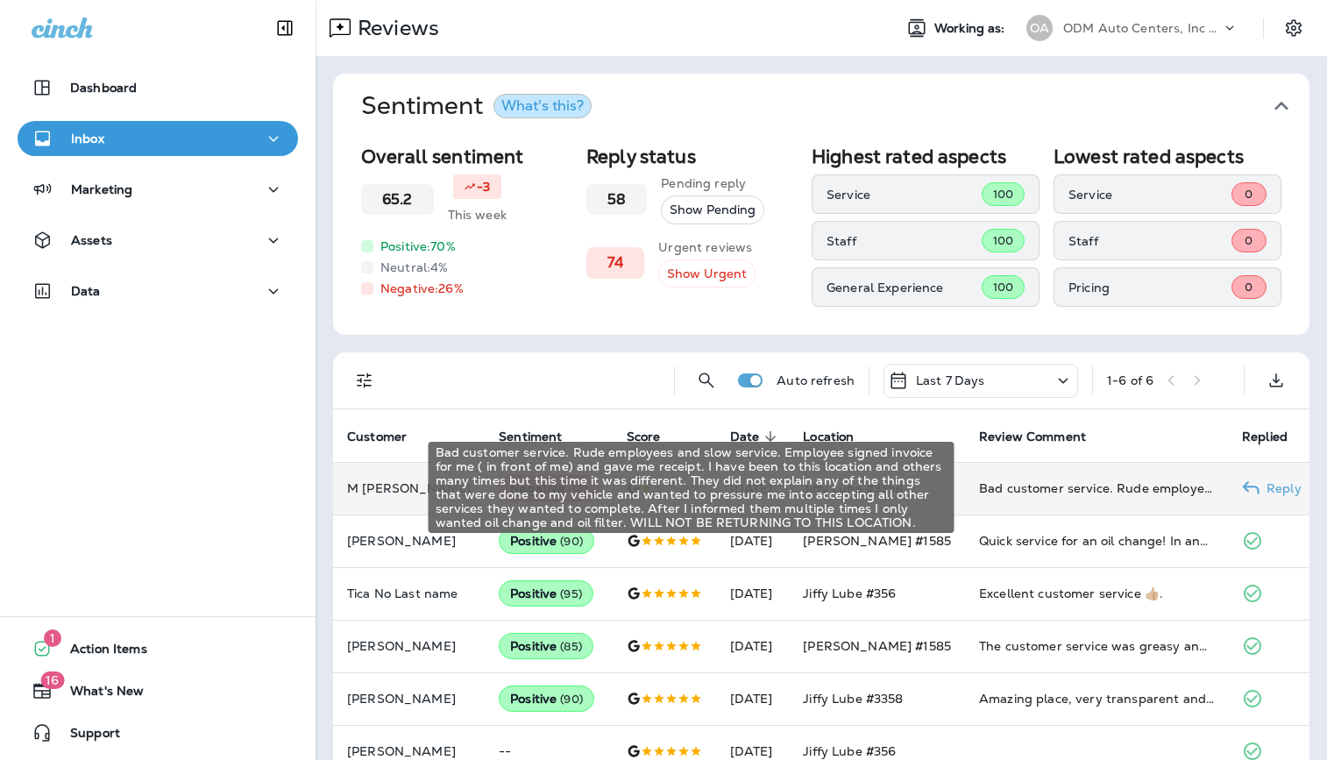
click at [1015, 488] on div "Bad customer service. Rude employees and slow service. Employee signed invoice …" at bounding box center [1096, 489] width 235 height 18
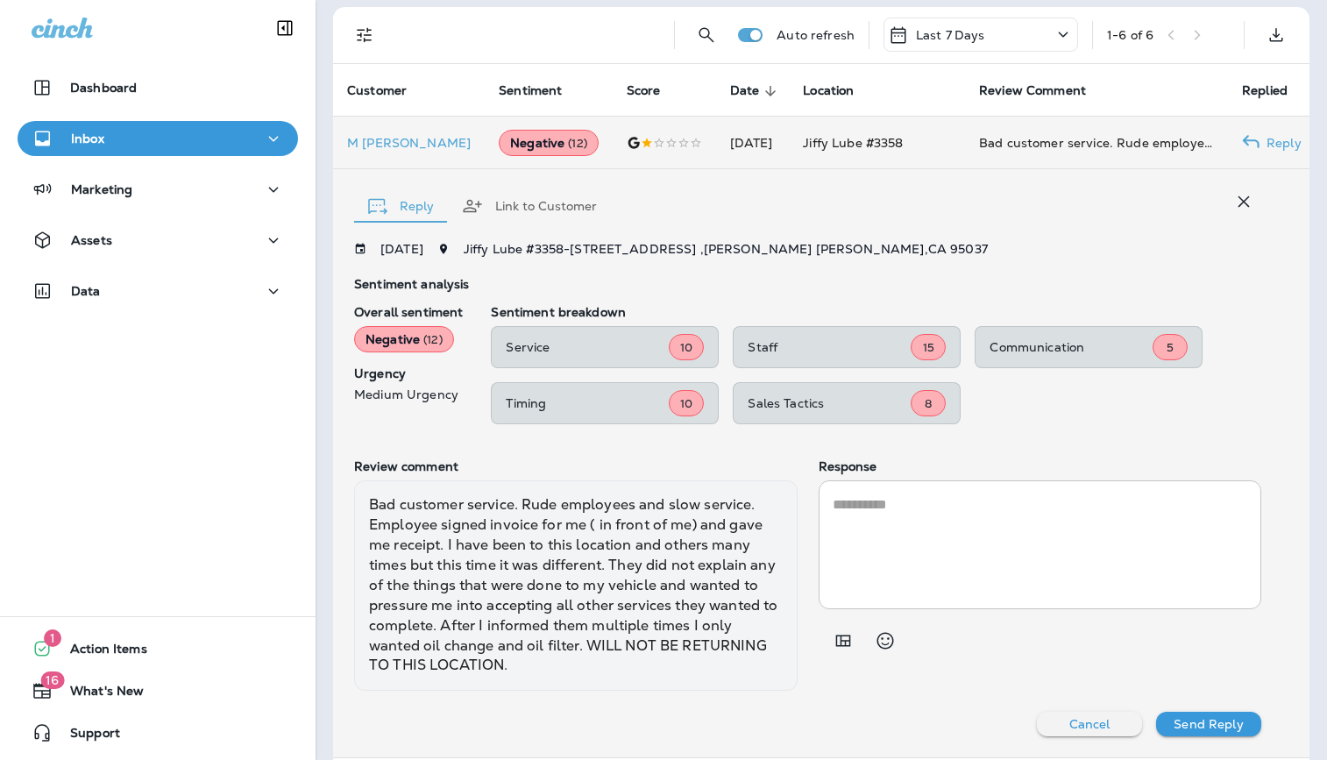
scroll to position [344, 0]
click at [852, 643] on button "Add in a premade template" at bounding box center [843, 641] width 35 height 35
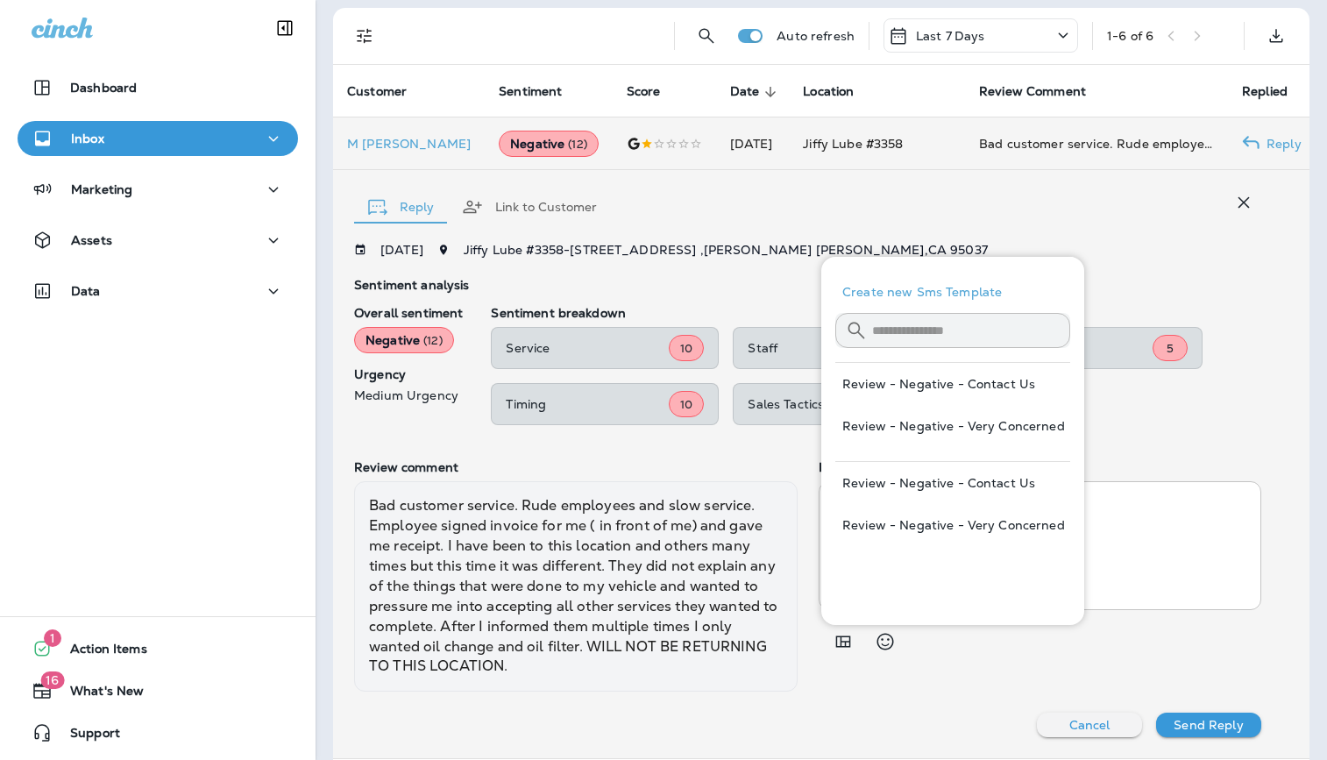
click at [991, 516] on button "Review - Negative - Very Concerned" at bounding box center [953, 525] width 235 height 42
type textarea "**********"
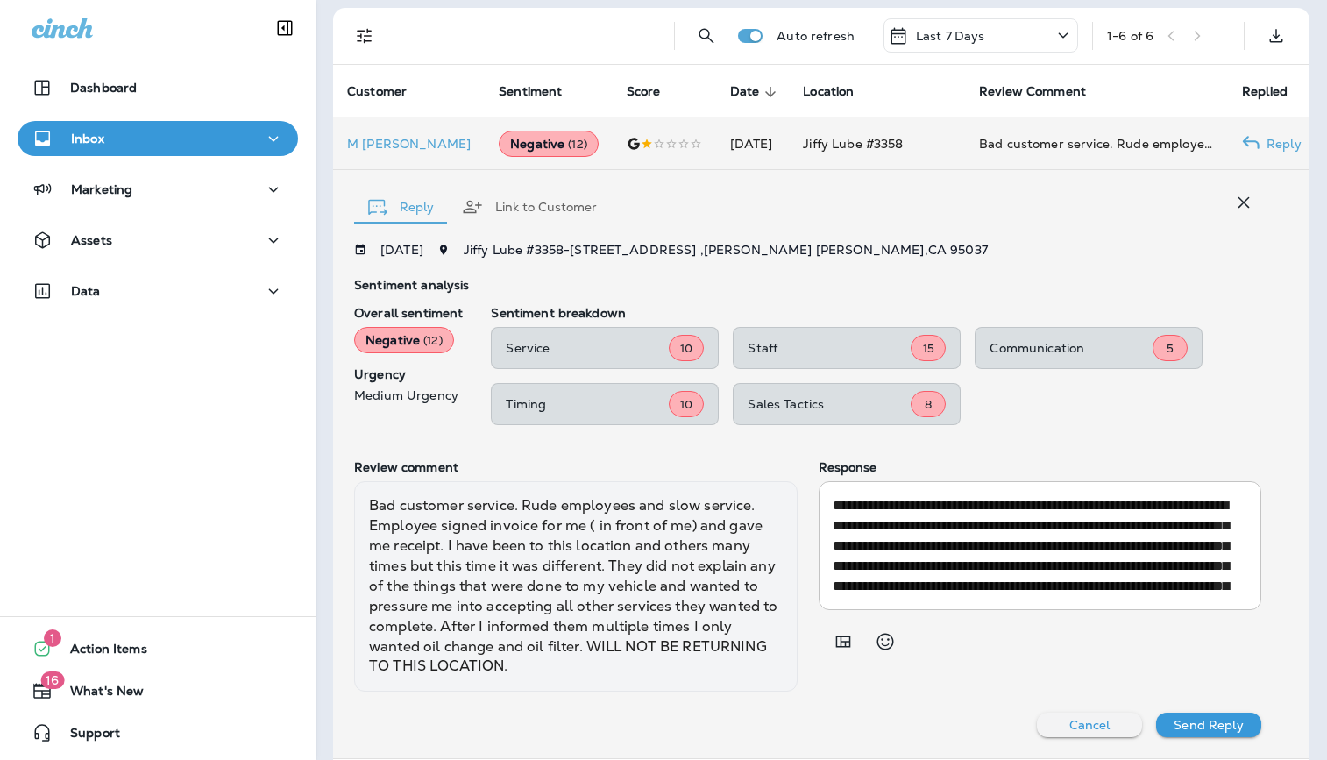
click at [1205, 714] on div "[DATE] Jiffy Lube #3358 - [STREET_ADDRESS] Sentiment analysis Overall sentiment…" at bounding box center [807, 490] width 907 height 494
click at [1200, 726] on p "Send Reply" at bounding box center [1208, 725] width 69 height 14
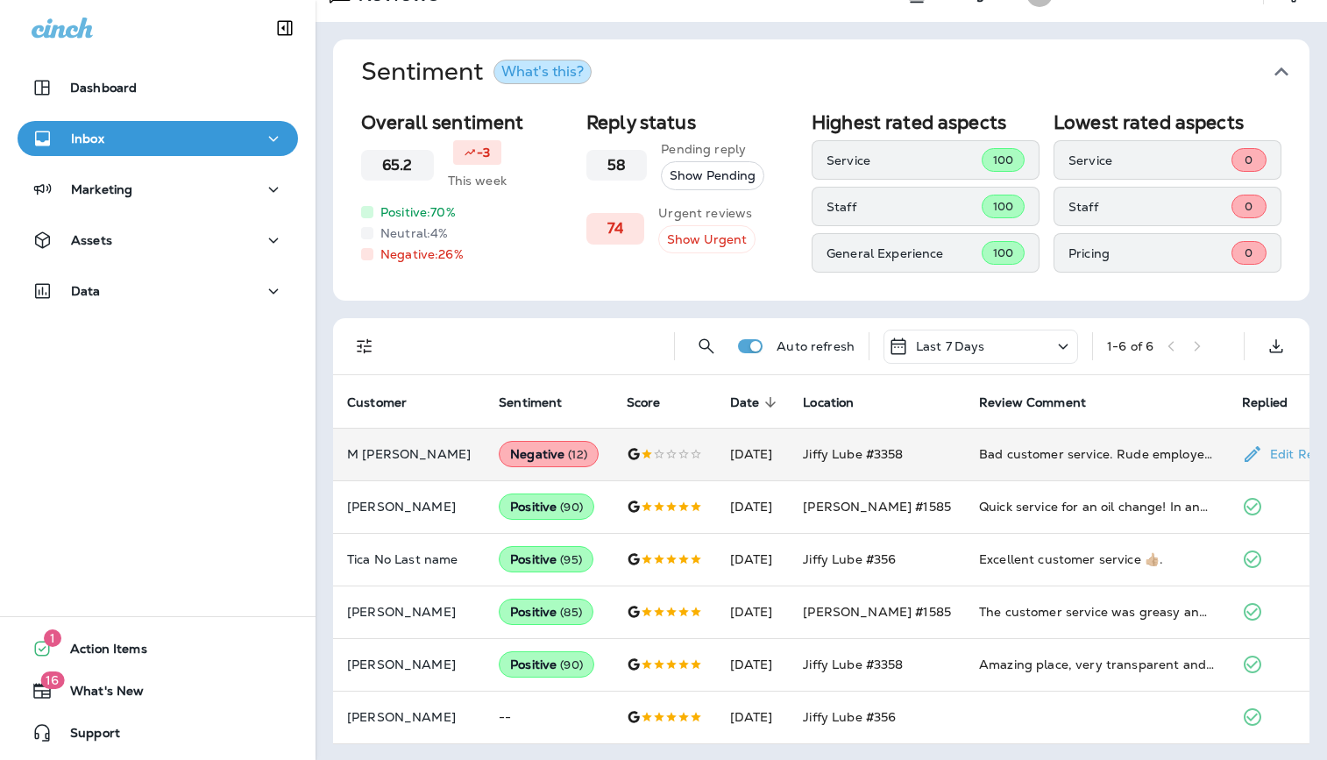
scroll to position [0, 0]
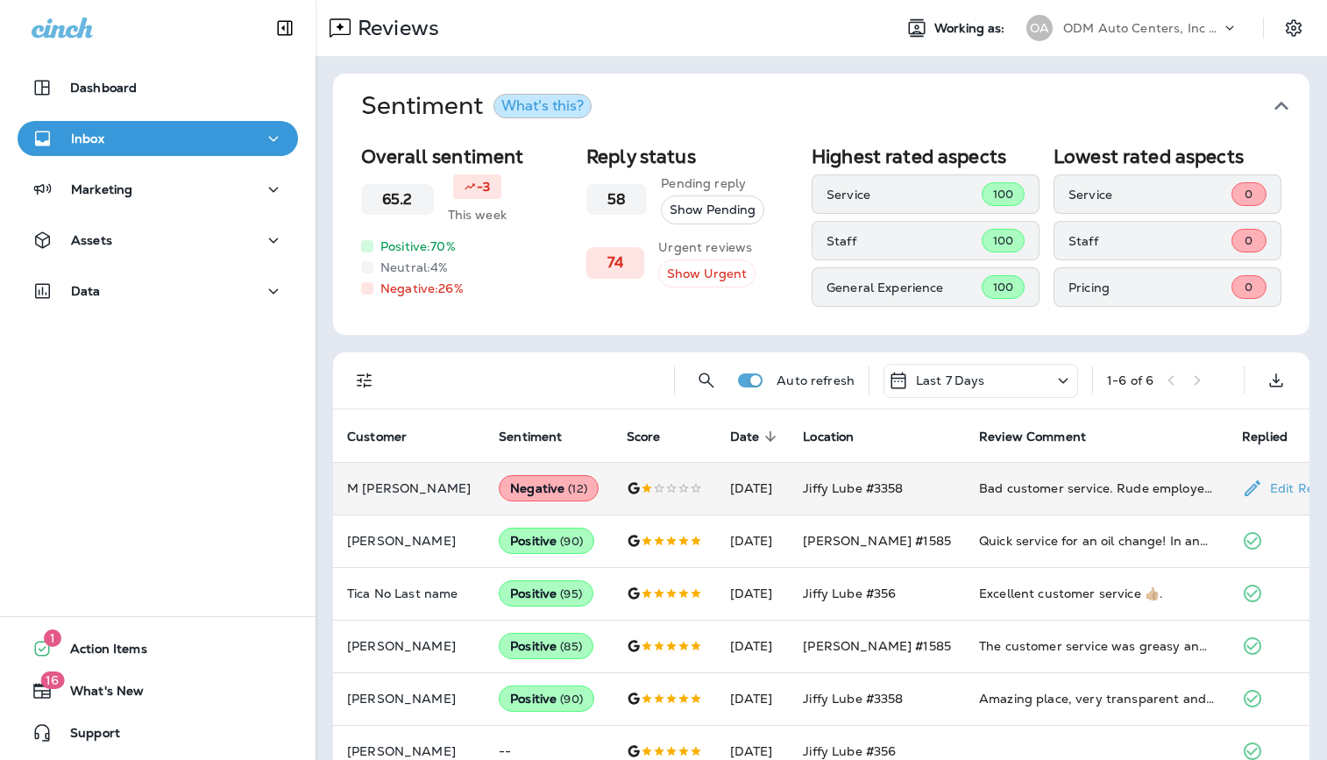
click at [1120, 29] on p "ODM Auto Centers, Inc DBA Jiffy Lube" at bounding box center [1142, 28] width 158 height 14
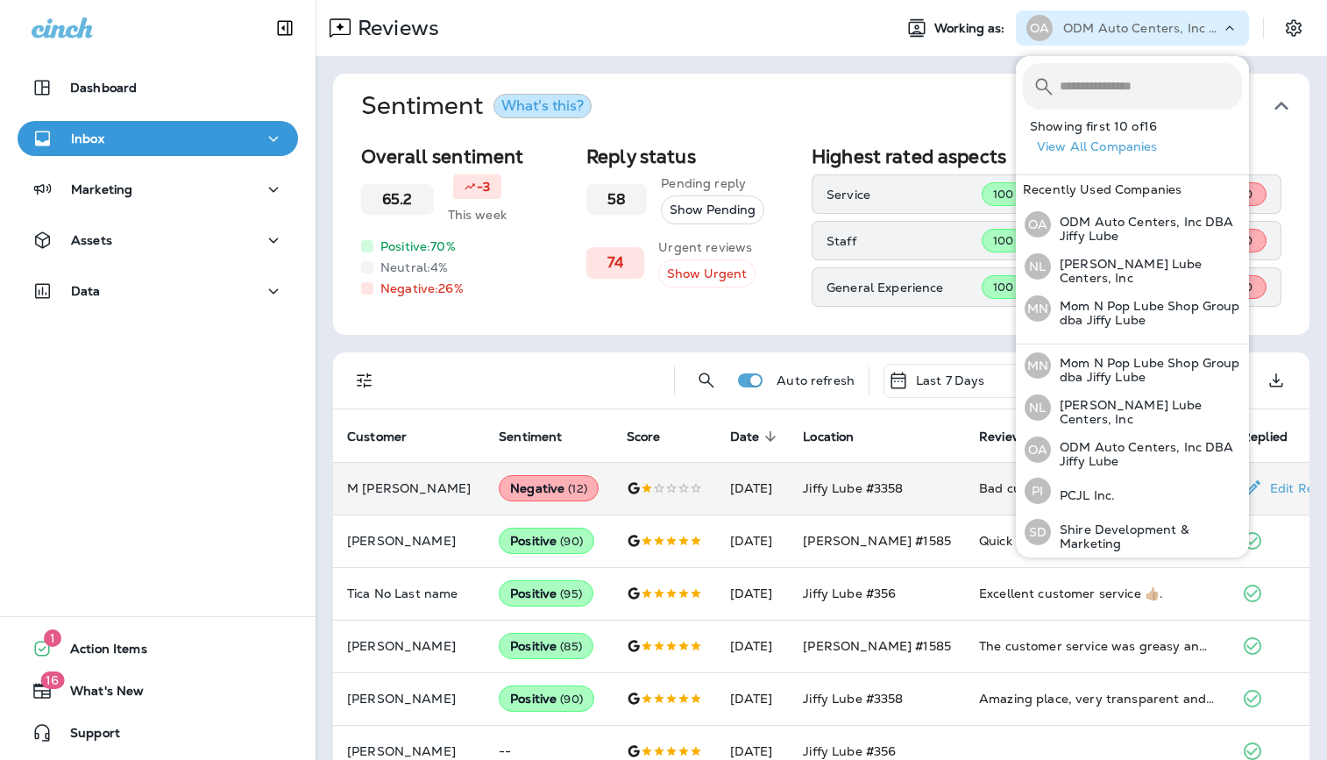
scroll to position [452, 0]
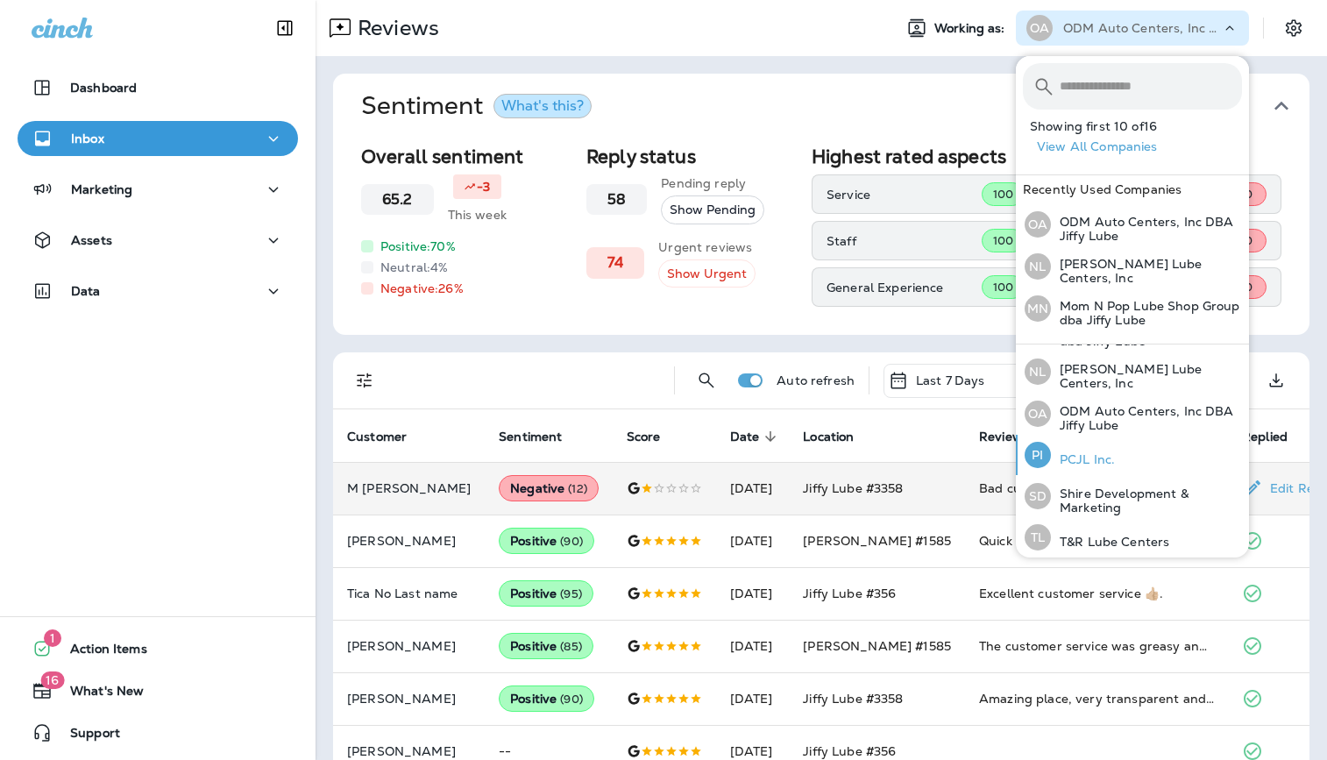
click at [1114, 452] on div "PI PCJL Inc." at bounding box center [1070, 455] width 104 height 40
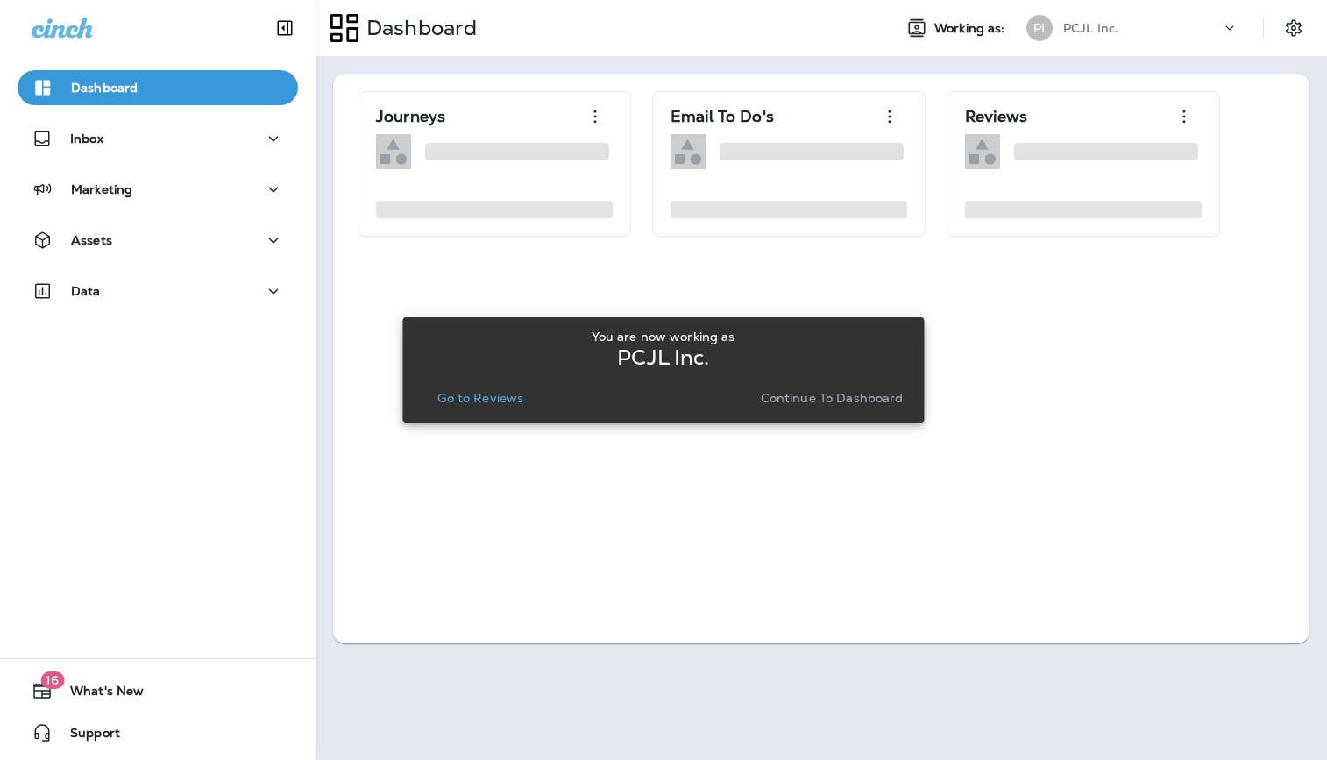
click at [451, 397] on p "Go to Reviews" at bounding box center [480, 398] width 86 height 14
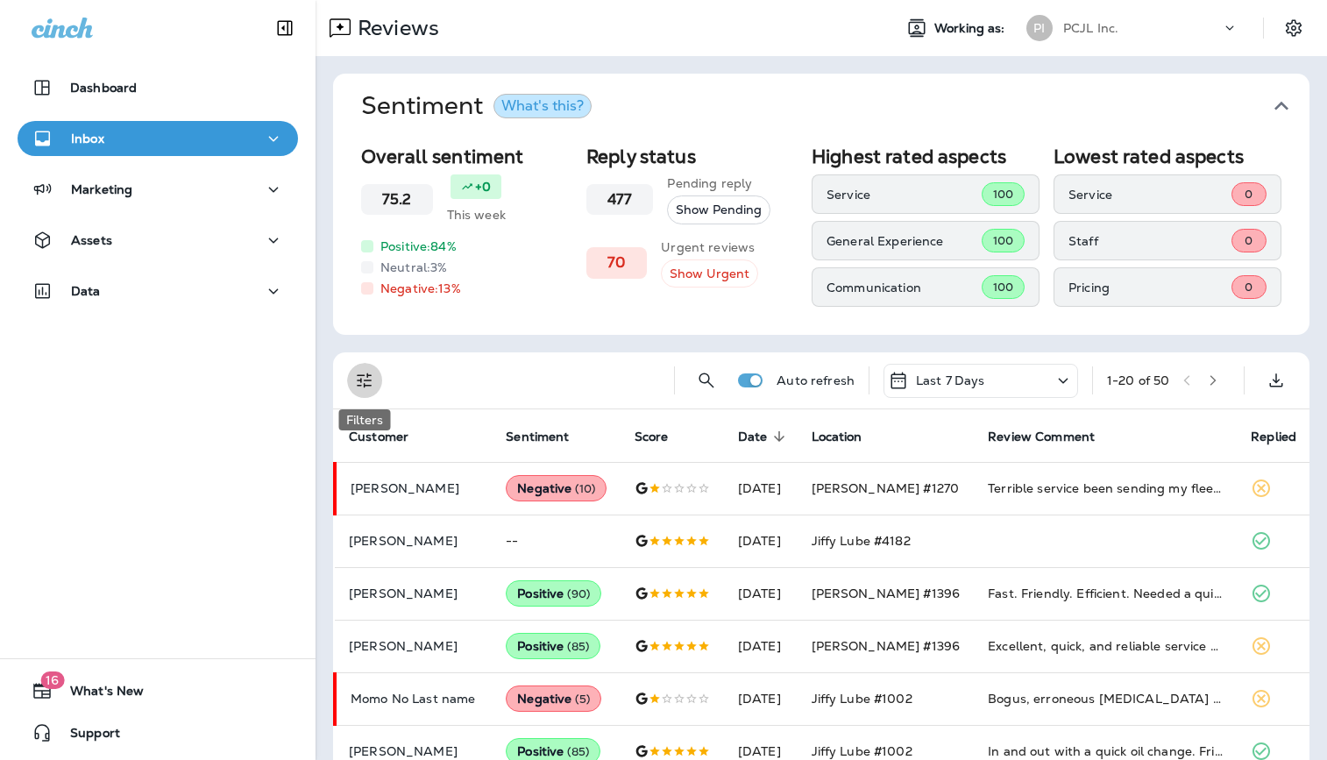
click at [360, 382] on icon "Filters" at bounding box center [364, 380] width 21 height 21
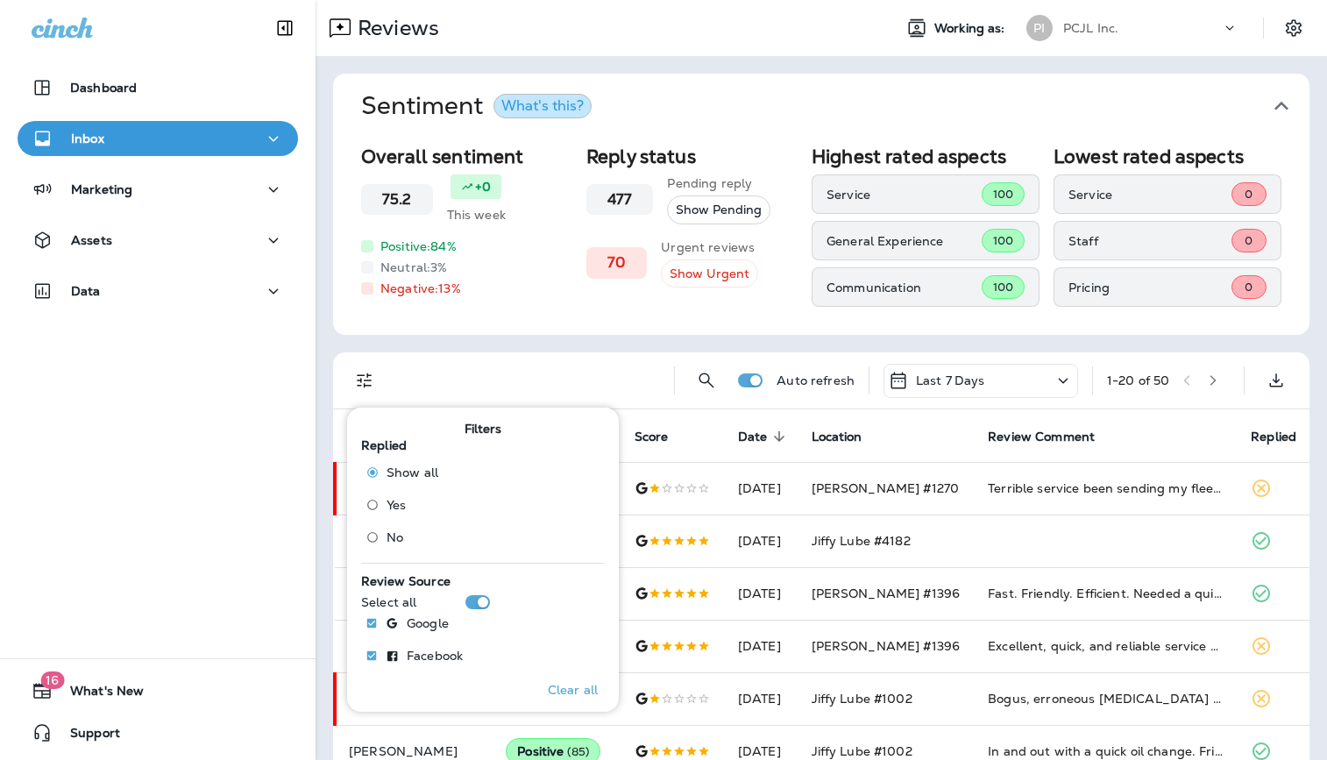
click at [392, 537] on span "No" at bounding box center [395, 537] width 17 height 14
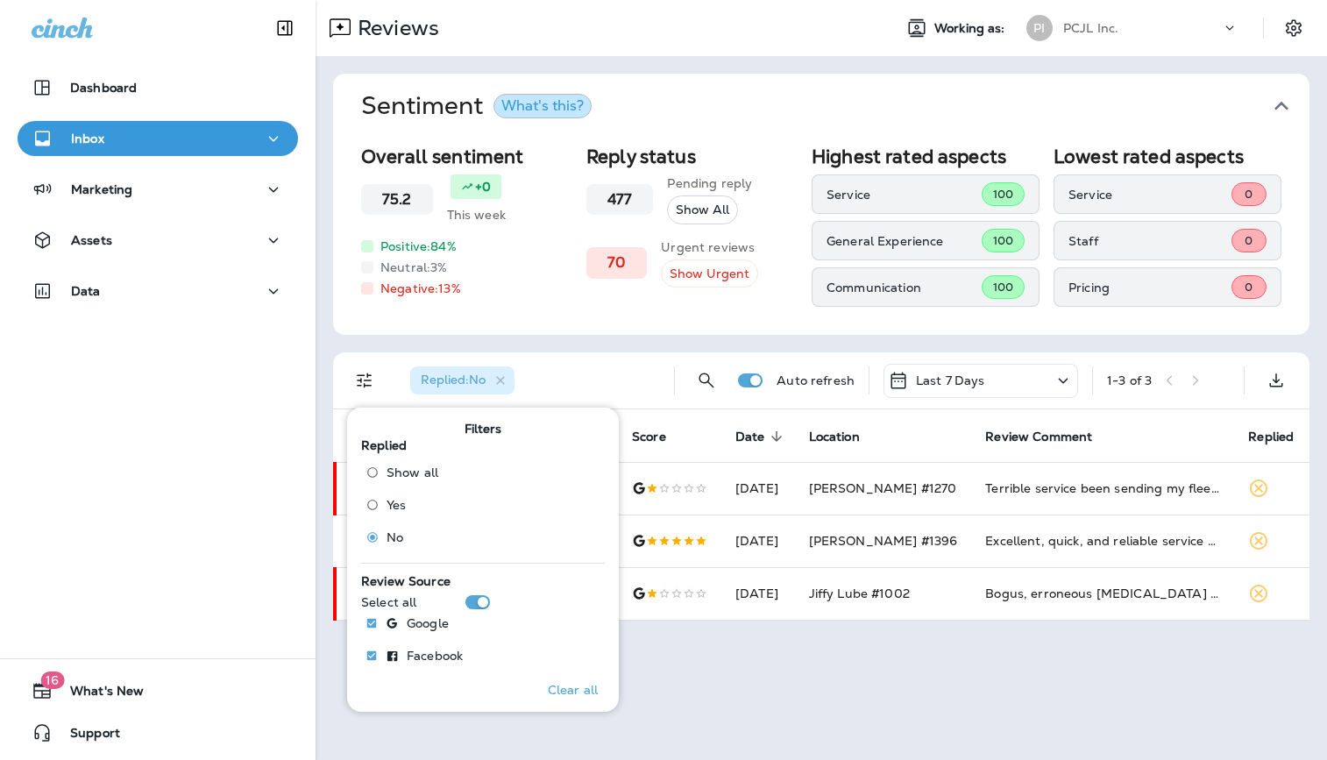
click at [994, 700] on div "Reviews Working as: PI PCJL Inc. Sentiment What's this? Overall sentiment 75.2 …" at bounding box center [822, 380] width 1012 height 760
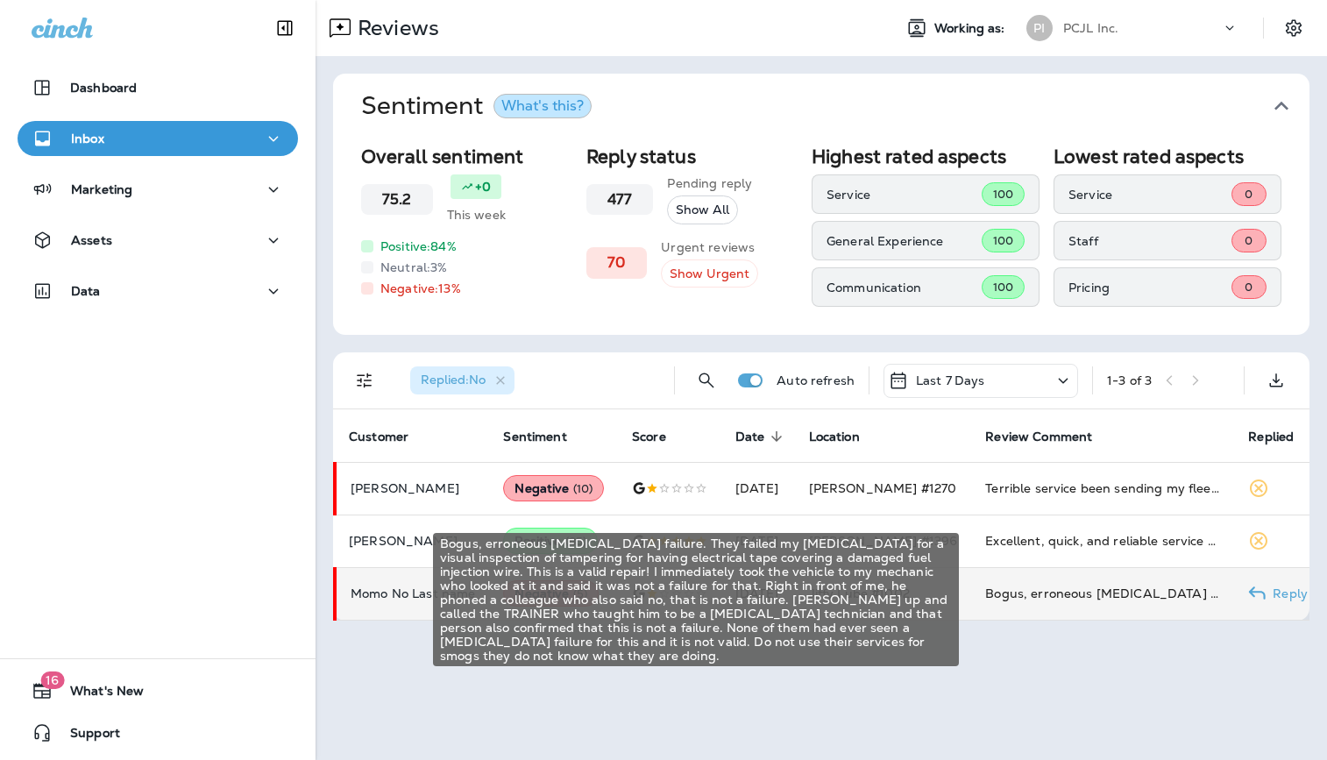
click at [1085, 588] on div "Bogus, erroneous [MEDICAL_DATA] failure. They failed my [MEDICAL_DATA] for a vi…" at bounding box center [1102, 594] width 235 height 18
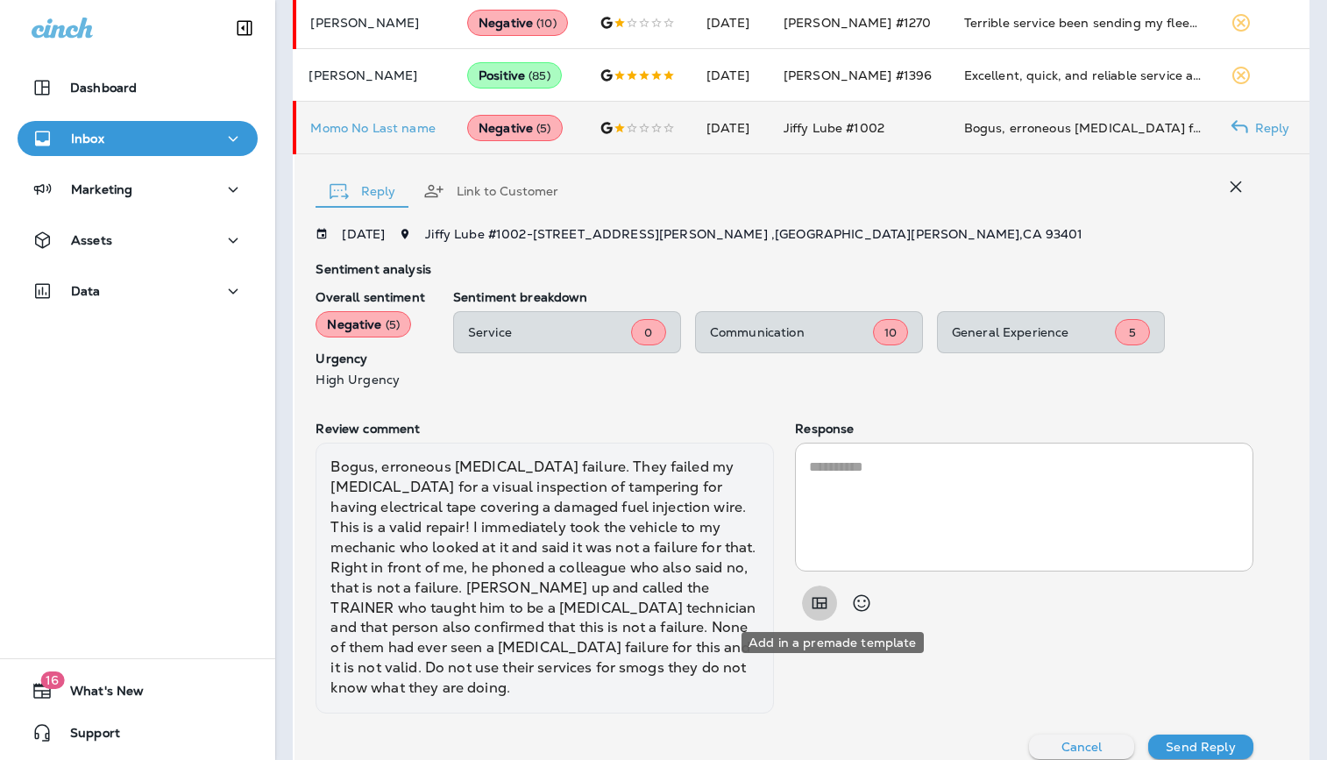
click at [830, 593] on icon "Add in a premade template" at bounding box center [819, 603] width 21 height 21
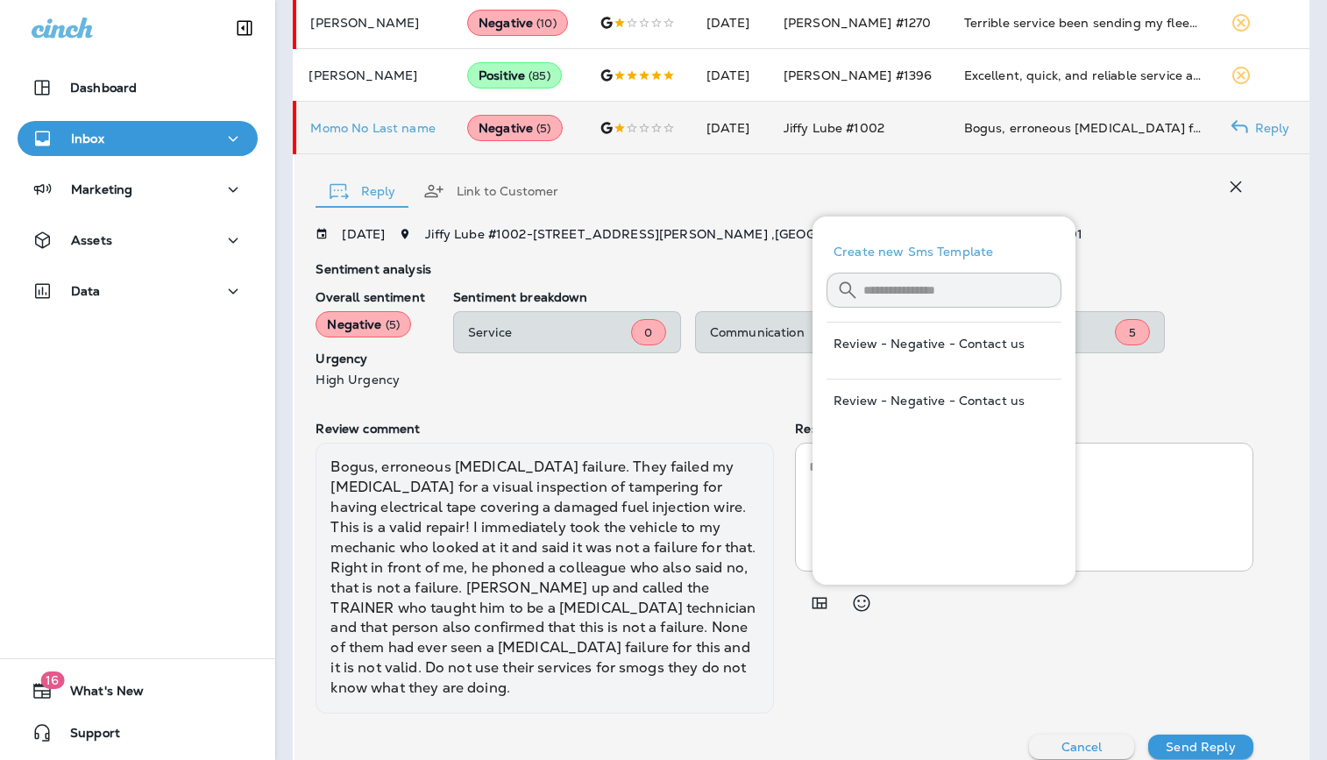
click at [924, 402] on button "Review - Negative - Contact us" at bounding box center [944, 401] width 235 height 42
type textarea "**********"
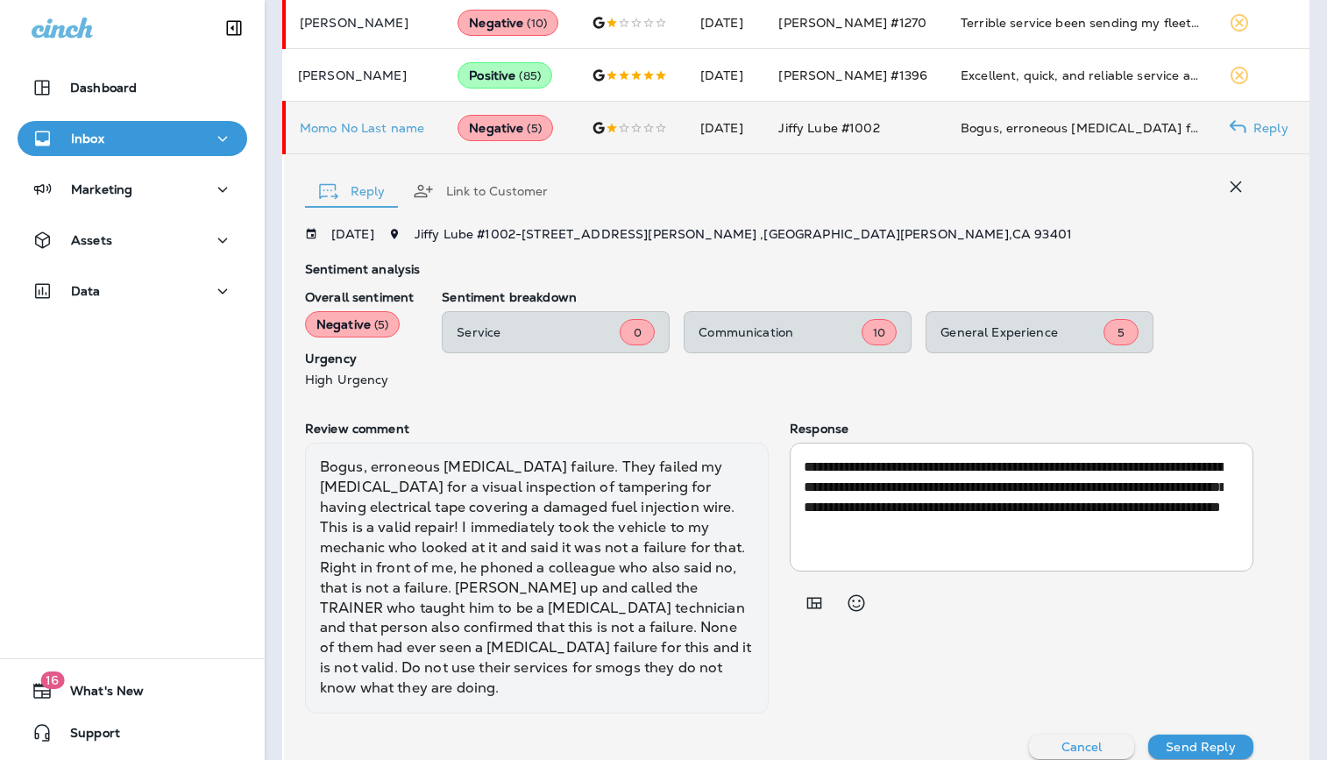
click at [1205, 740] on p "Send Reply" at bounding box center [1200, 747] width 69 height 14
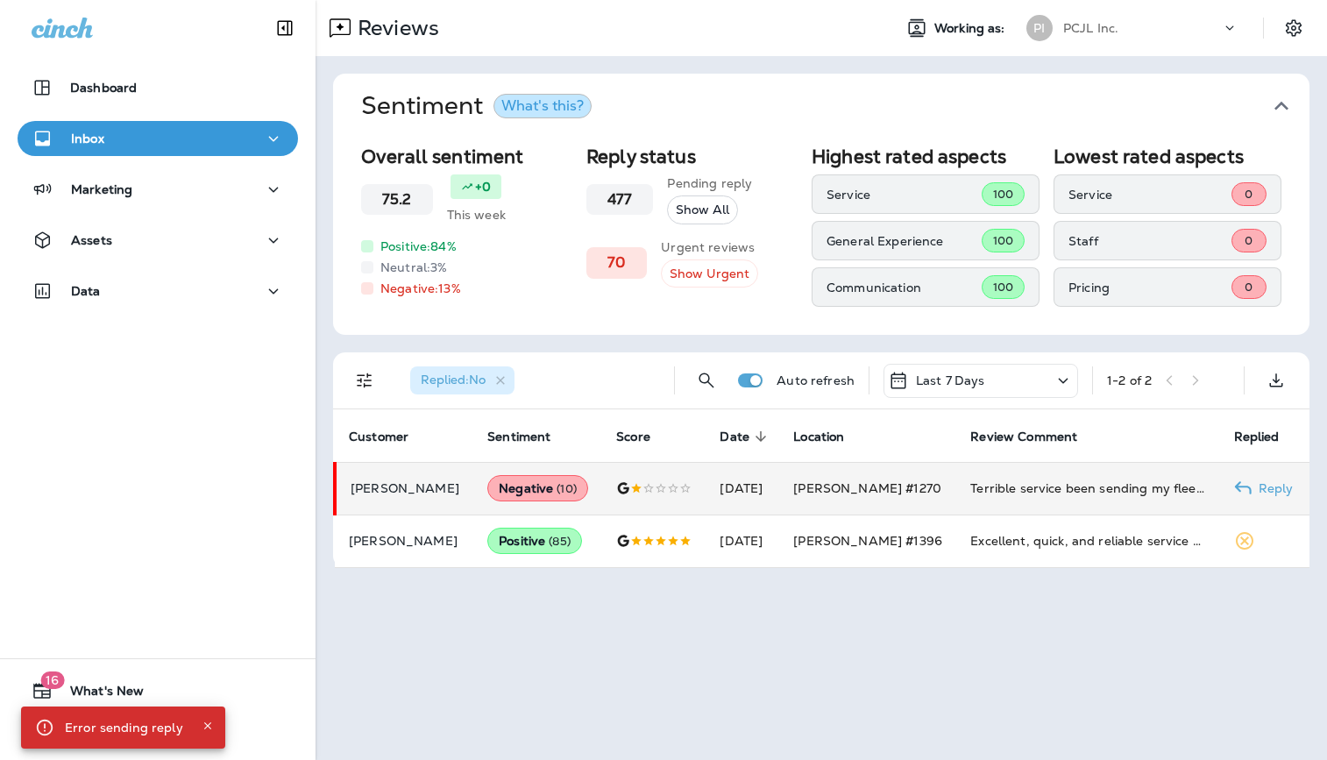
click at [1002, 475] on td "Terrible service been sending my fleet vehicles for simple oil change and exper…" at bounding box center [1088, 488] width 263 height 53
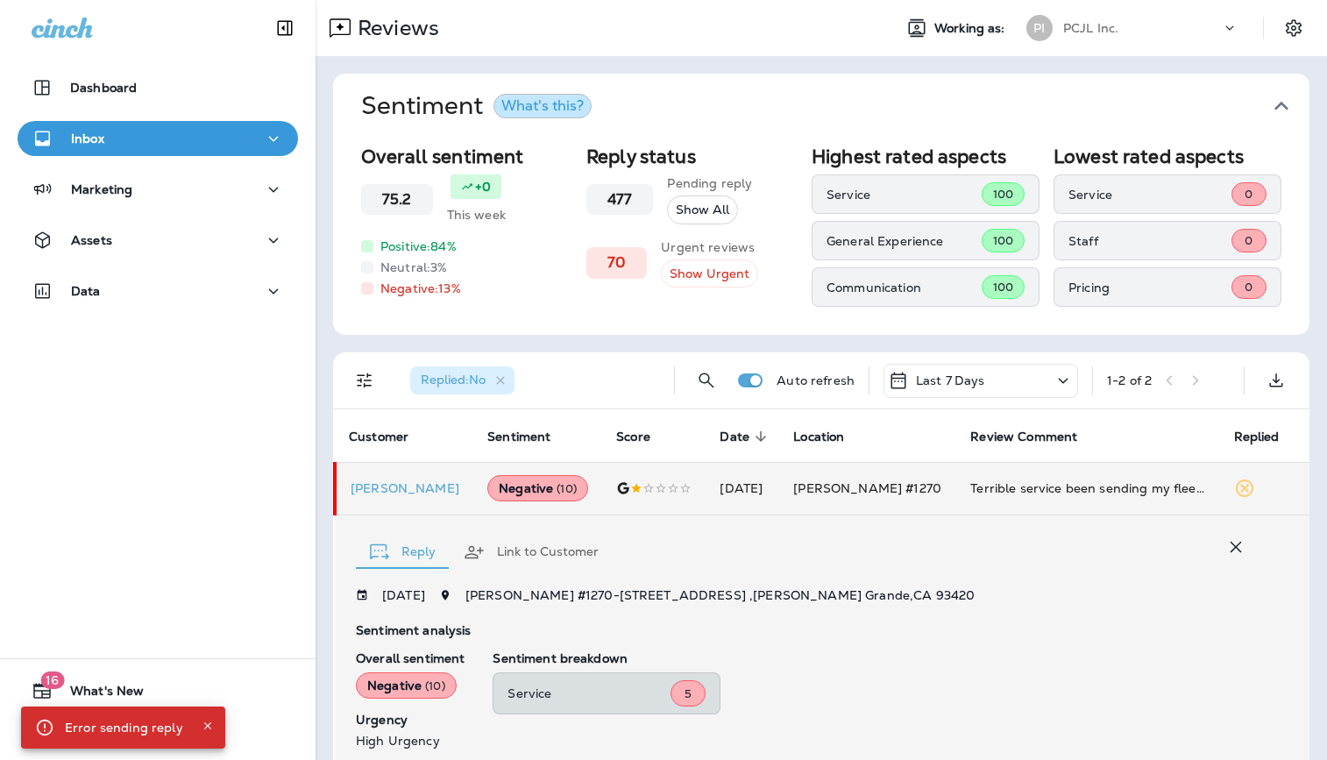
scroll to position [287, 0]
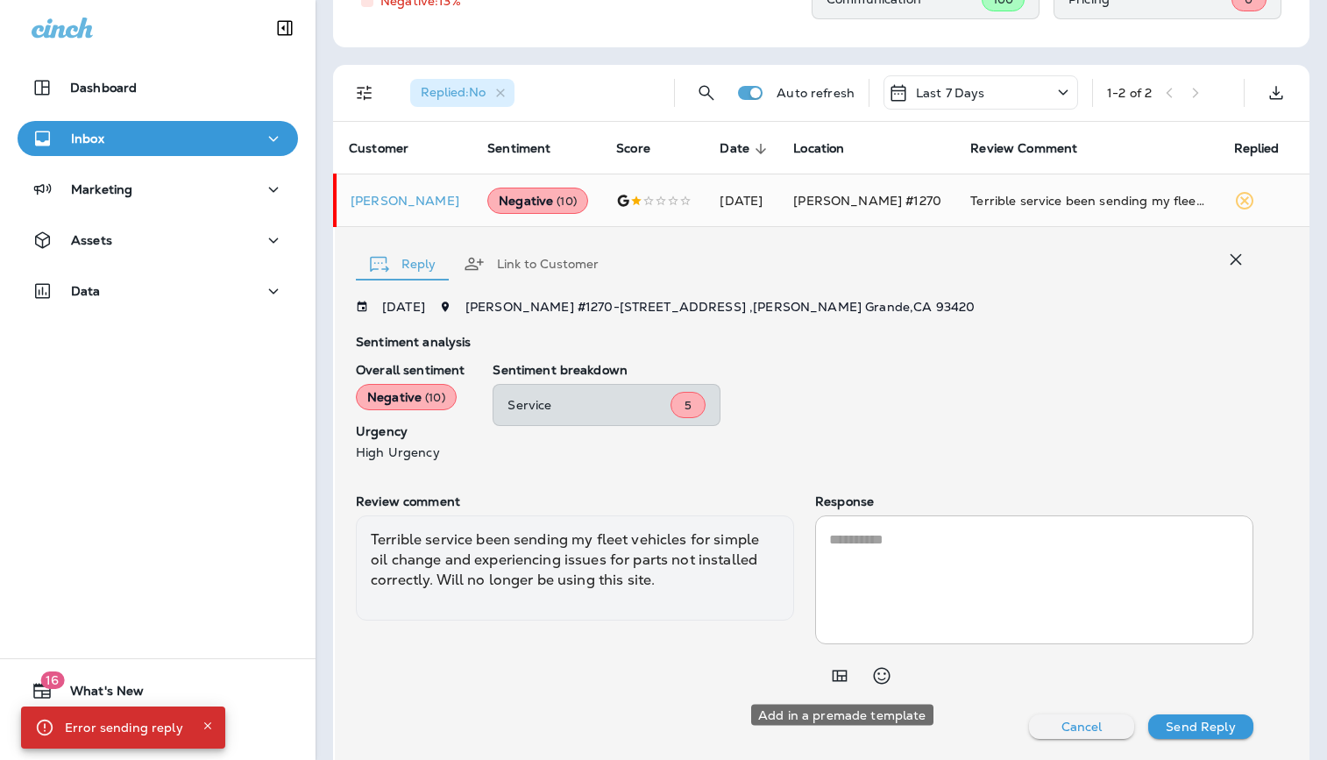
click at [842, 671] on icon "Add in a premade template" at bounding box center [839, 675] width 21 height 21
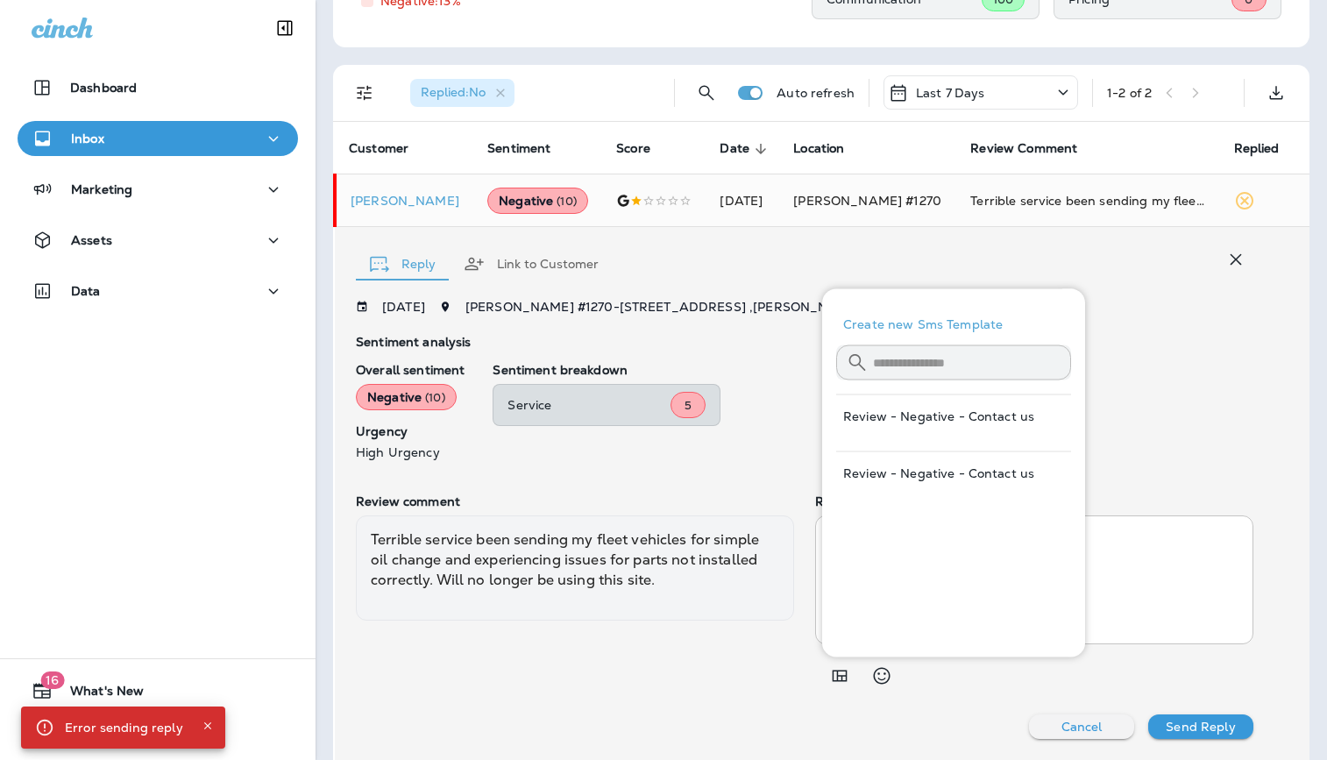
click at [922, 462] on button "Review - Negative - Contact us" at bounding box center [953, 473] width 235 height 42
type textarea "**********"
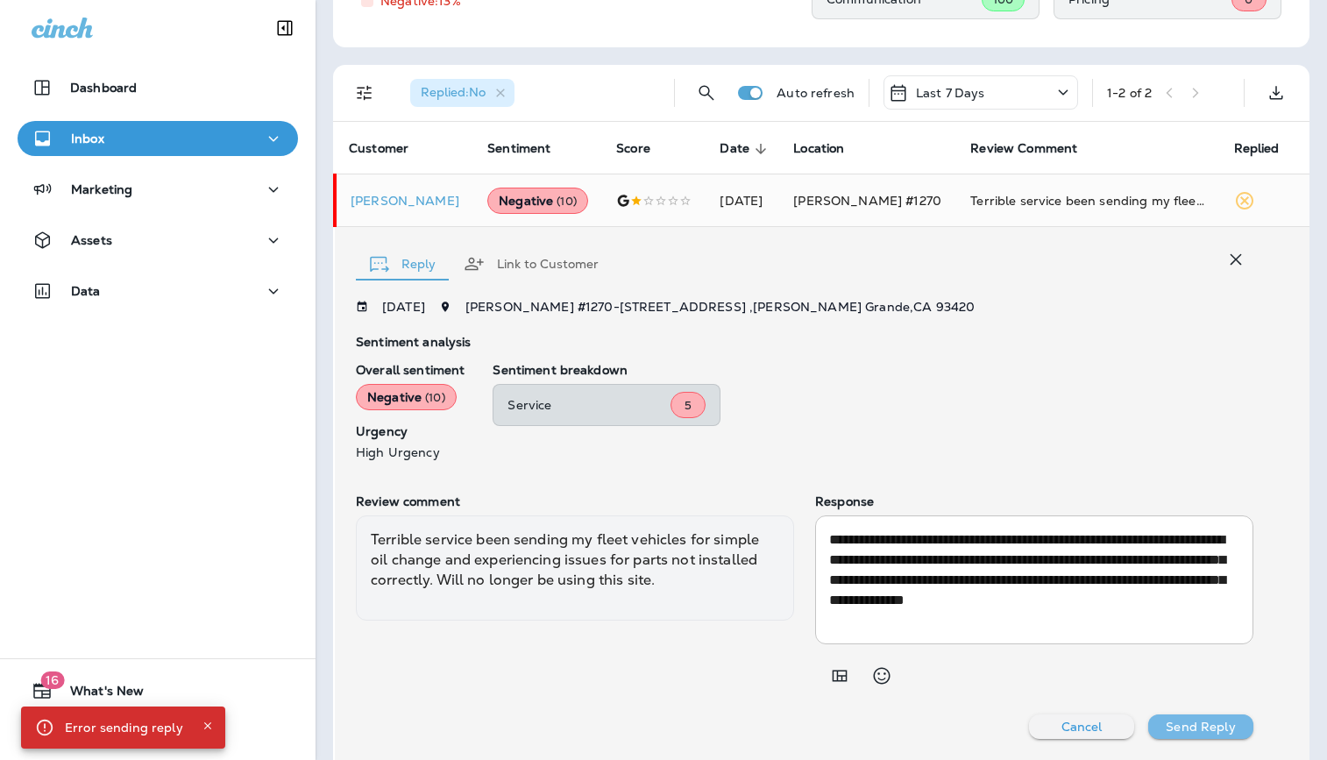
click at [1174, 726] on p "Send Reply" at bounding box center [1200, 727] width 69 height 14
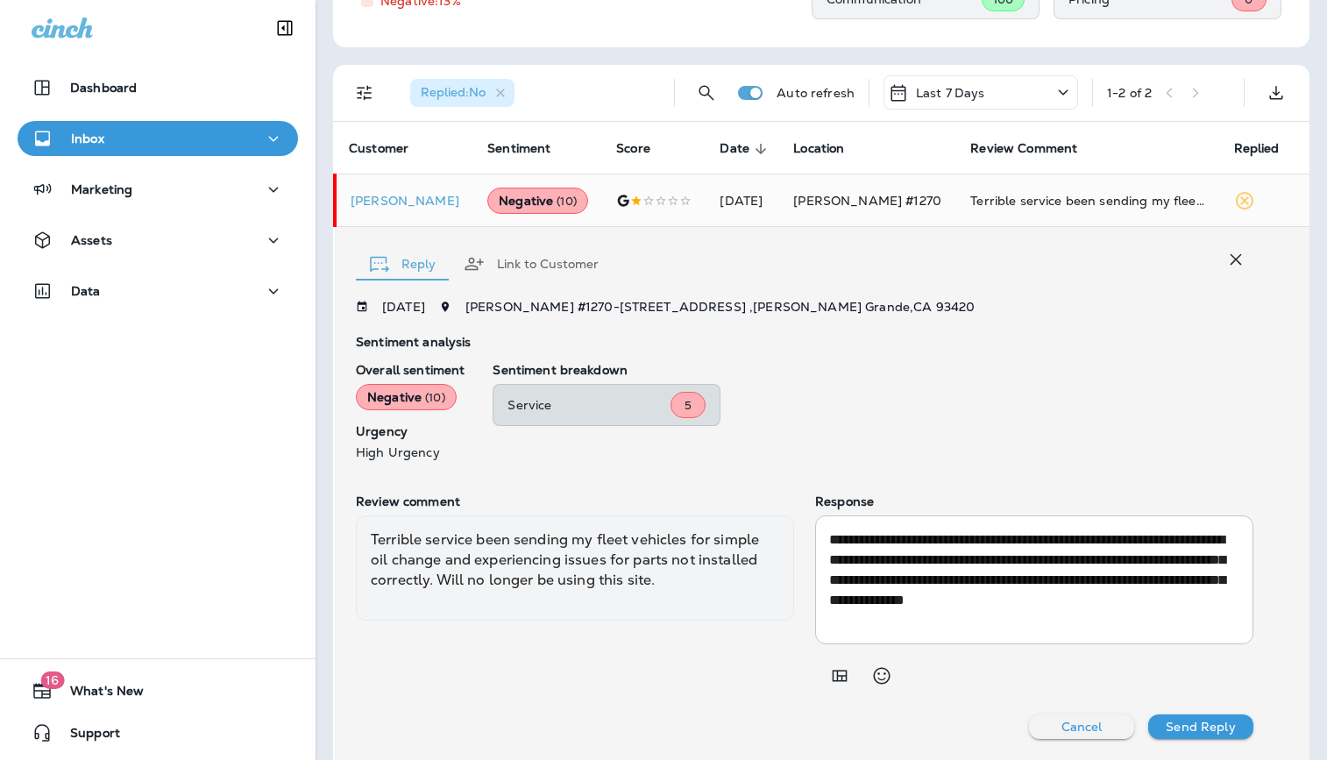
scroll to position [0, 0]
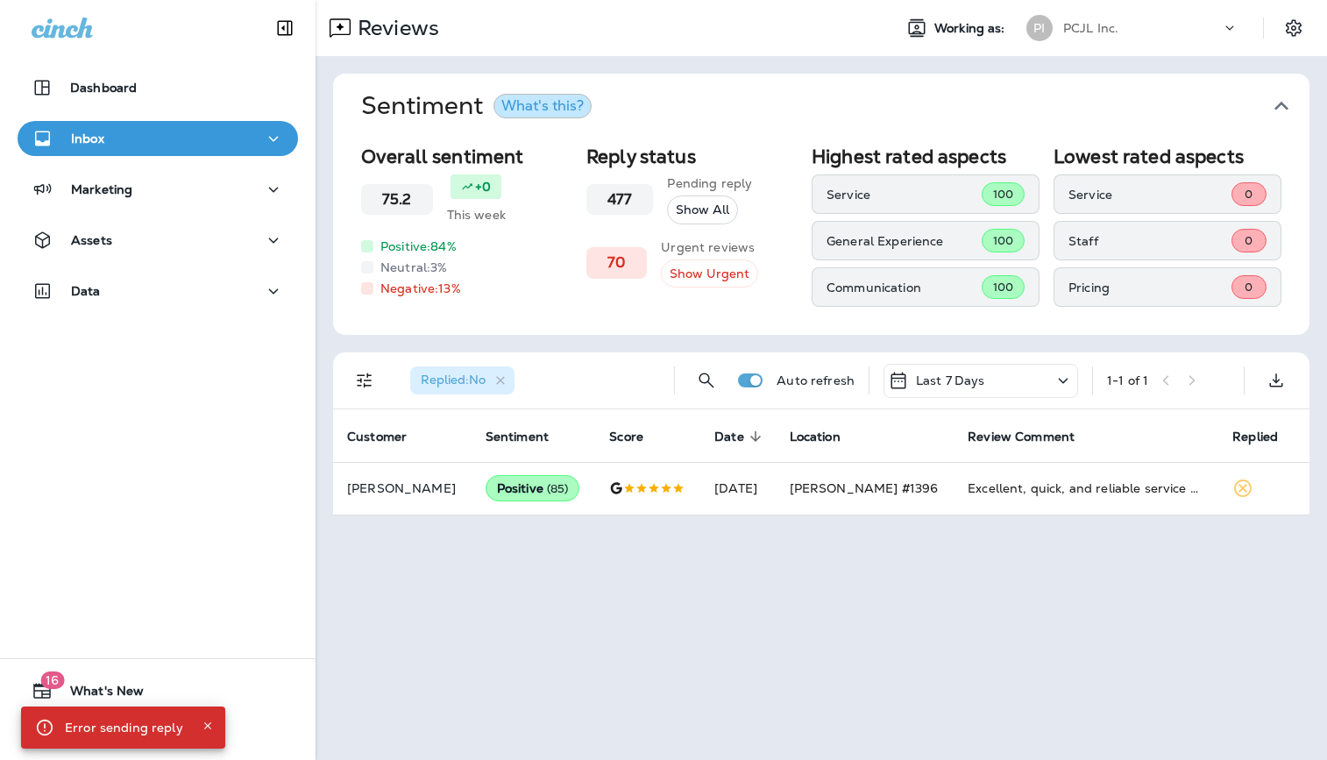
click at [1111, 31] on p "PCJL Inc." at bounding box center [1090, 28] width 55 height 14
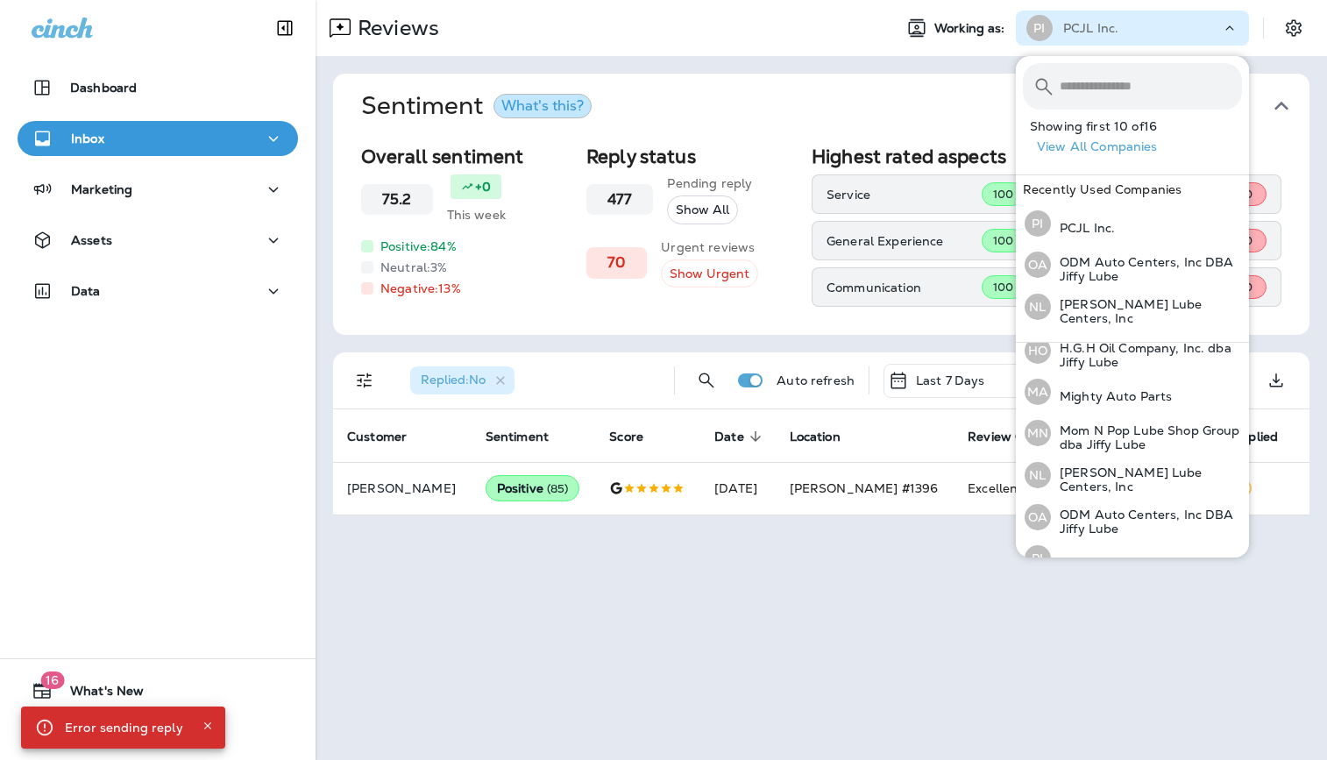
scroll to position [450, 0]
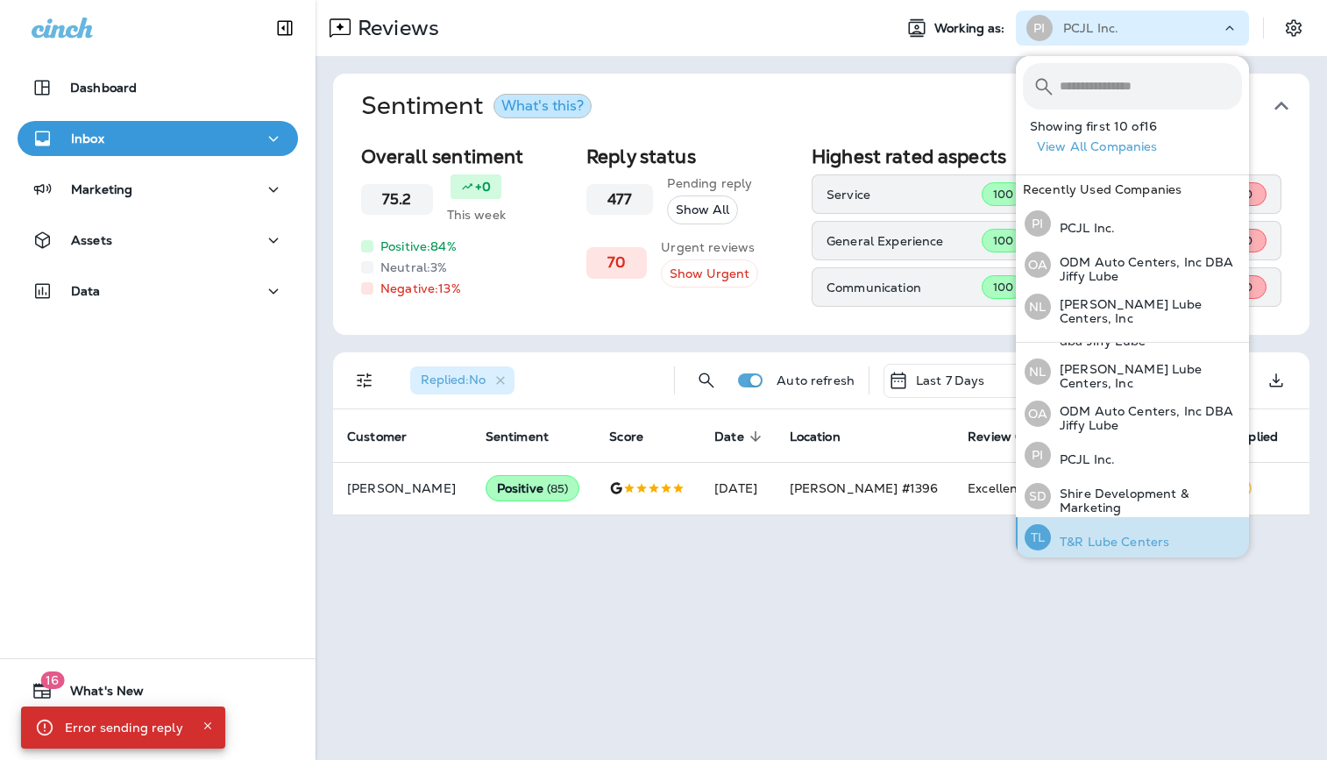
click at [1097, 538] on p "T&R Lube Centers" at bounding box center [1110, 542] width 118 height 14
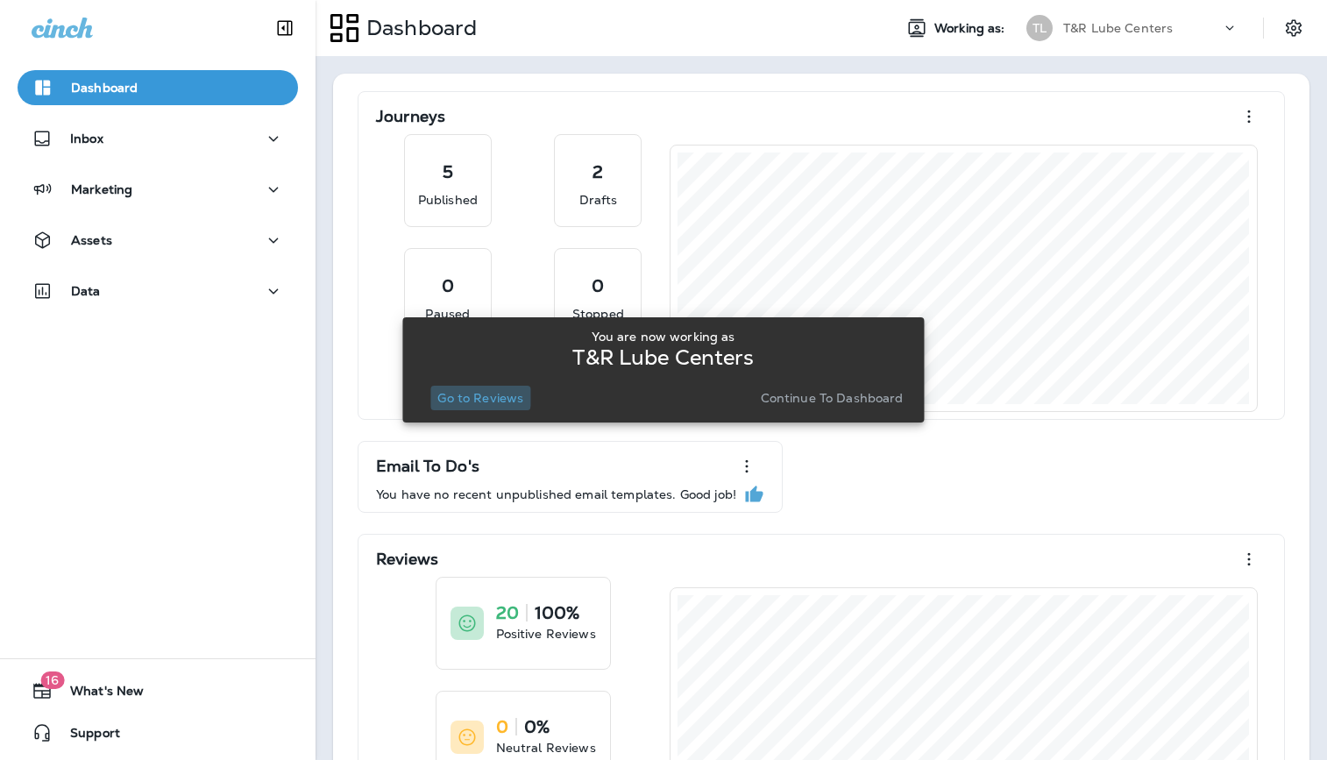
click at [472, 393] on p "Go to Reviews" at bounding box center [480, 398] width 86 height 14
